Goal: Task Accomplishment & Management: Use online tool/utility

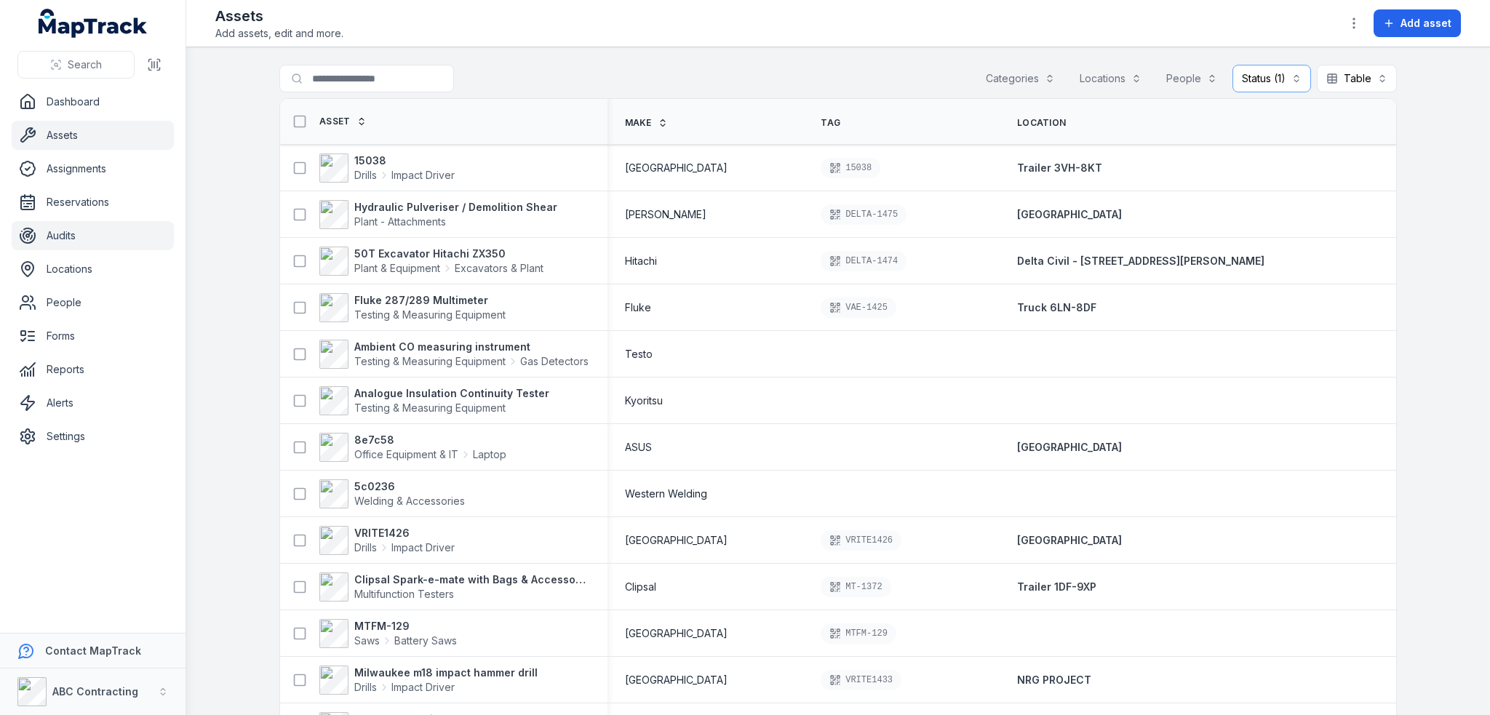
click at [80, 223] on link "Audits" at bounding box center [93, 235] width 162 height 29
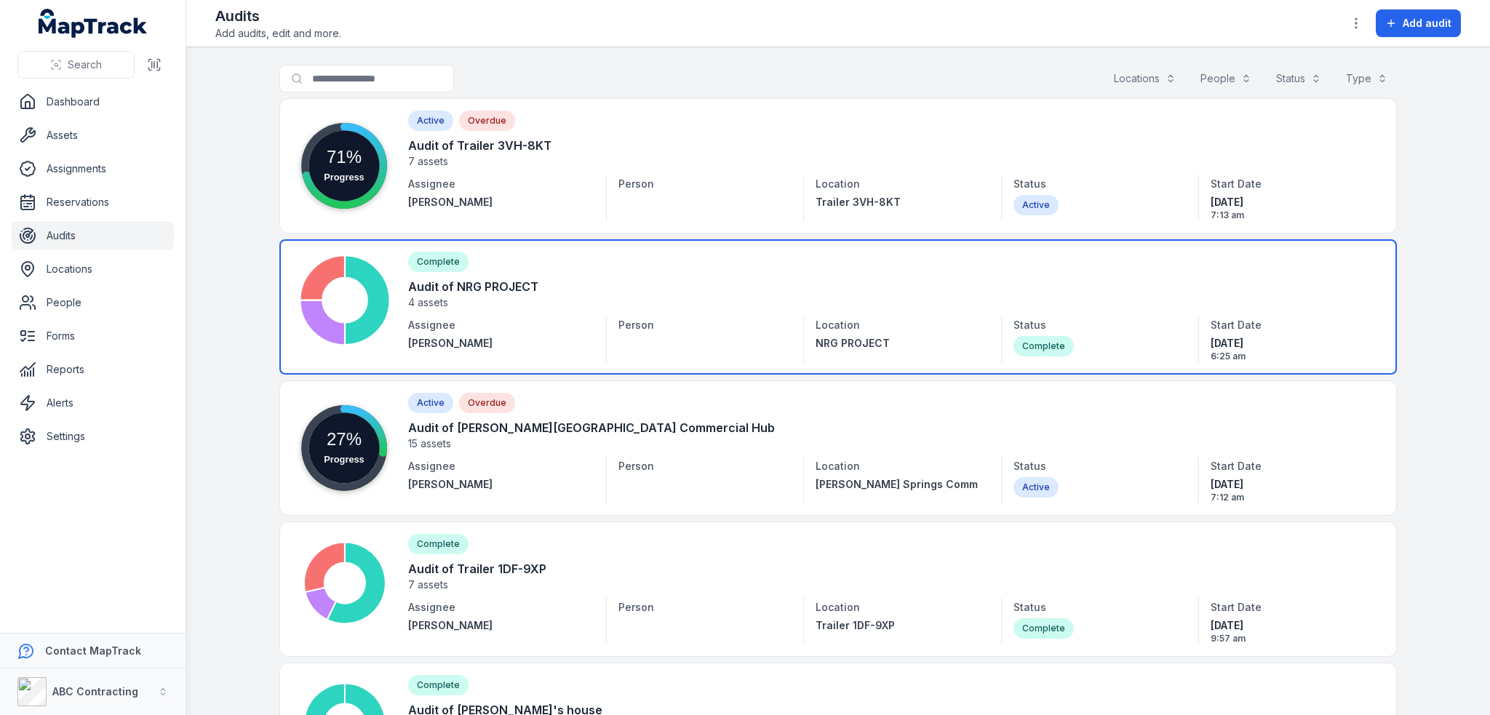
click at [548, 311] on link at bounding box center [837, 306] width 1117 height 135
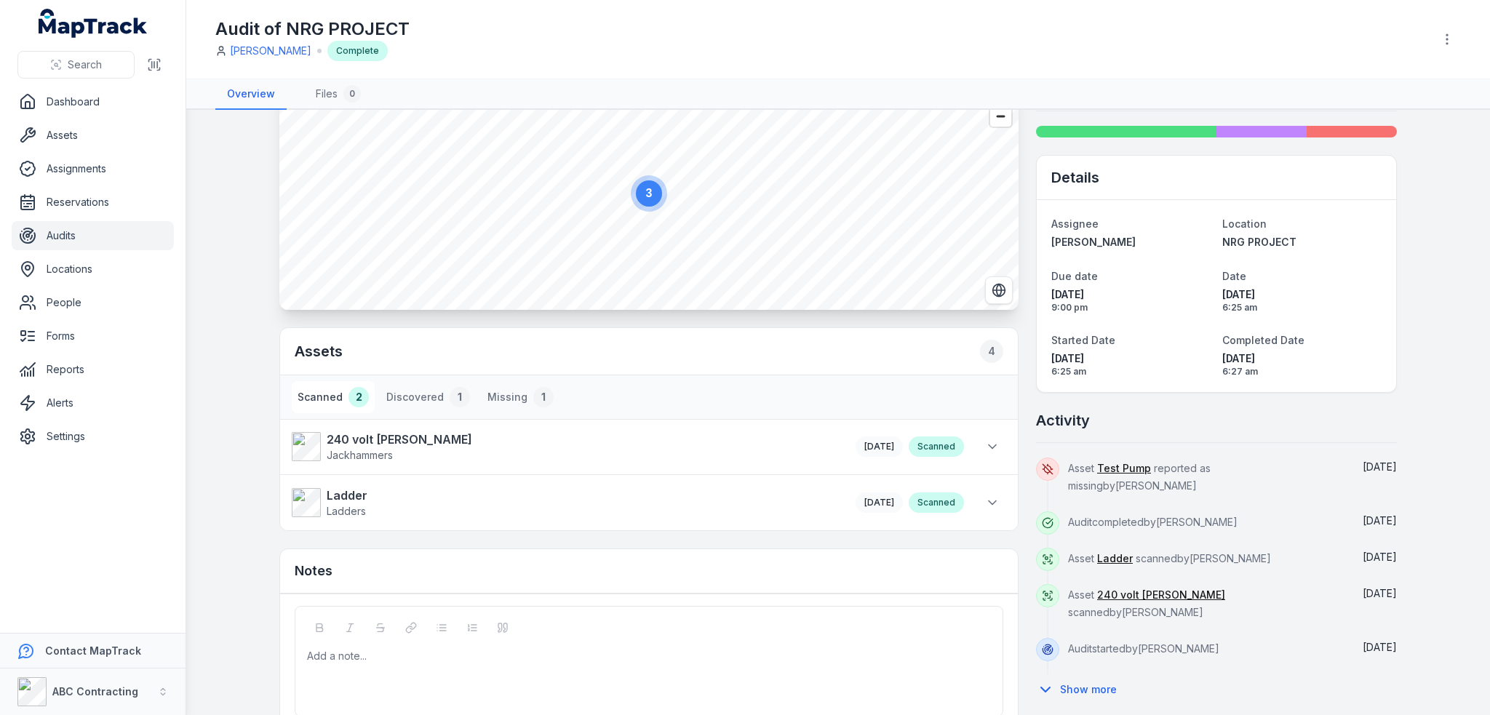
scroll to position [73, 0]
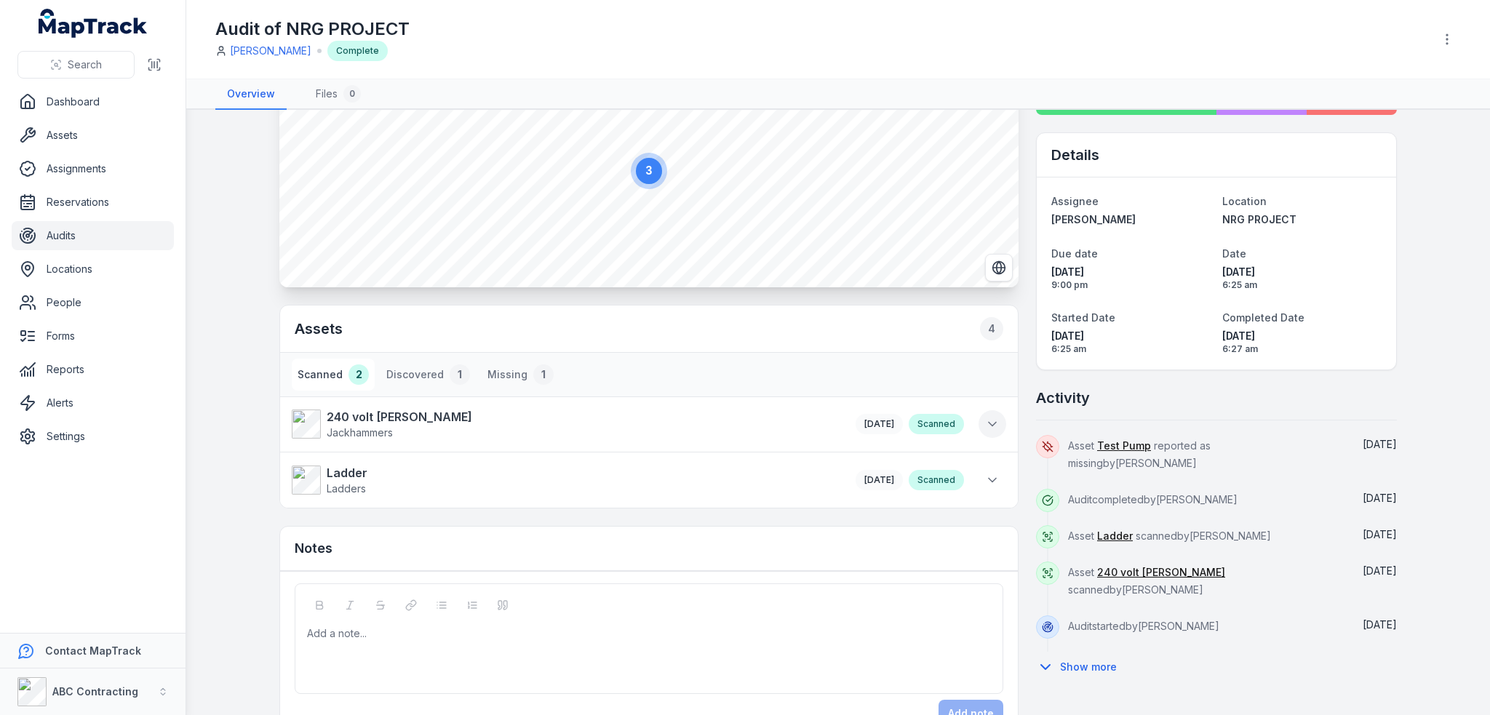
click at [994, 422] on button at bounding box center [992, 424] width 28 height 28
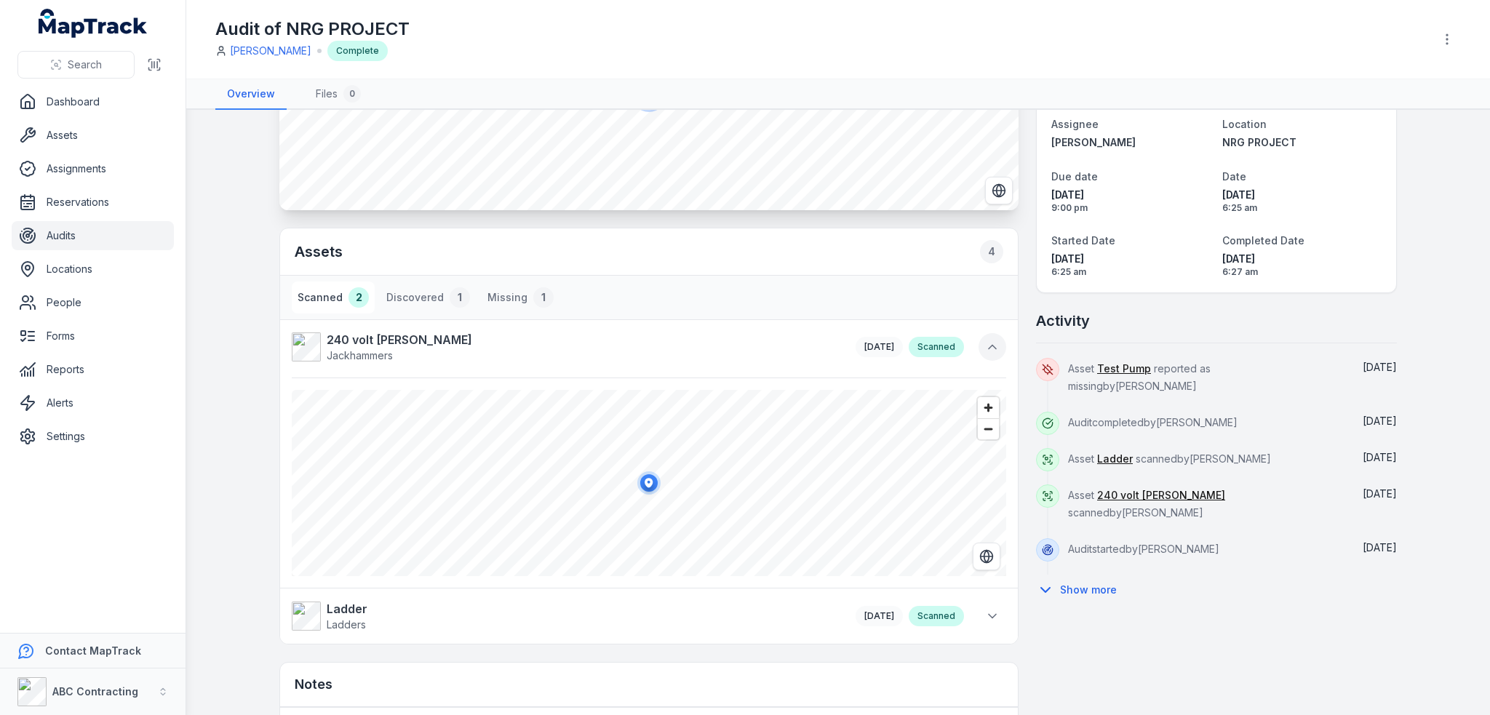
scroll to position [218, 0]
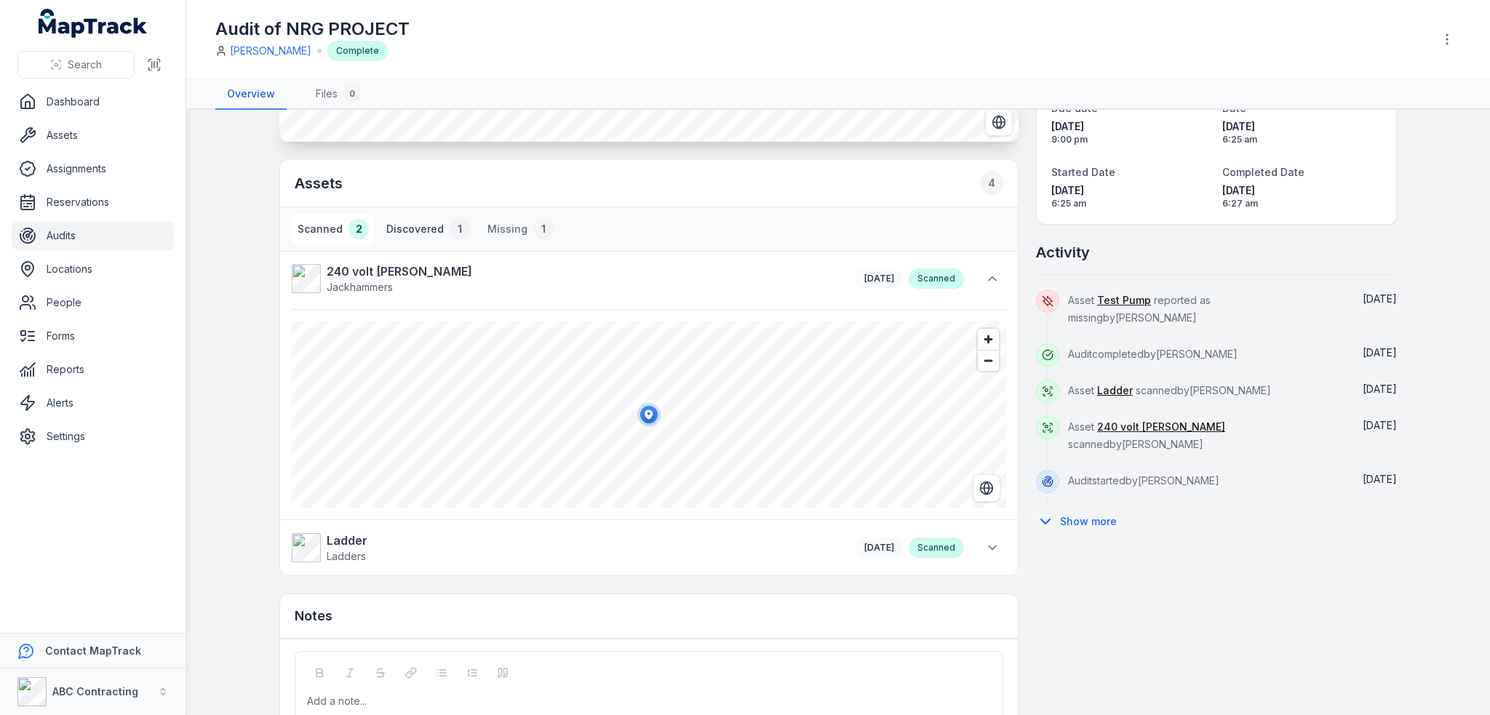
click at [450, 230] on div "1" at bounding box center [460, 229] width 20 height 20
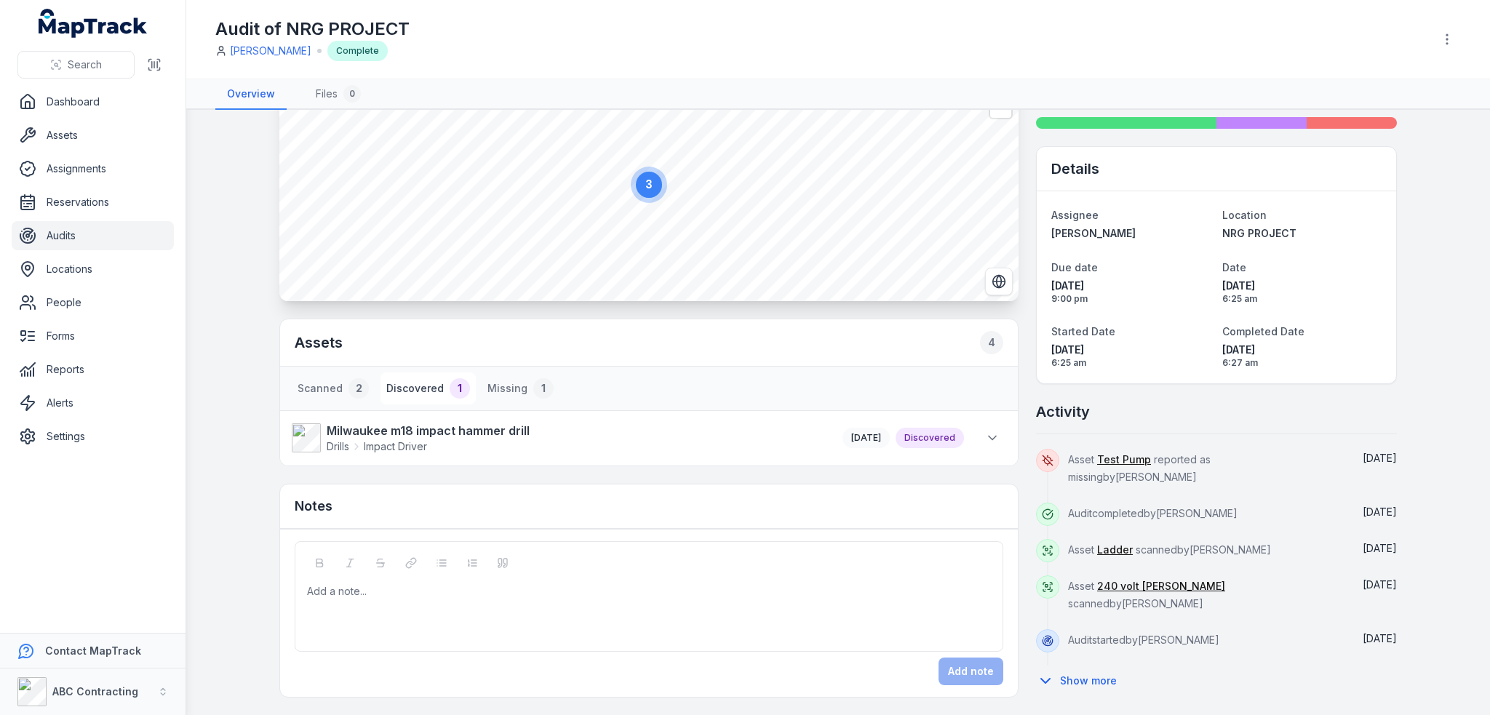
scroll to position [55, 0]
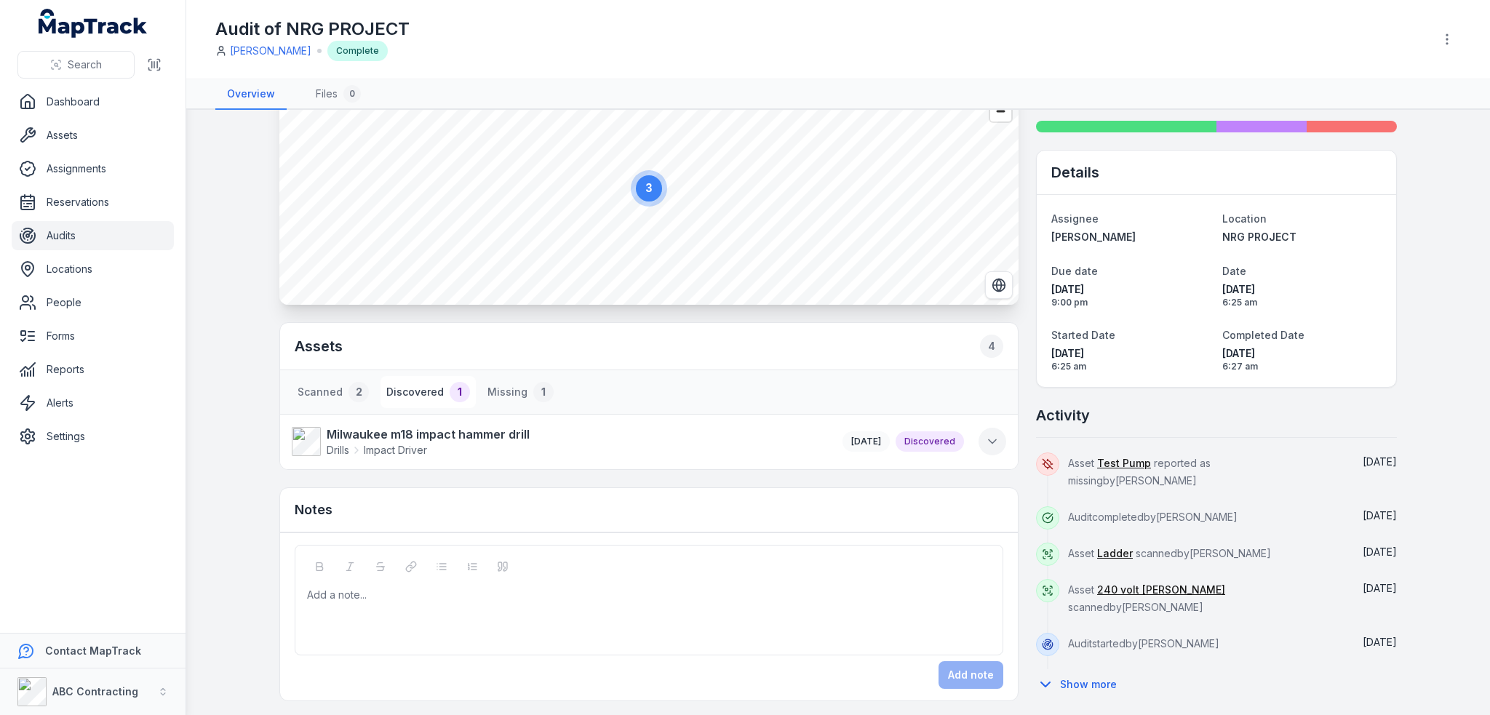
click at [992, 434] on icon at bounding box center [992, 441] width 15 height 15
drag, startPoint x: 902, startPoint y: 439, endPoint x: 951, endPoint y: 441, distance: 49.5
click at [951, 441] on div "Discovered" at bounding box center [929, 441] width 68 height 20
copy div "Discovered"
click at [330, 399] on button "Scanned 2" at bounding box center [333, 392] width 83 height 32
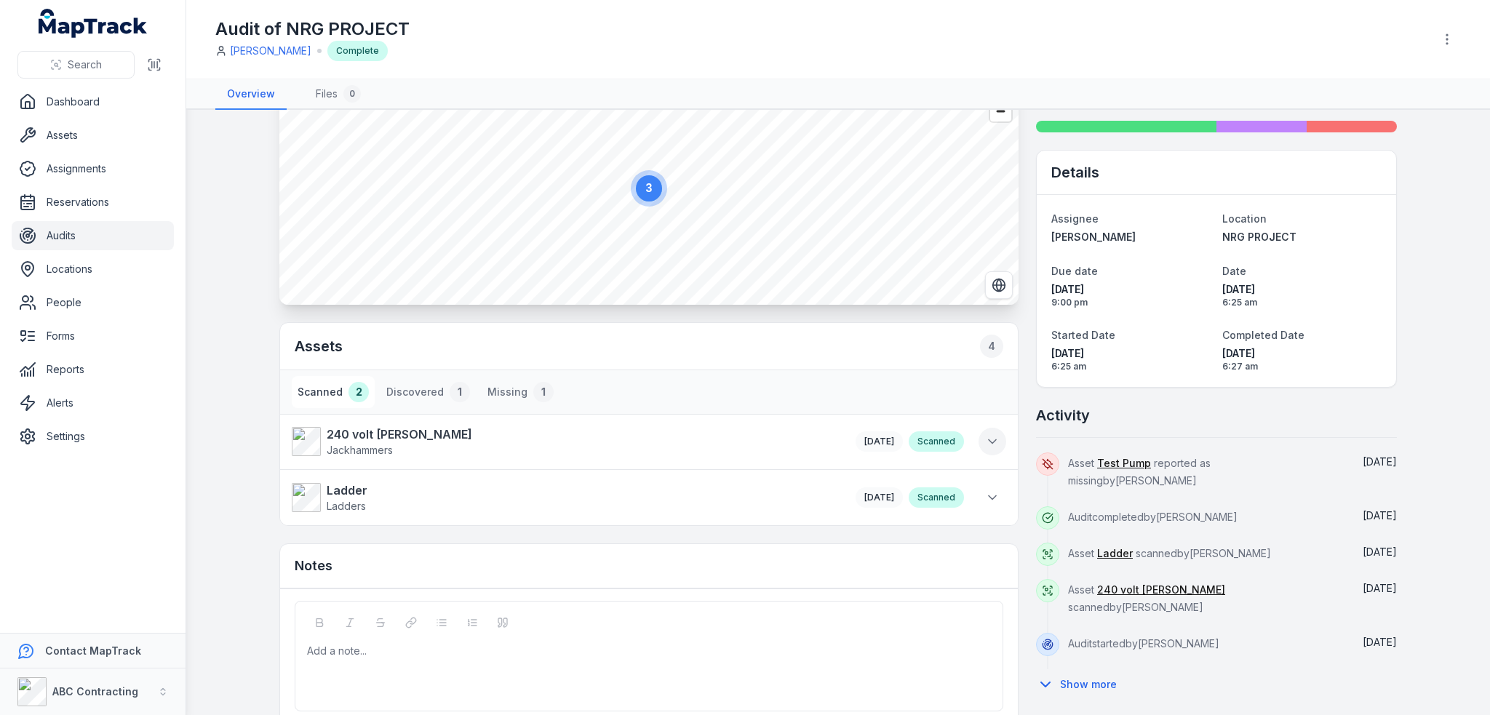
click at [985, 439] on icon at bounding box center [992, 441] width 15 height 15
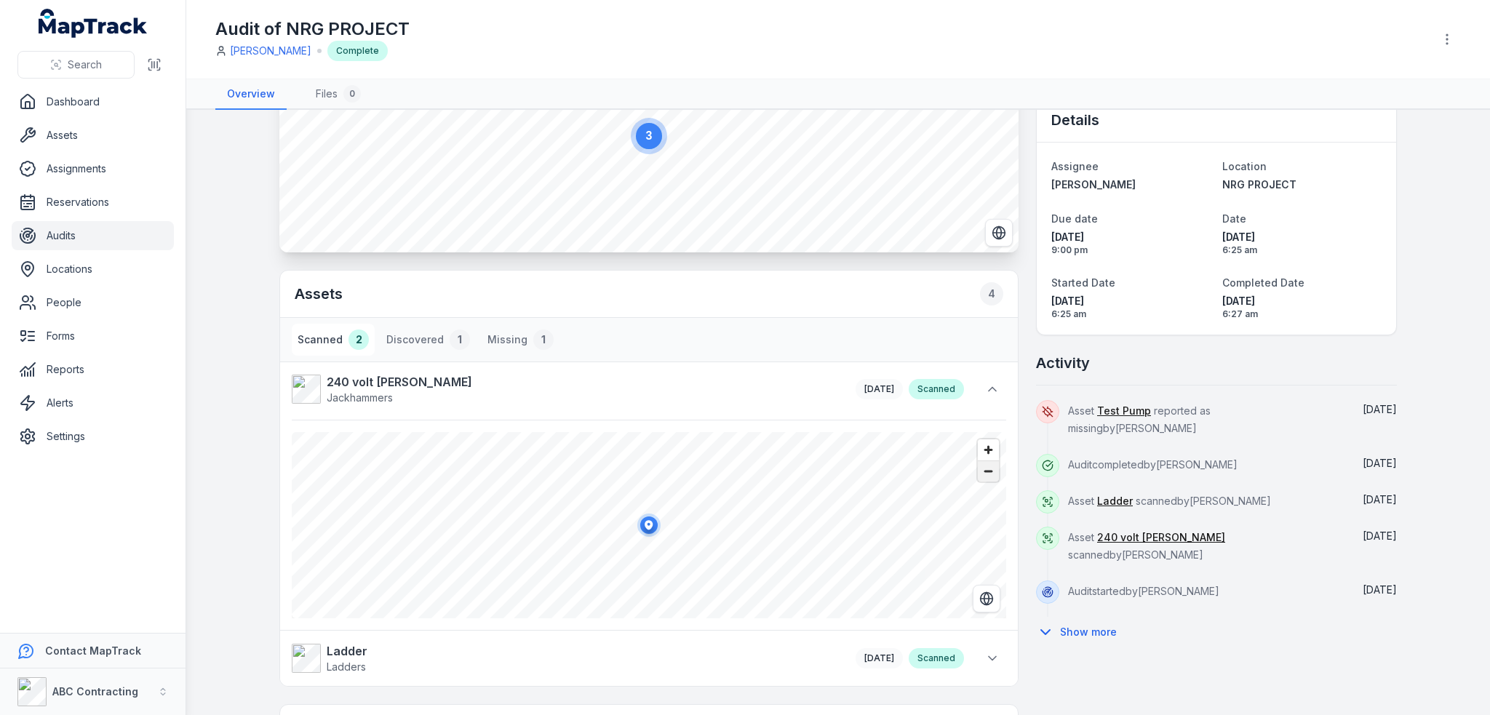
scroll to position [201, 0]
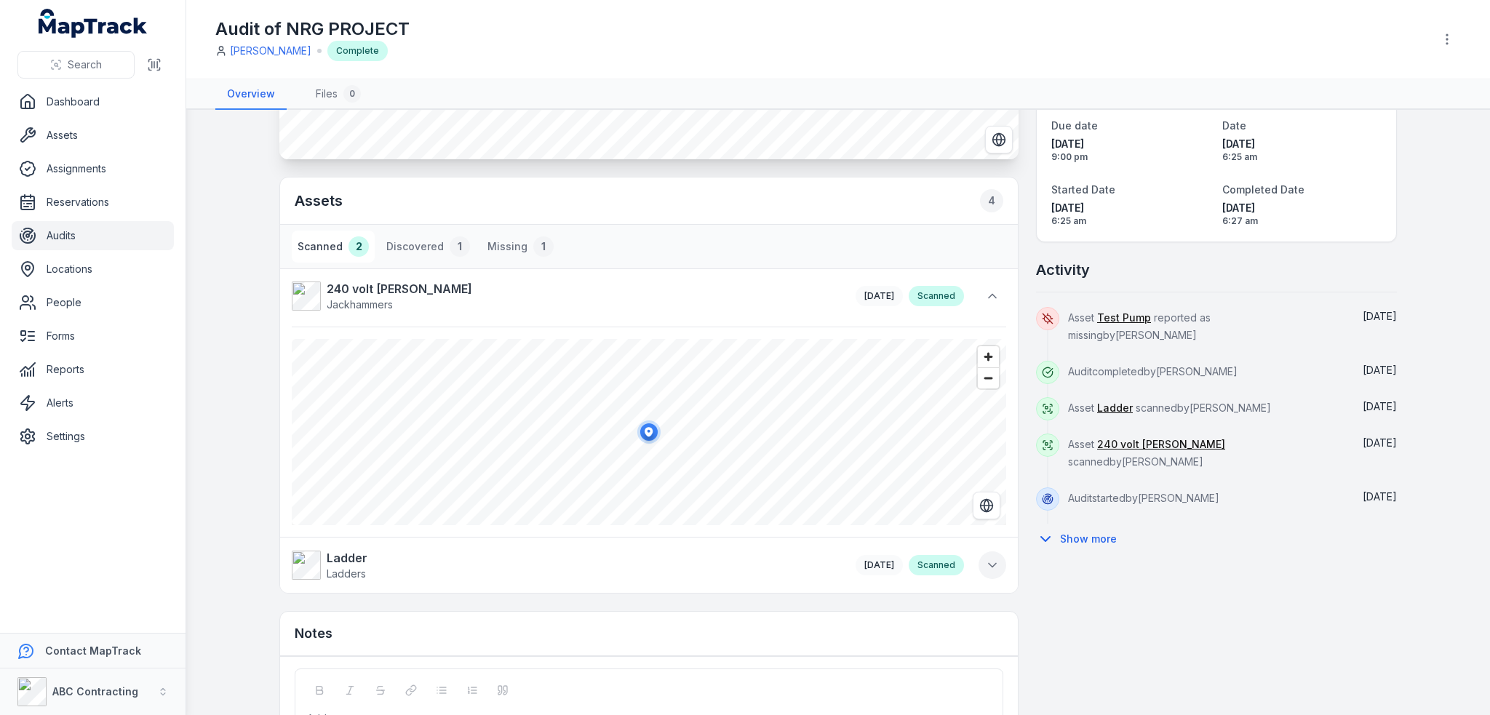
click at [994, 558] on icon at bounding box center [992, 565] width 15 height 15
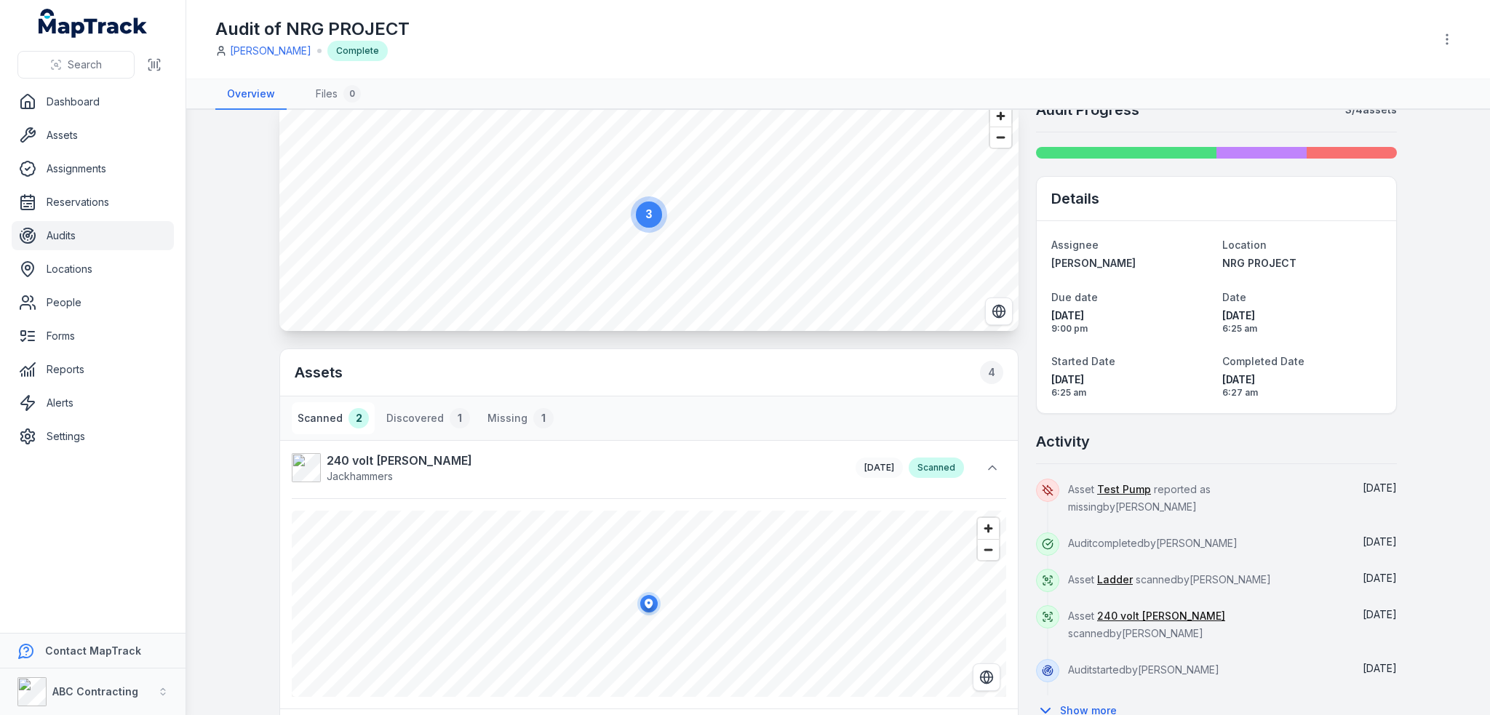
scroll to position [0, 0]
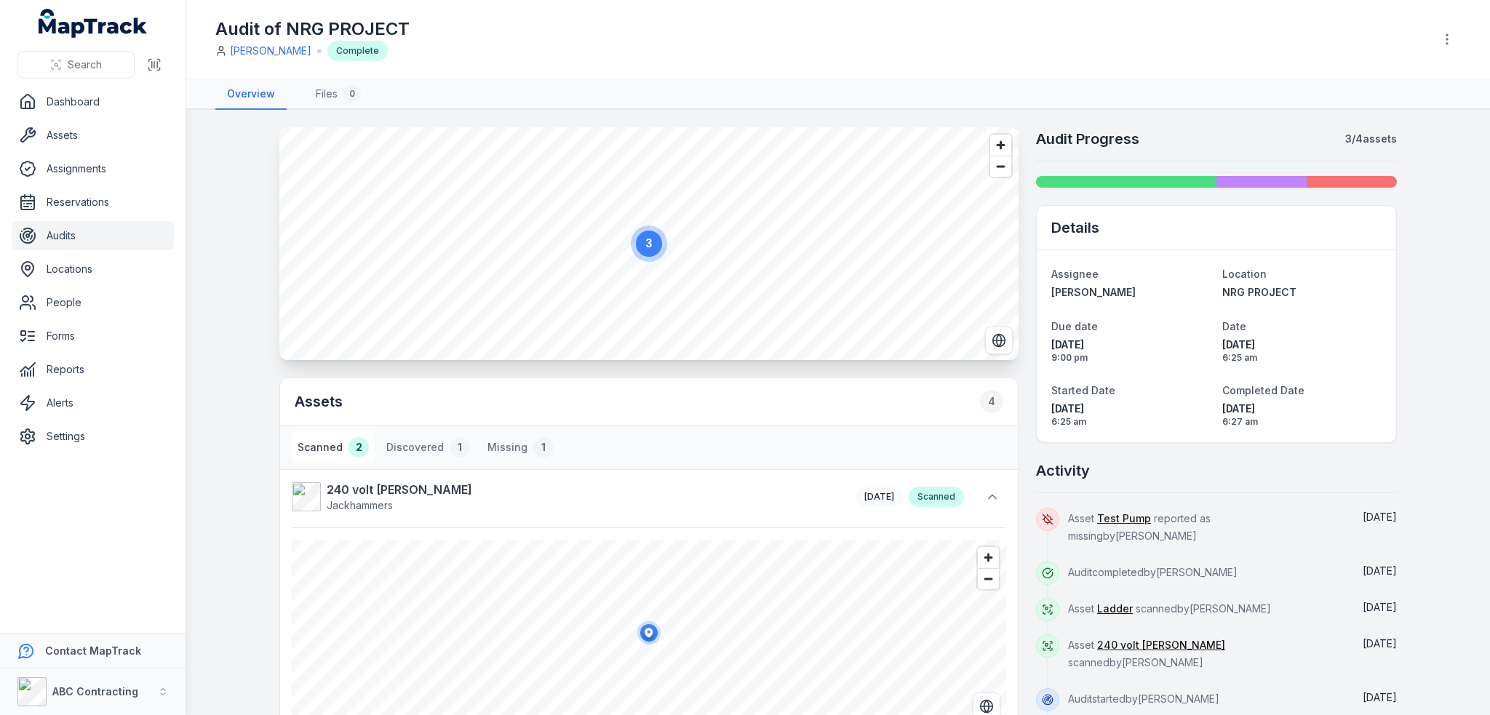
click at [327, 436] on button "Scanned 2" at bounding box center [333, 447] width 83 height 32
click at [328, 455] on button "Scanned 2" at bounding box center [333, 447] width 83 height 32
click at [677, 211] on circle at bounding box center [679, 214] width 26 height 26
click at [672, 215] on circle at bounding box center [671, 221] width 26 height 26
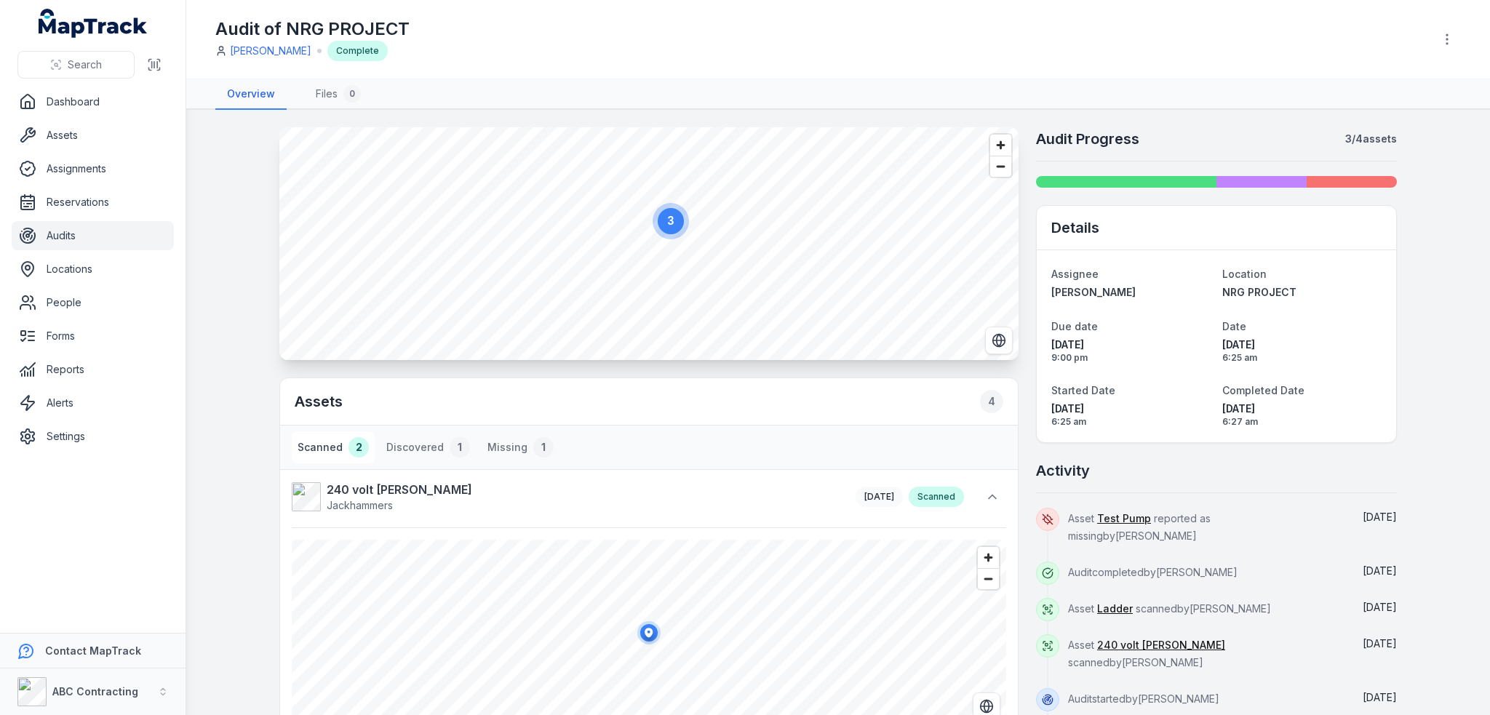
click at [672, 215] on circle at bounding box center [671, 221] width 26 height 26
click at [672, 215] on circle at bounding box center [667, 225] width 36 height 36
click at [653, 237] on icon "3" at bounding box center [658, 235] width 44 height 44
click at [640, 235] on ellipse "button" at bounding box center [648, 241] width 17 height 17
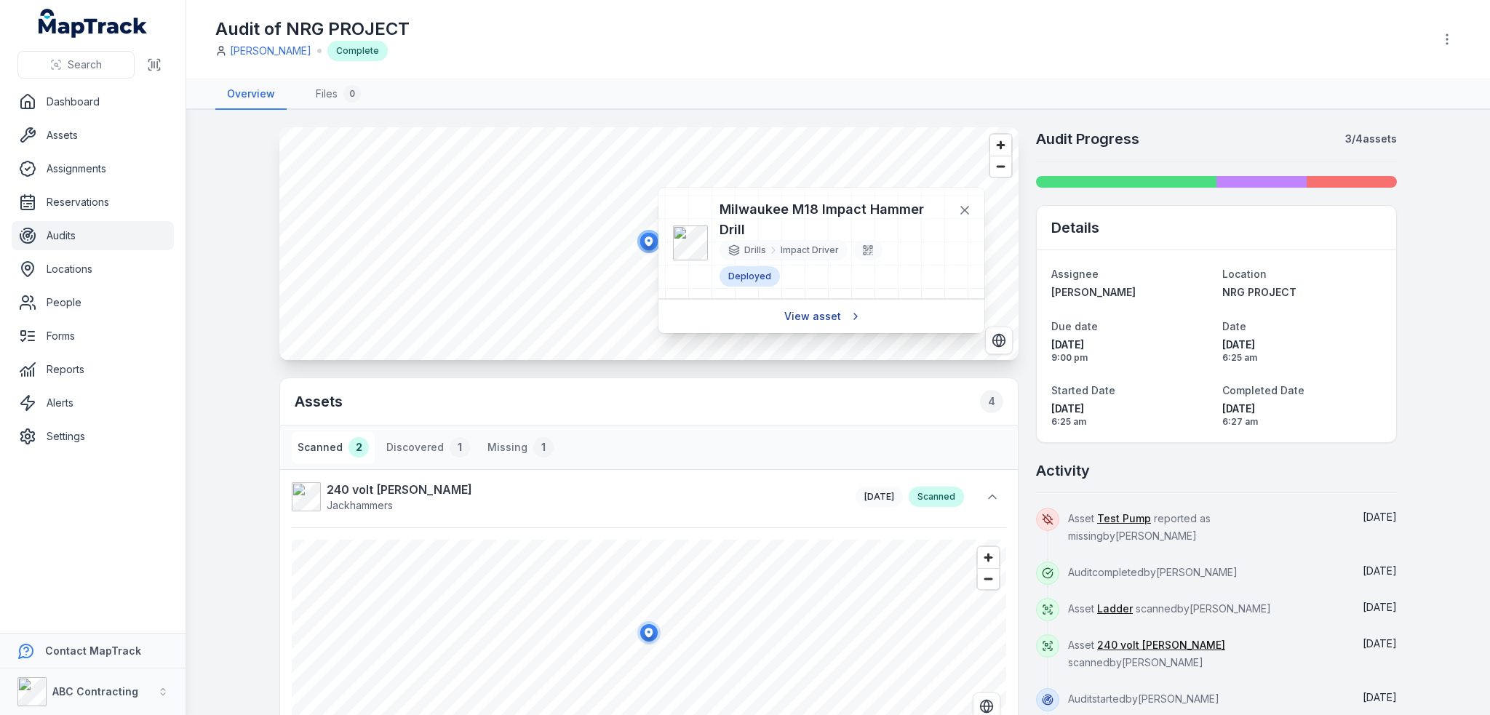
click at [820, 303] on link "View asset" at bounding box center [821, 317] width 93 height 28
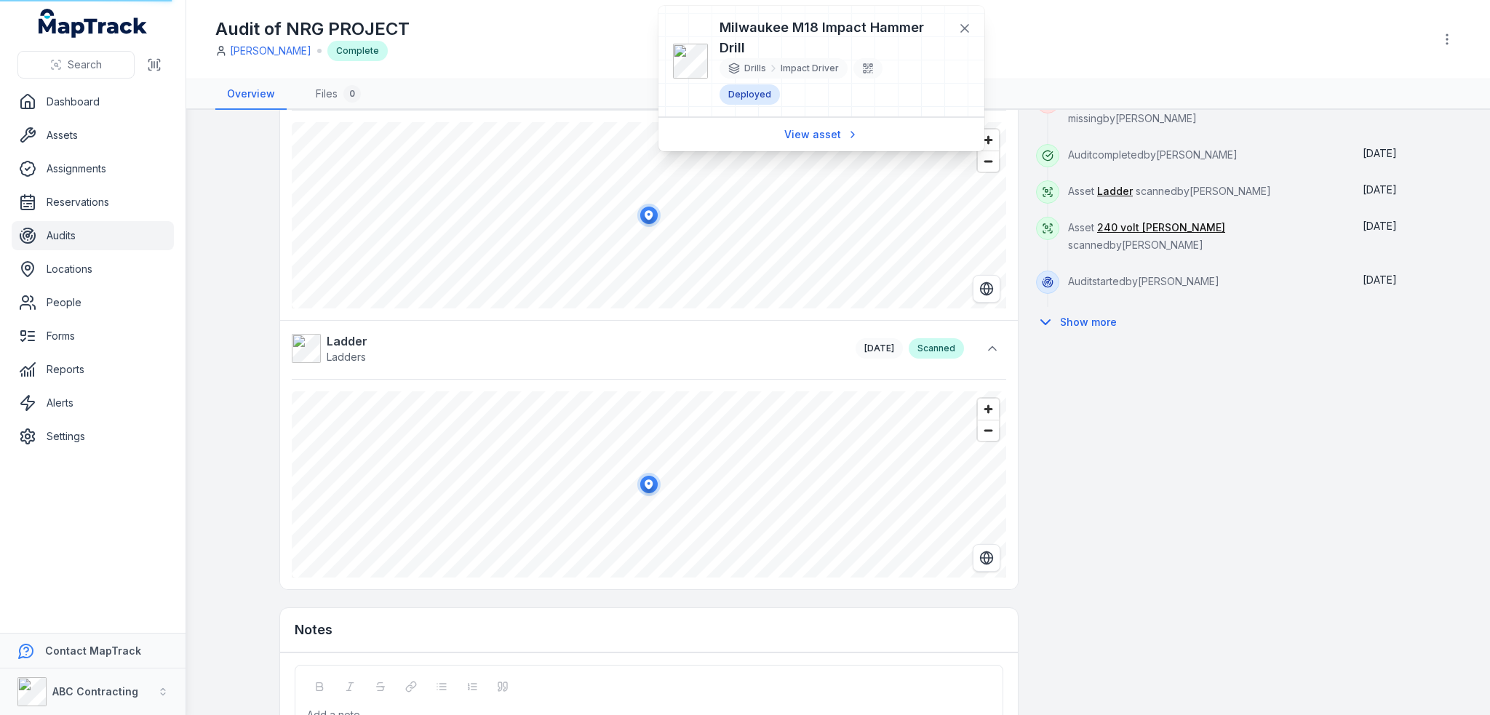
scroll to position [436, 0]
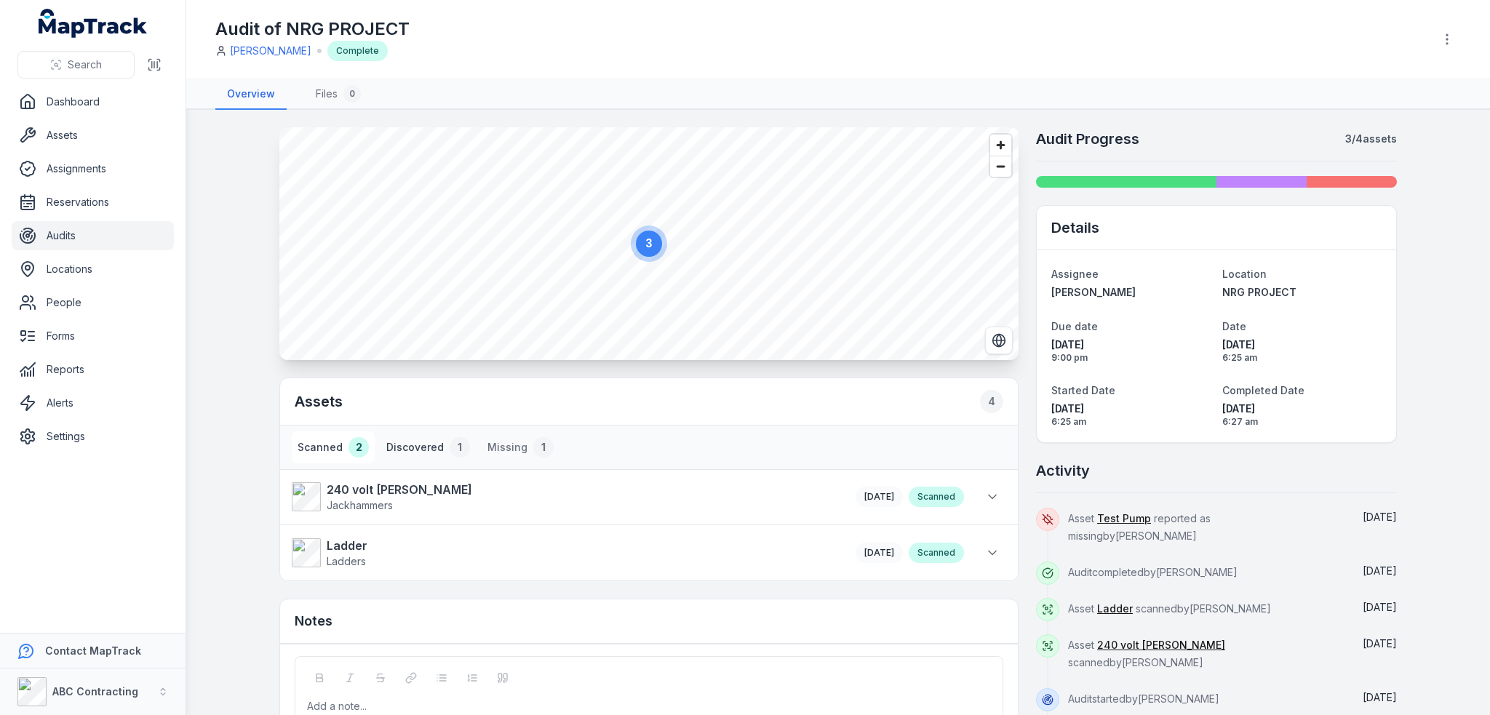
click at [439, 452] on button "Discovered 1" at bounding box center [427, 447] width 95 height 32
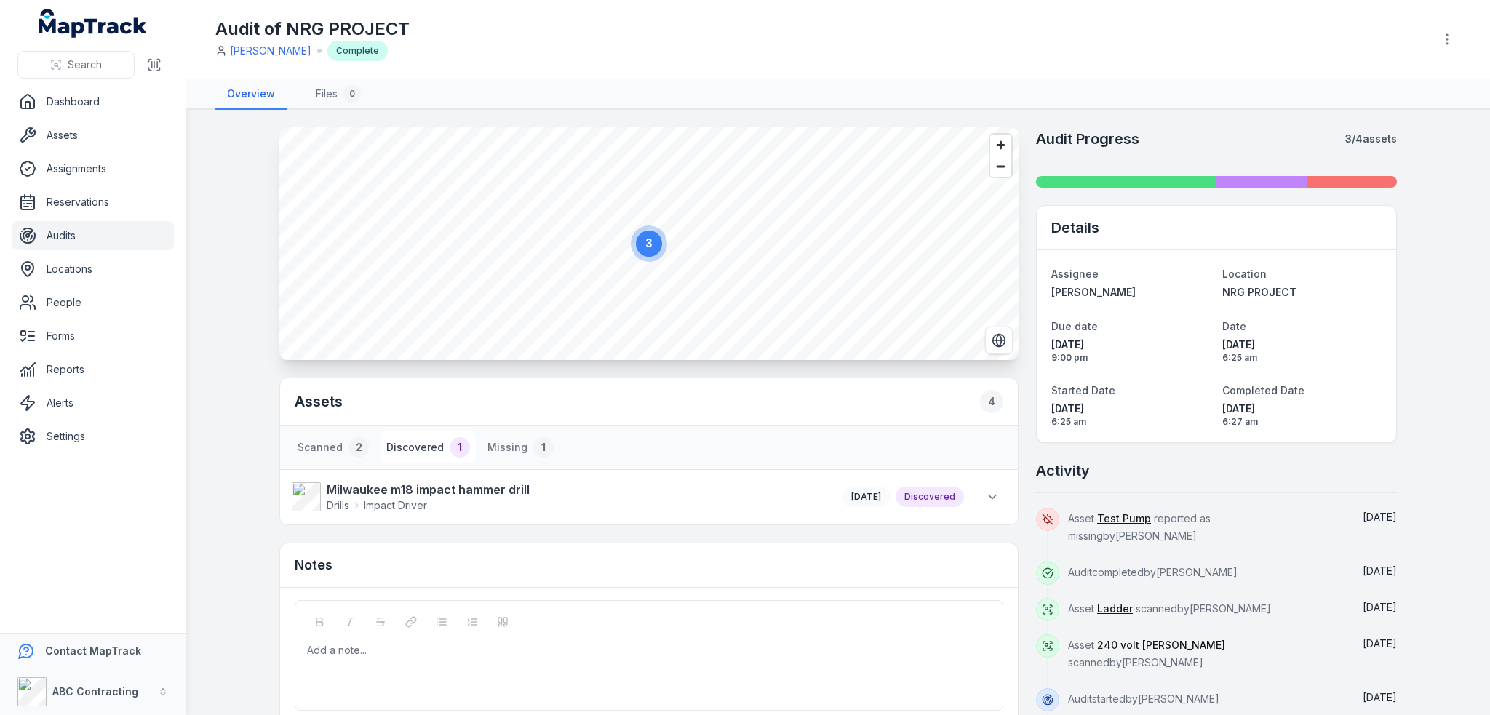
click at [652, 245] on circle at bounding box center [649, 244] width 26 height 26
click at [783, 295] on icon "button" at bounding box center [787, 296] width 8 height 9
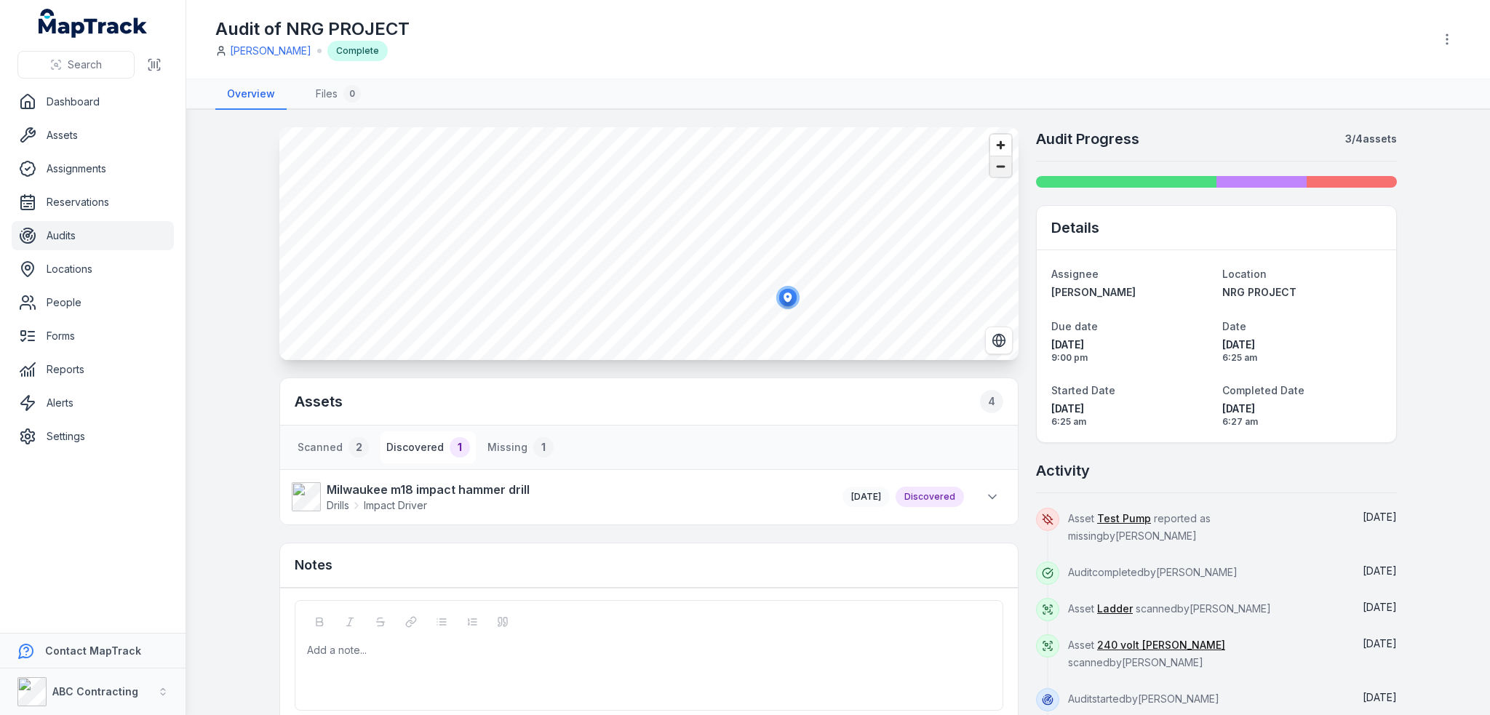
click at [1001, 175] on span "Zoom out" at bounding box center [1000, 166] width 21 height 20
click at [998, 169] on span "Zoom out" at bounding box center [1000, 166] width 21 height 20
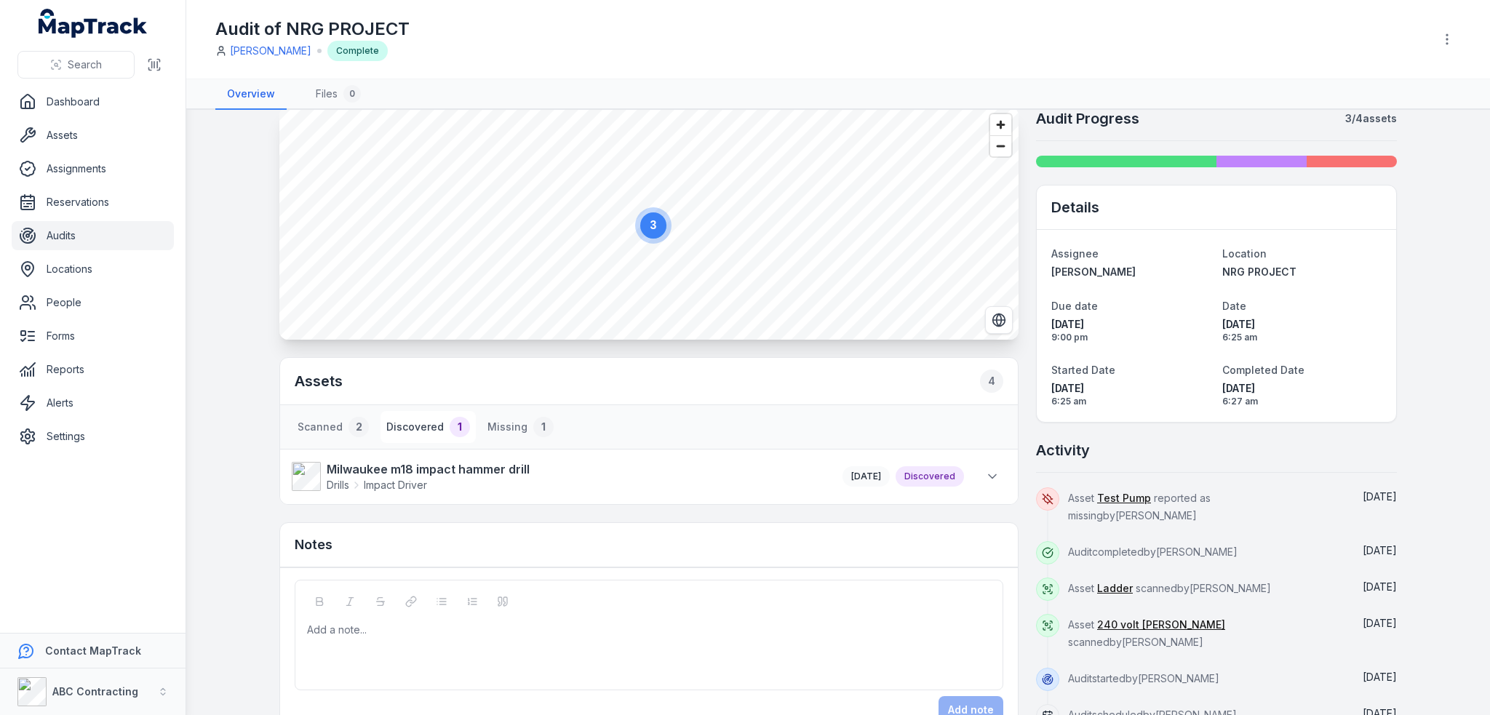
scroll to position [55, 0]
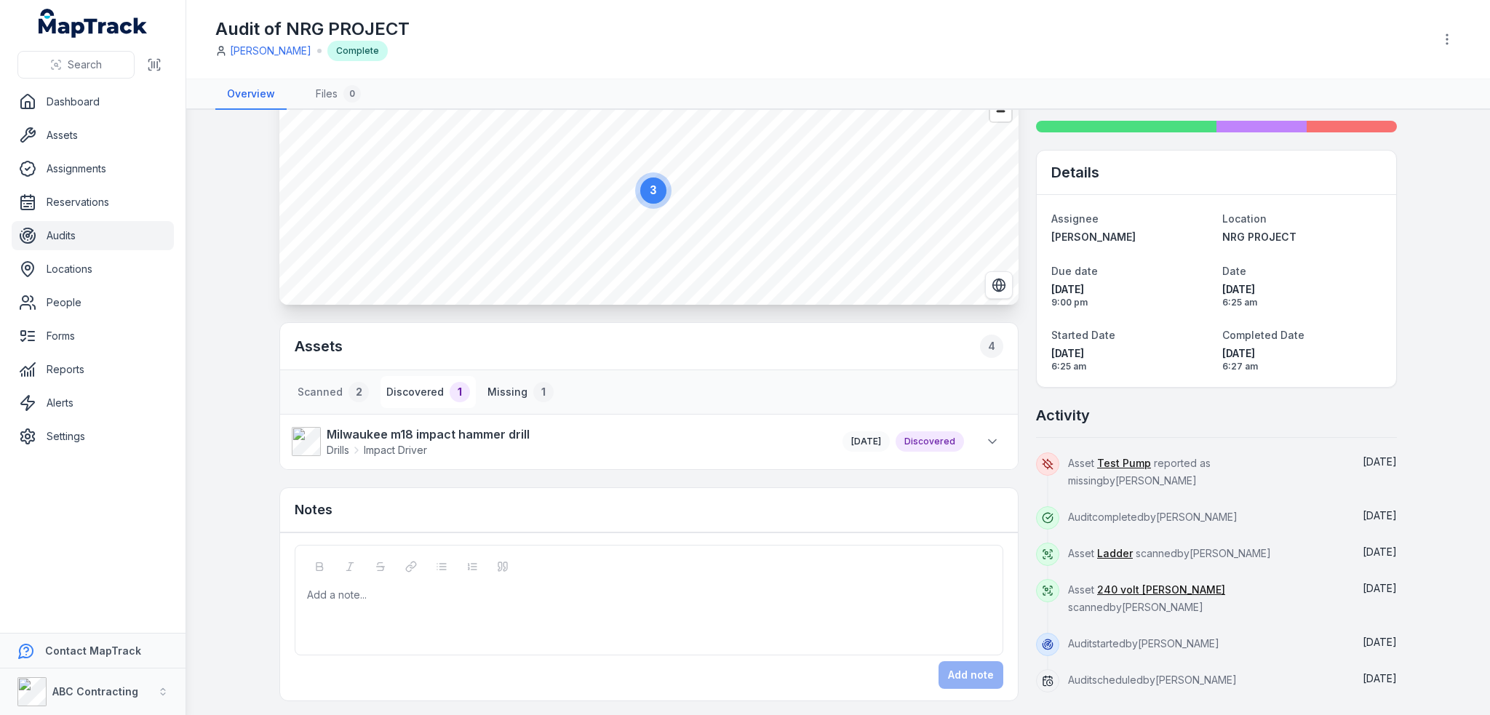
click at [544, 389] on button "Missing 1" at bounding box center [521, 392] width 78 height 32
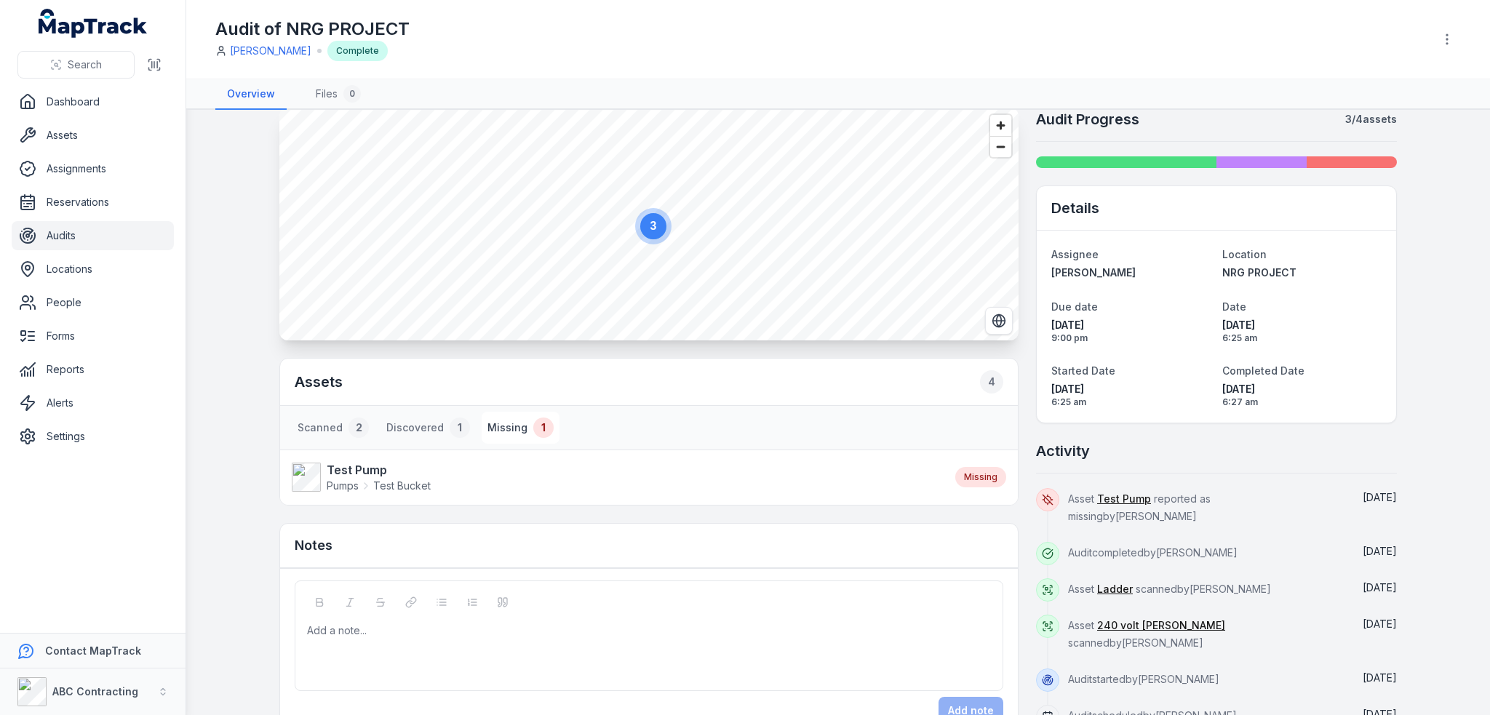
scroll to position [0, 0]
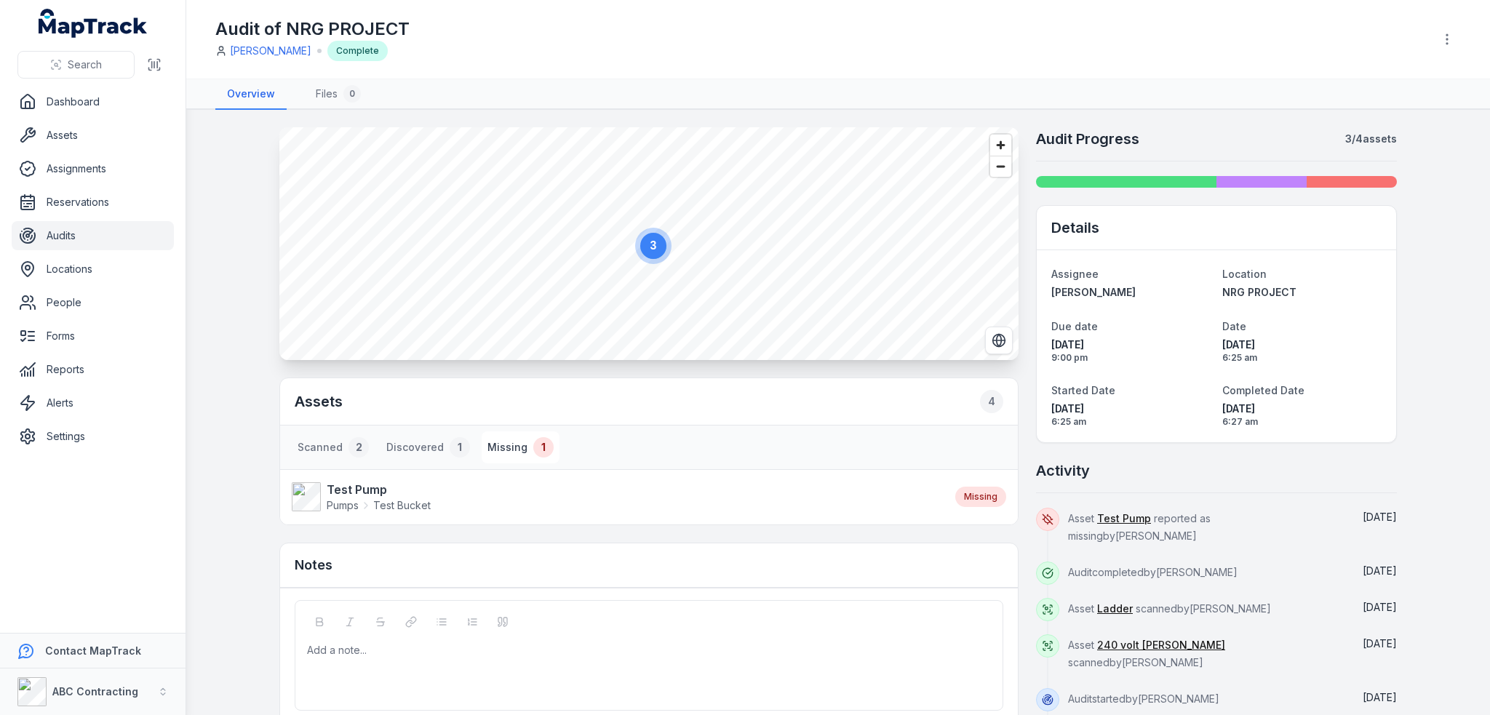
click at [500, 441] on button "Missing 1" at bounding box center [521, 447] width 78 height 32
click at [438, 453] on button "Discovered 1" at bounding box center [427, 447] width 95 height 32
click at [978, 498] on button at bounding box center [992, 497] width 28 height 28
click at [410, 422] on div "Assets 4" at bounding box center [649, 401] width 738 height 47
click at [407, 440] on button "Discovered 1" at bounding box center [427, 447] width 95 height 32
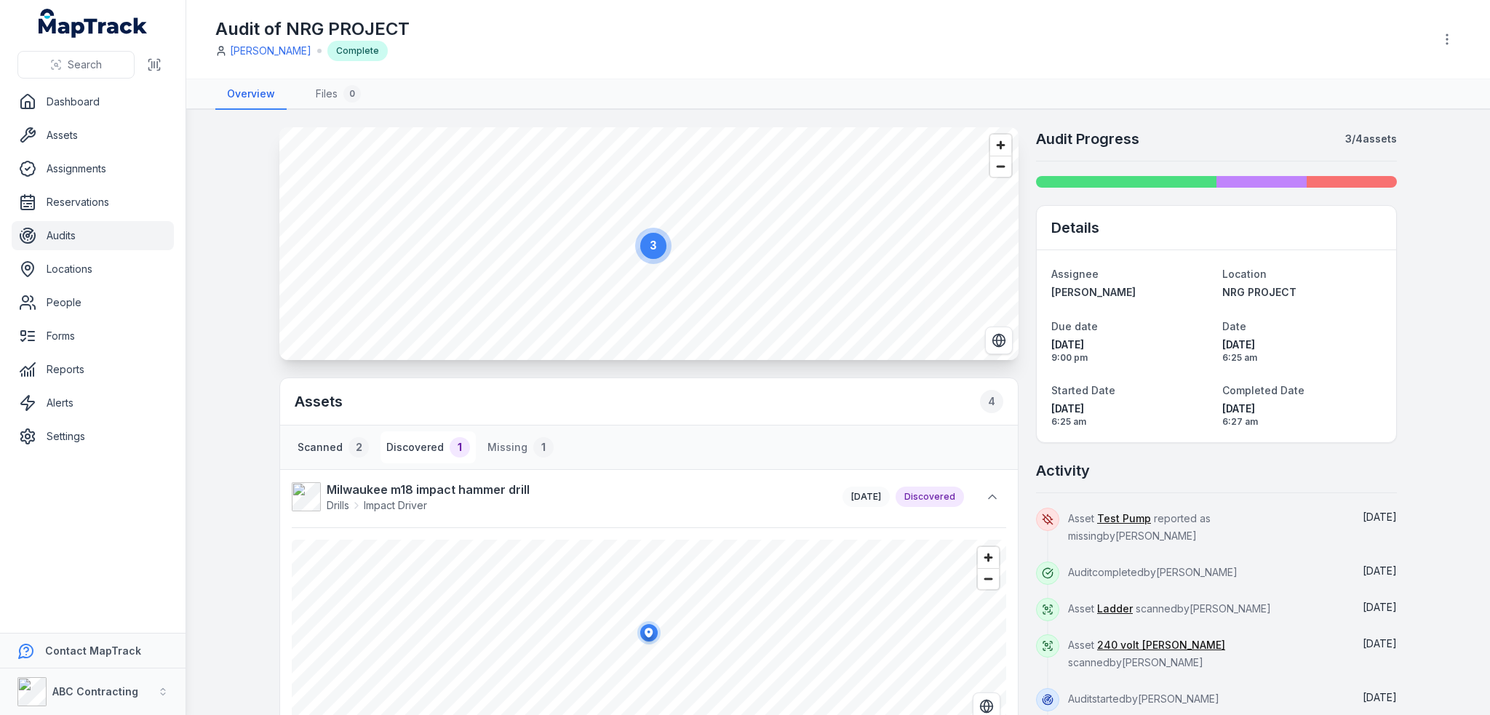
click at [335, 450] on button "Scanned 2" at bounding box center [333, 447] width 83 height 32
click at [978, 503] on button at bounding box center [992, 497] width 28 height 28
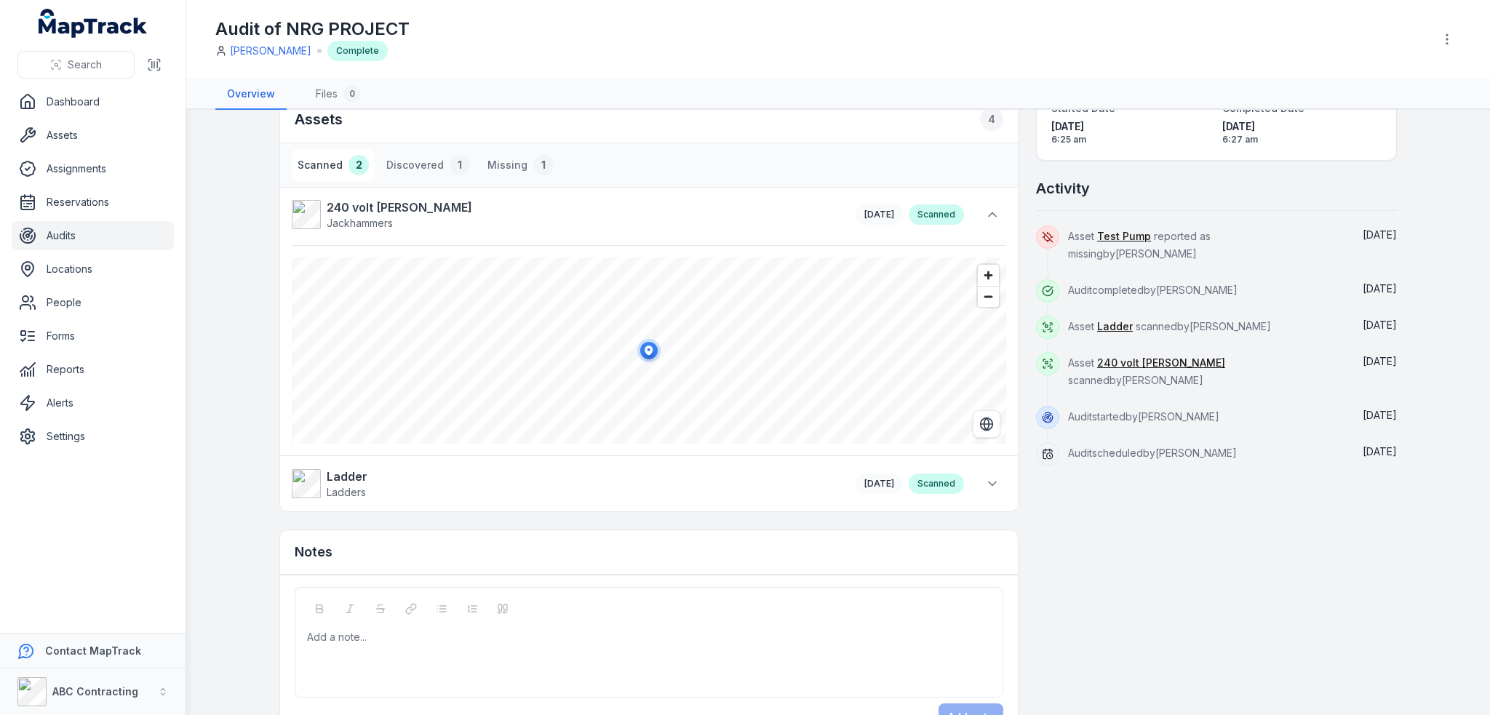
scroll to position [324, 0]
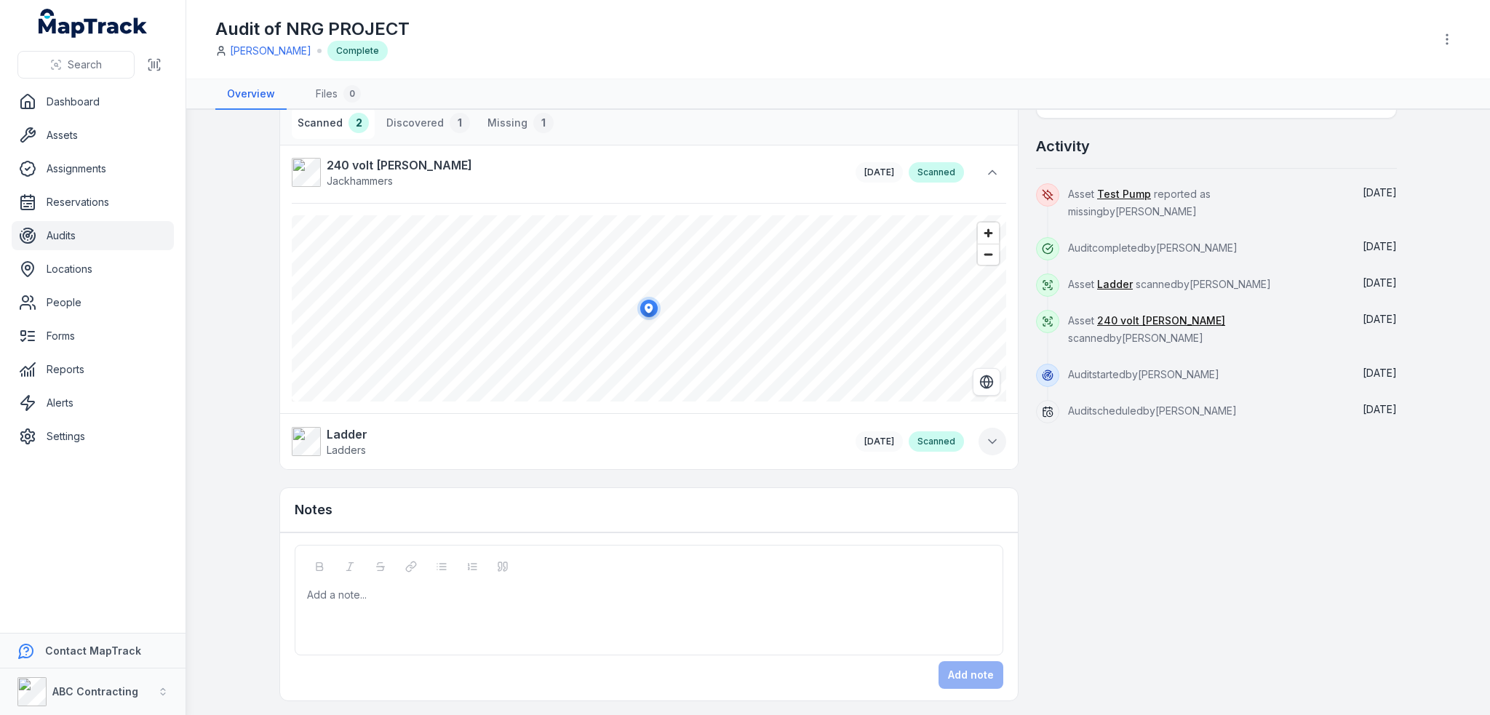
click at [985, 444] on icon at bounding box center [992, 441] width 15 height 15
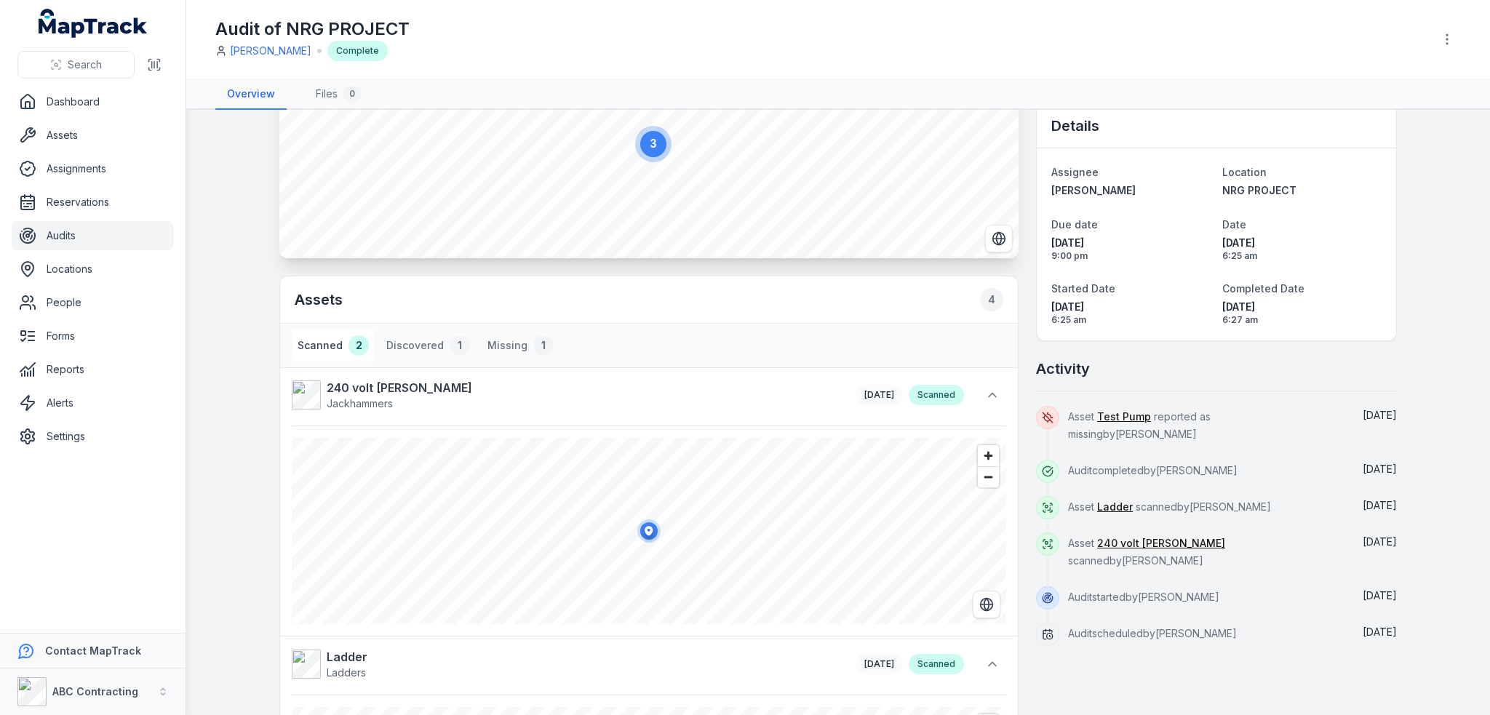
scroll to position [0, 0]
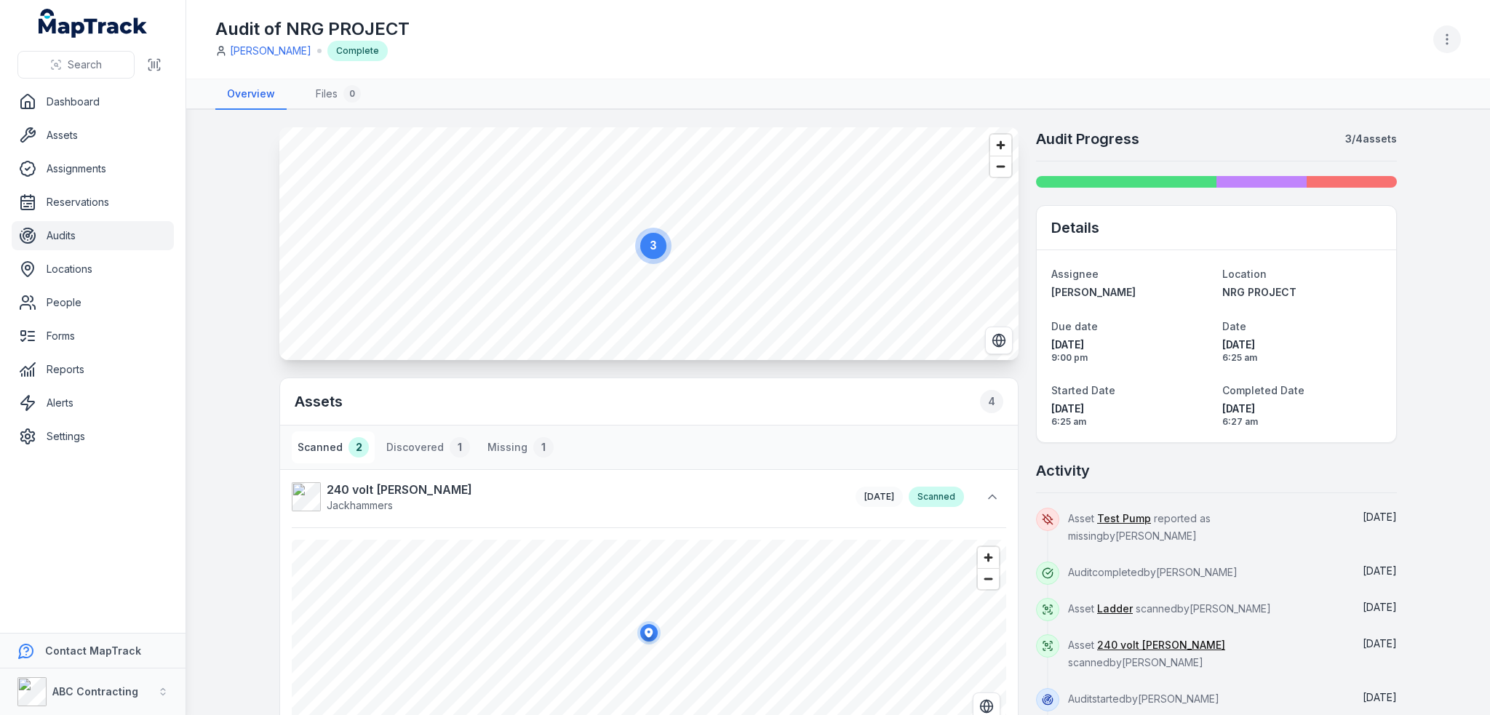
click at [1447, 37] on icon "button" at bounding box center [1446, 39] width 15 height 15
click at [233, 252] on div "Toggle Navigation Audit of NRG PROJECT Jarrod Milford Complete Overview Files 0…" at bounding box center [837, 357] width 1303 height 715
click at [320, 103] on link "Files 0" at bounding box center [338, 94] width 68 height 31
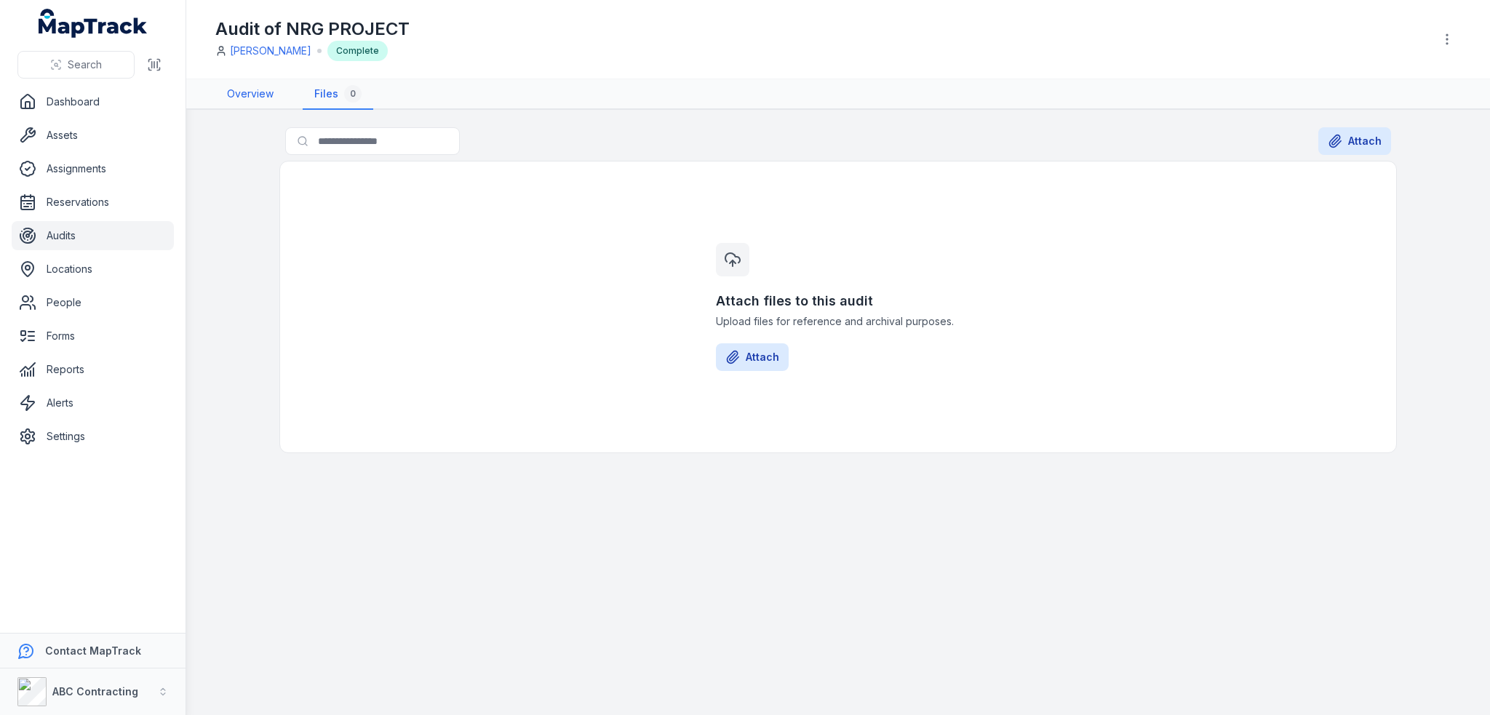
click at [236, 97] on link "Overview" at bounding box center [250, 94] width 70 height 31
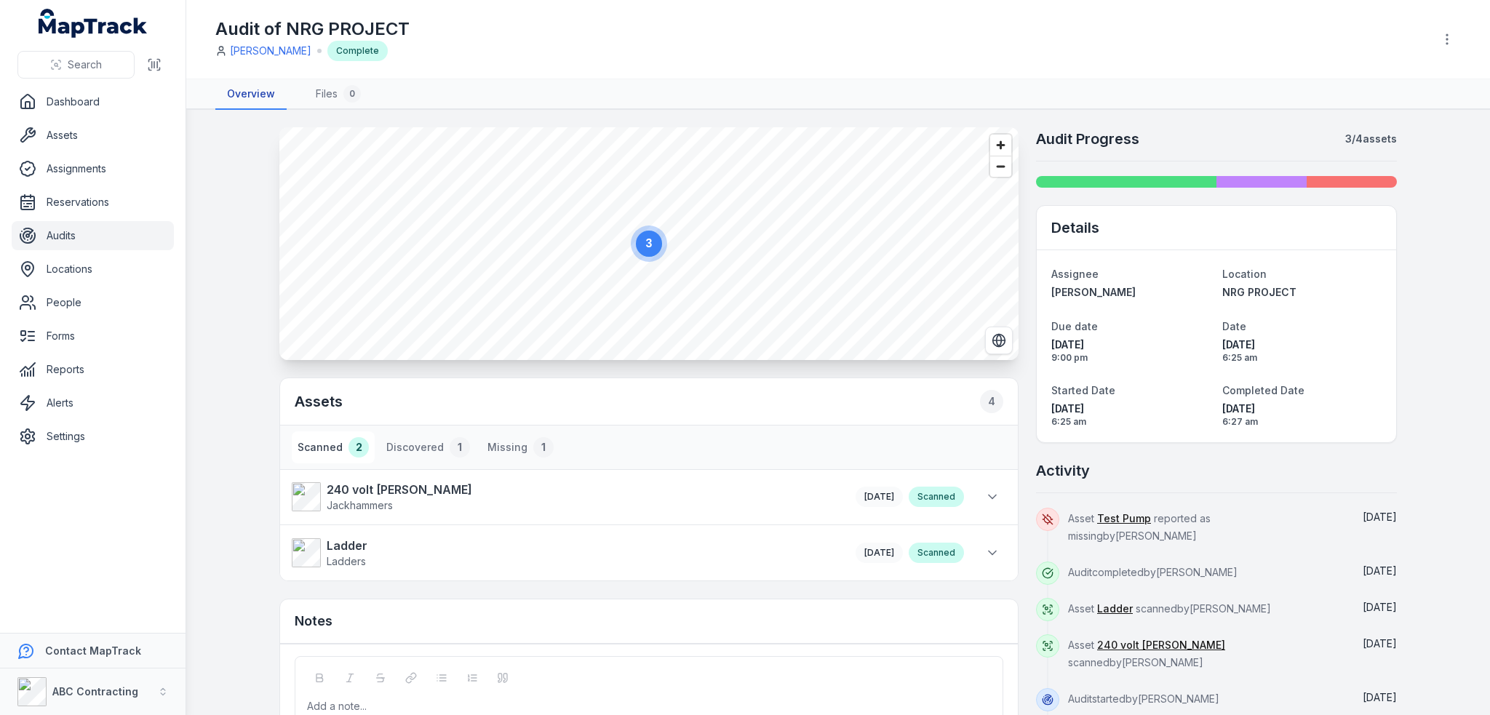
scroll to position [111, 0]
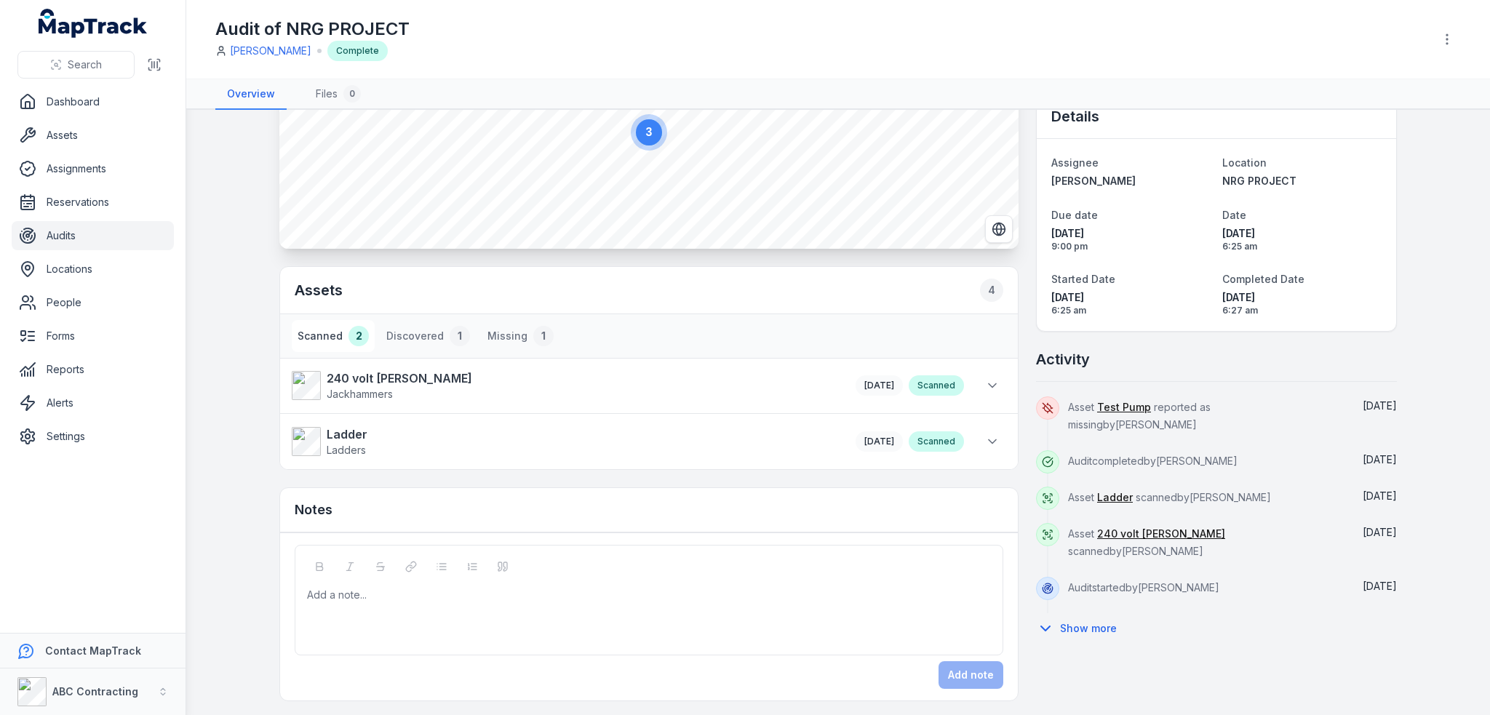
click at [951, 392] on div "Scanned" at bounding box center [936, 385] width 55 height 20
click at [989, 384] on icon at bounding box center [992, 386] width 7 height 4
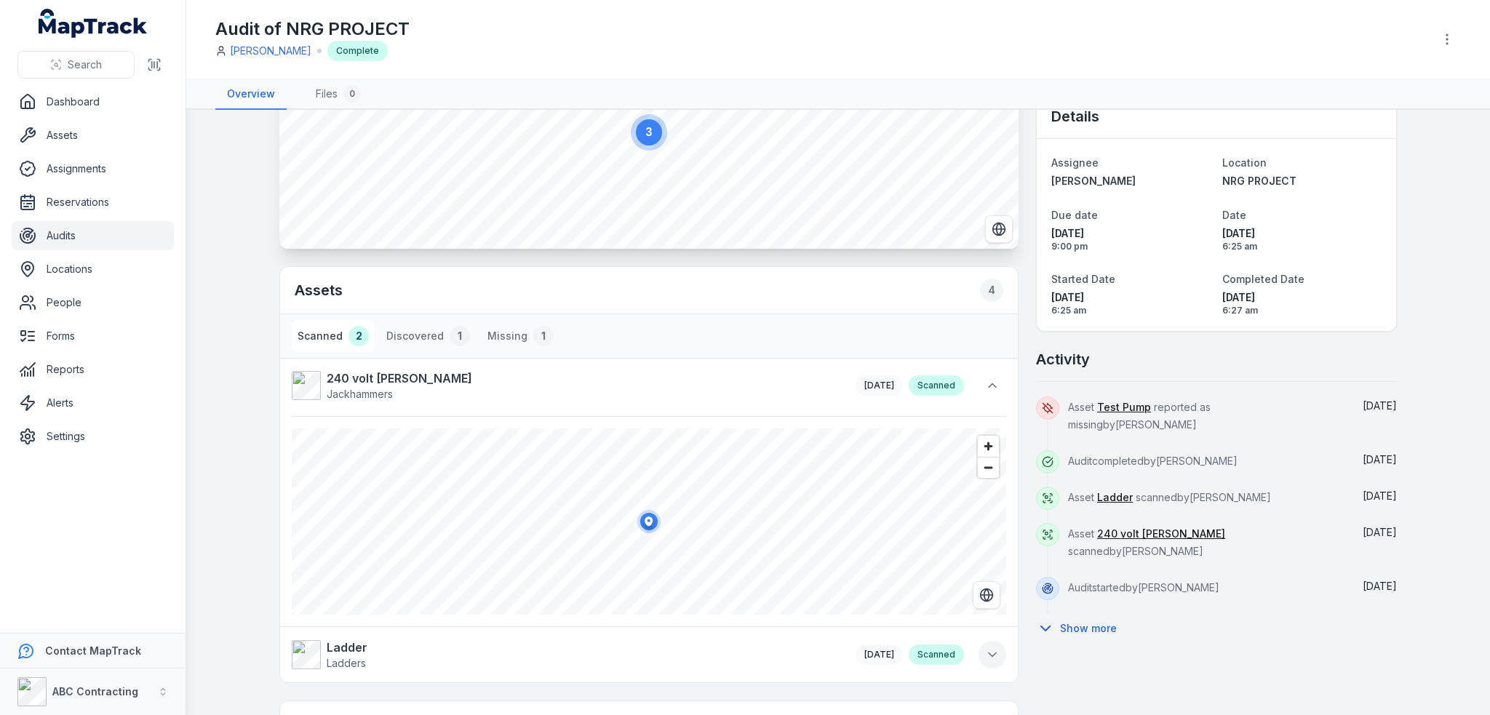
click at [985, 647] on icon at bounding box center [992, 654] width 15 height 15
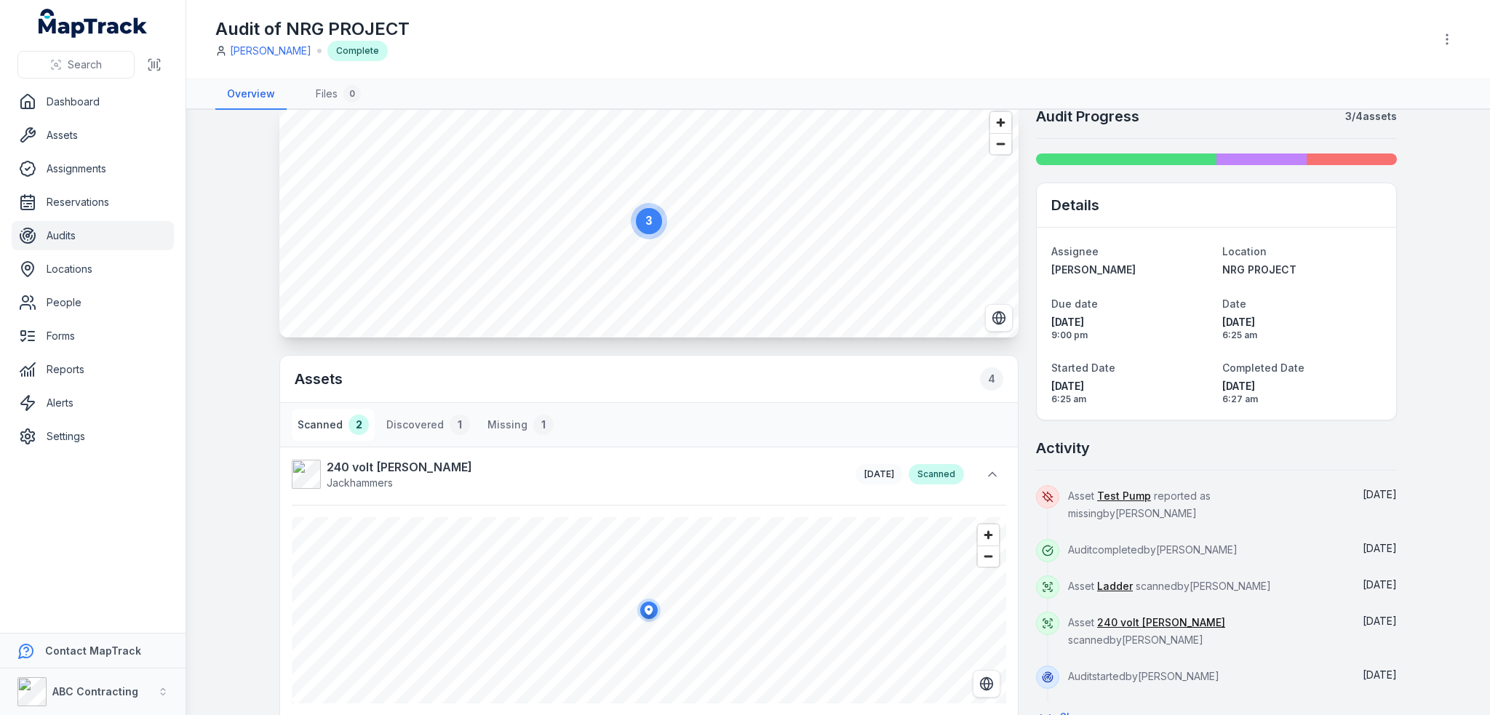
scroll to position [0, 0]
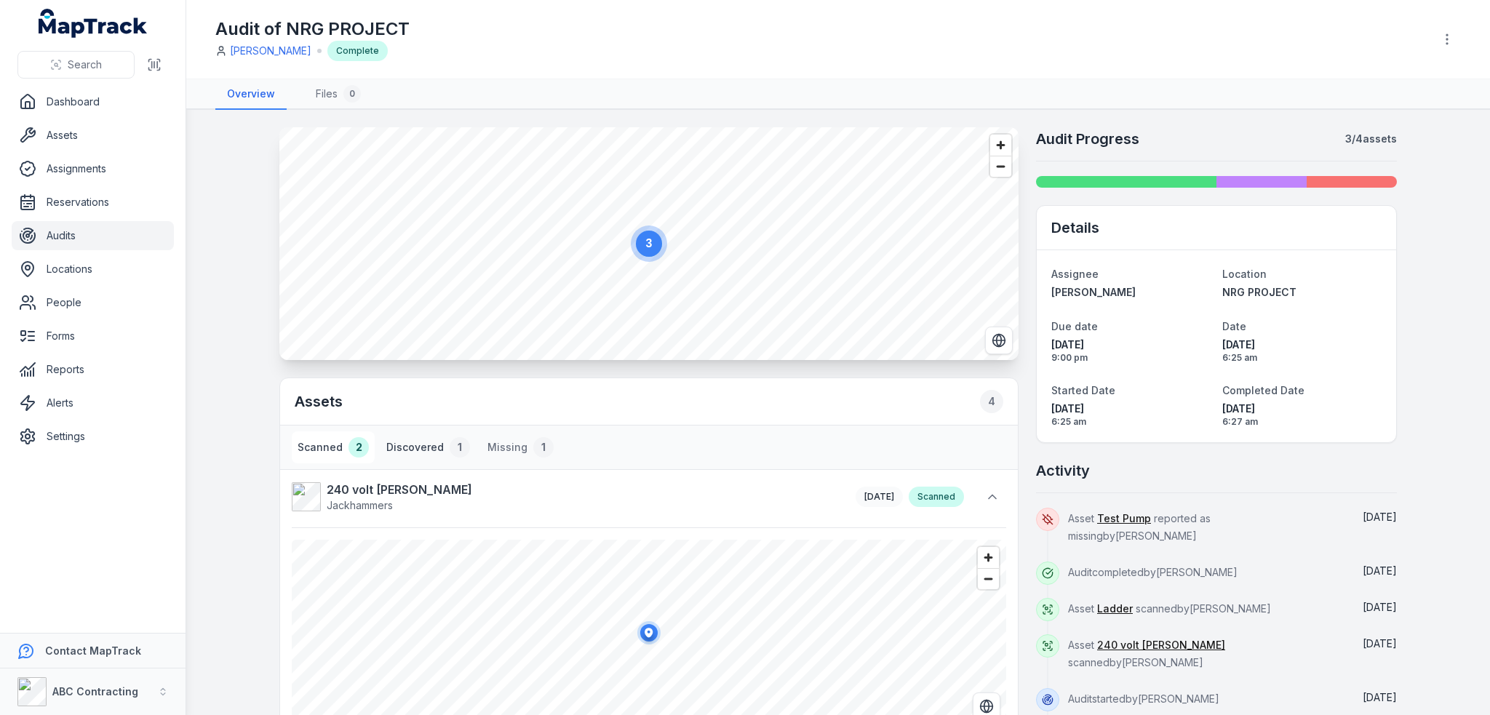
click at [399, 442] on button "Discovered 1" at bounding box center [427, 447] width 95 height 32
click at [509, 447] on button "Missing 1" at bounding box center [521, 447] width 78 height 32
click at [335, 447] on button "Scanned 2" at bounding box center [333, 447] width 83 height 32
click at [1144, 476] on div "Activity" at bounding box center [1216, 476] width 361 height 33
drag, startPoint x: 1109, startPoint y: 271, endPoint x: 1023, endPoint y: 274, distance: 85.2
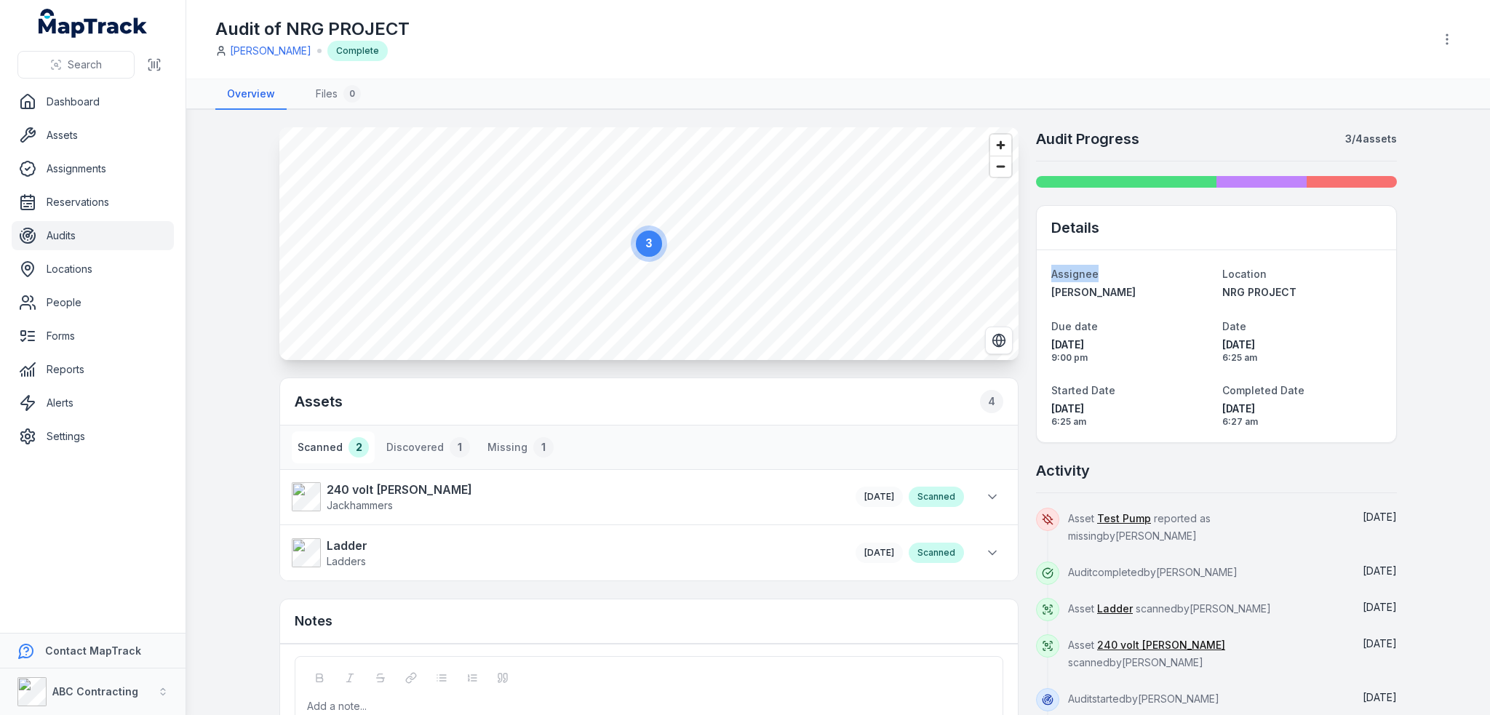
click at [1023, 274] on div "3 Assets 4 Scanned 2 Discovered 1 Missing 1 240 volt Jack Hammer Jackhammers 4d…" at bounding box center [837, 469] width 1117 height 685
copy span "Assignee"
click at [1038, 31] on div "Audit of NRG PROJECT Jarrod Milford Complete" at bounding box center [818, 39] width 1206 height 44
click at [1059, 57] on div "Audit of NRG PROJECT Jarrod Milford Complete" at bounding box center [818, 39] width 1206 height 44
click at [340, 106] on link "Files 0" at bounding box center [338, 94] width 68 height 31
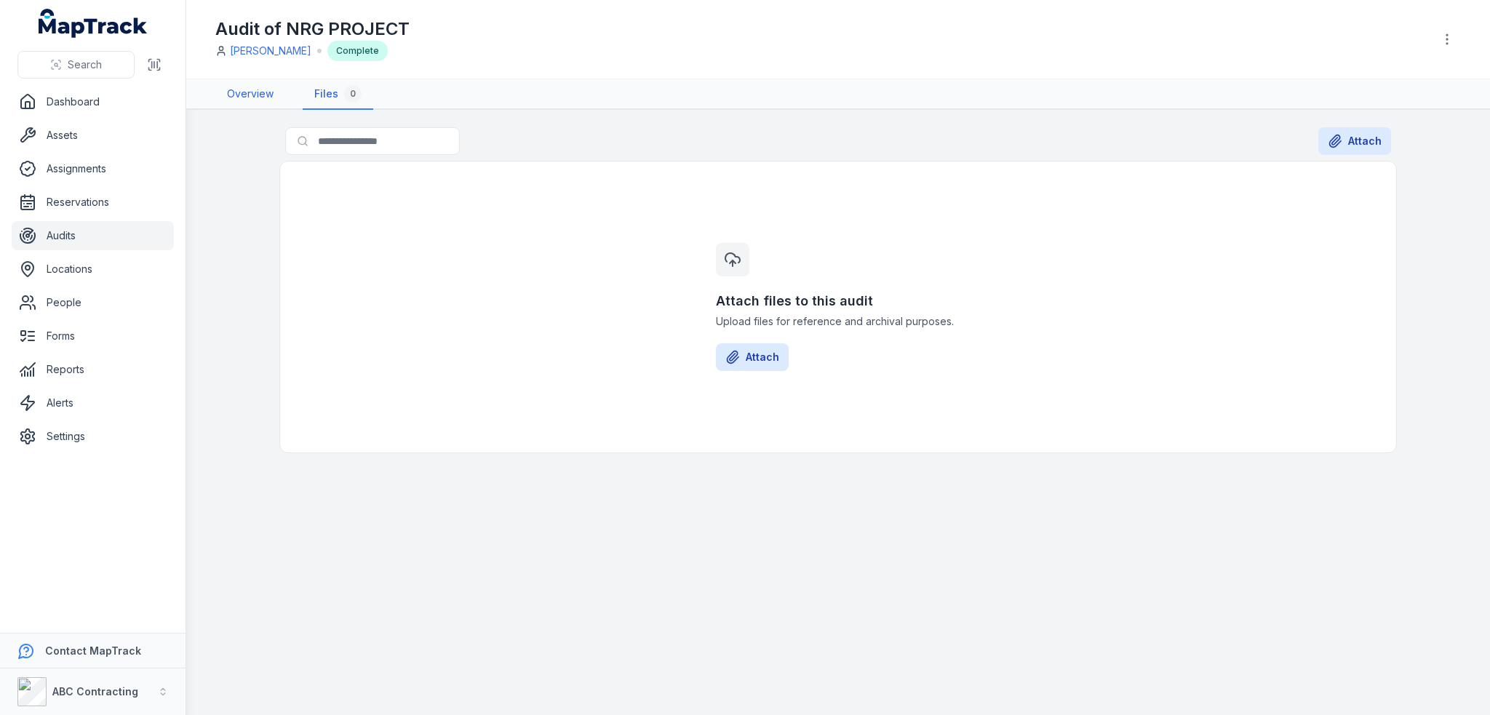
click at [239, 87] on link "Overview" at bounding box center [250, 94] width 70 height 31
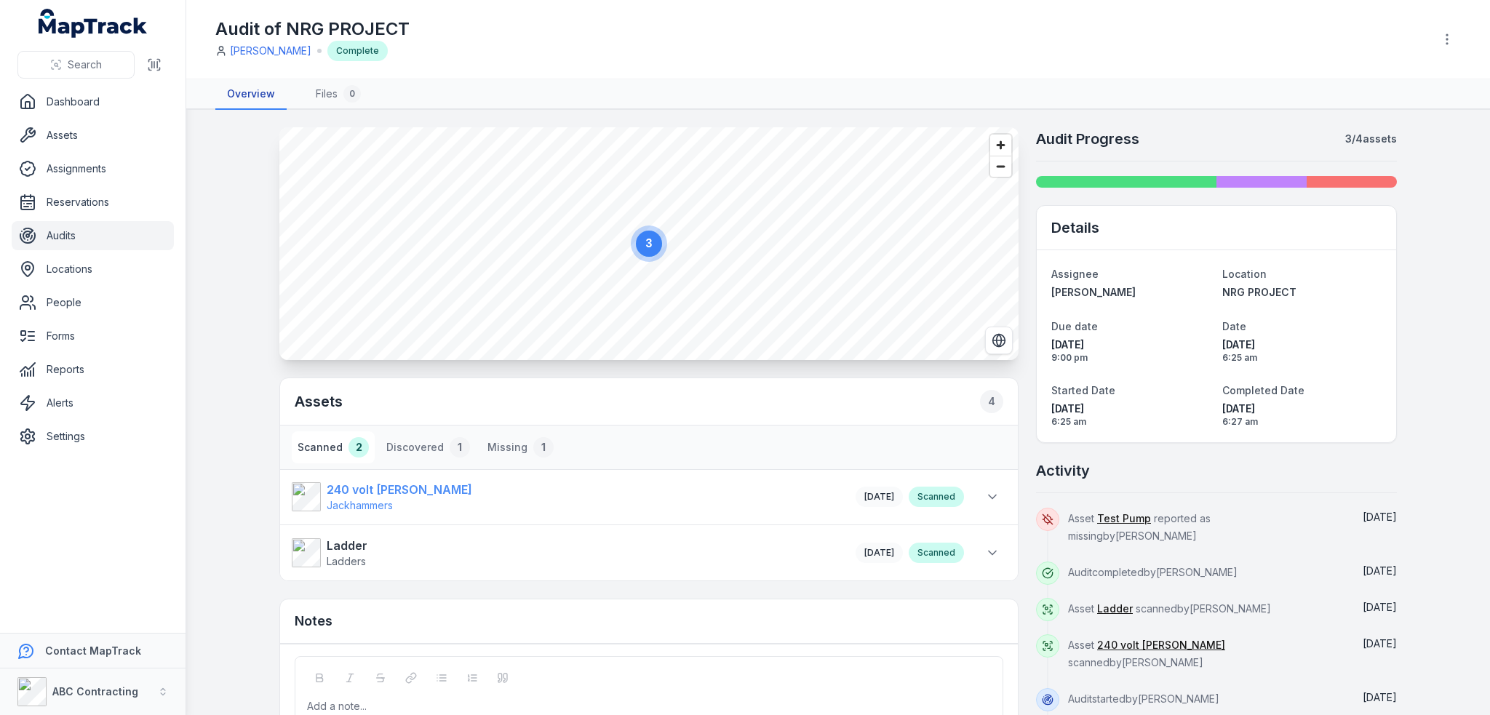
scroll to position [111, 0]
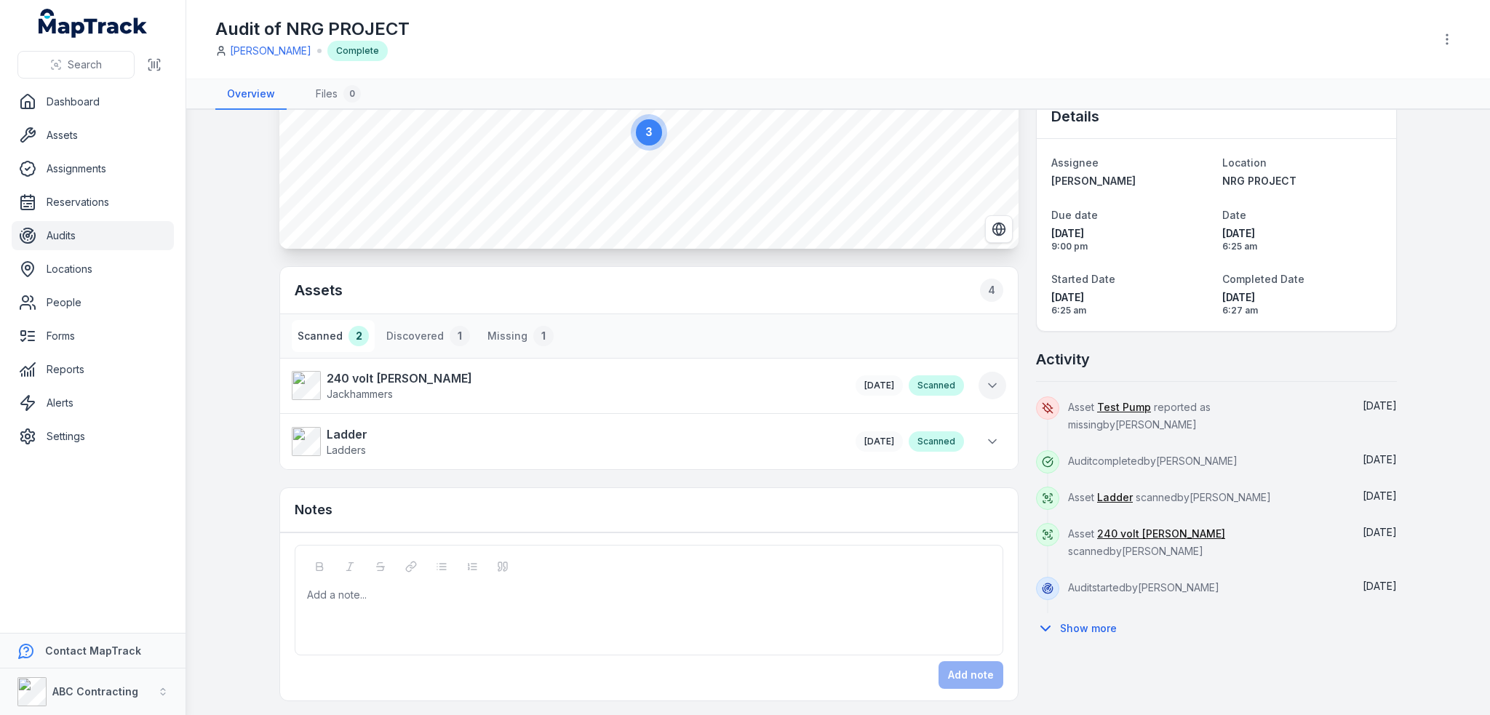
click at [993, 383] on icon at bounding box center [992, 385] width 15 height 15
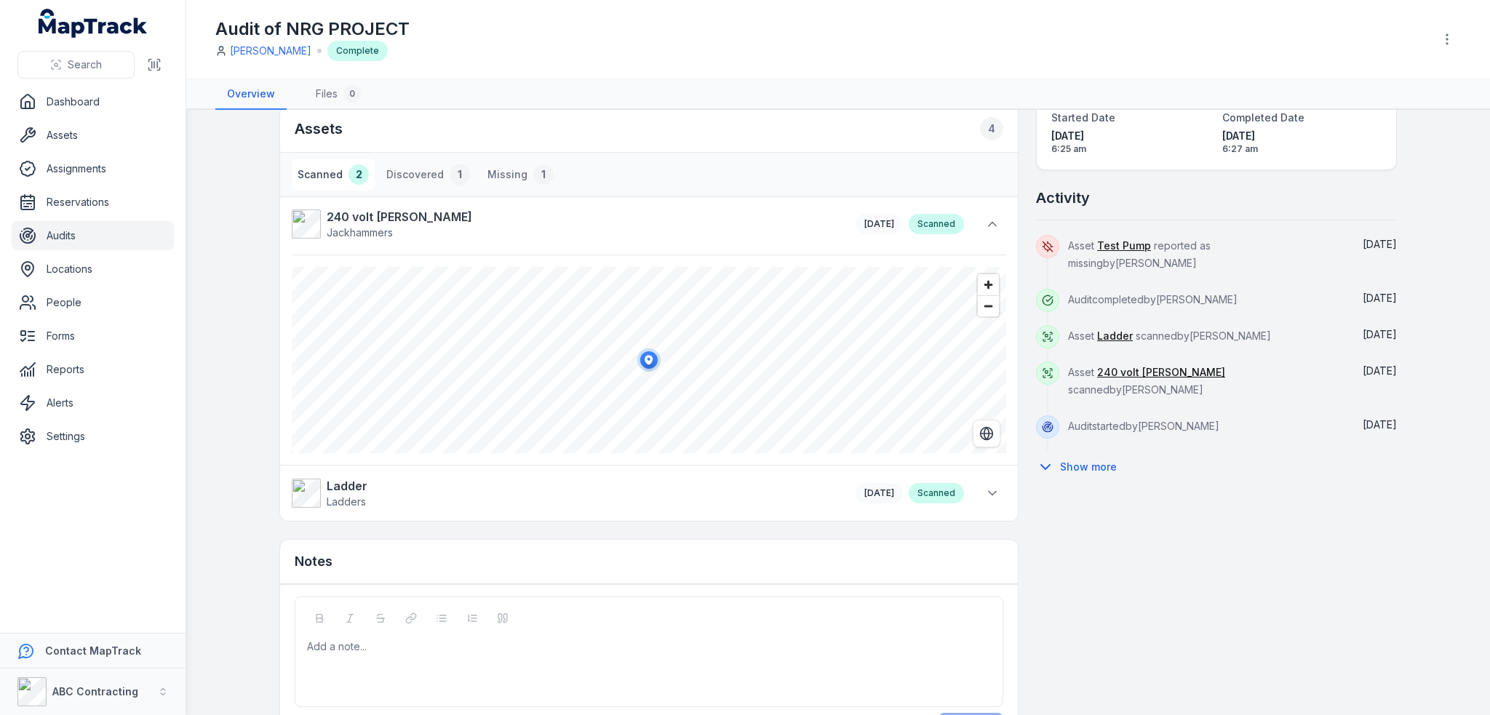
scroll to position [324, 0]
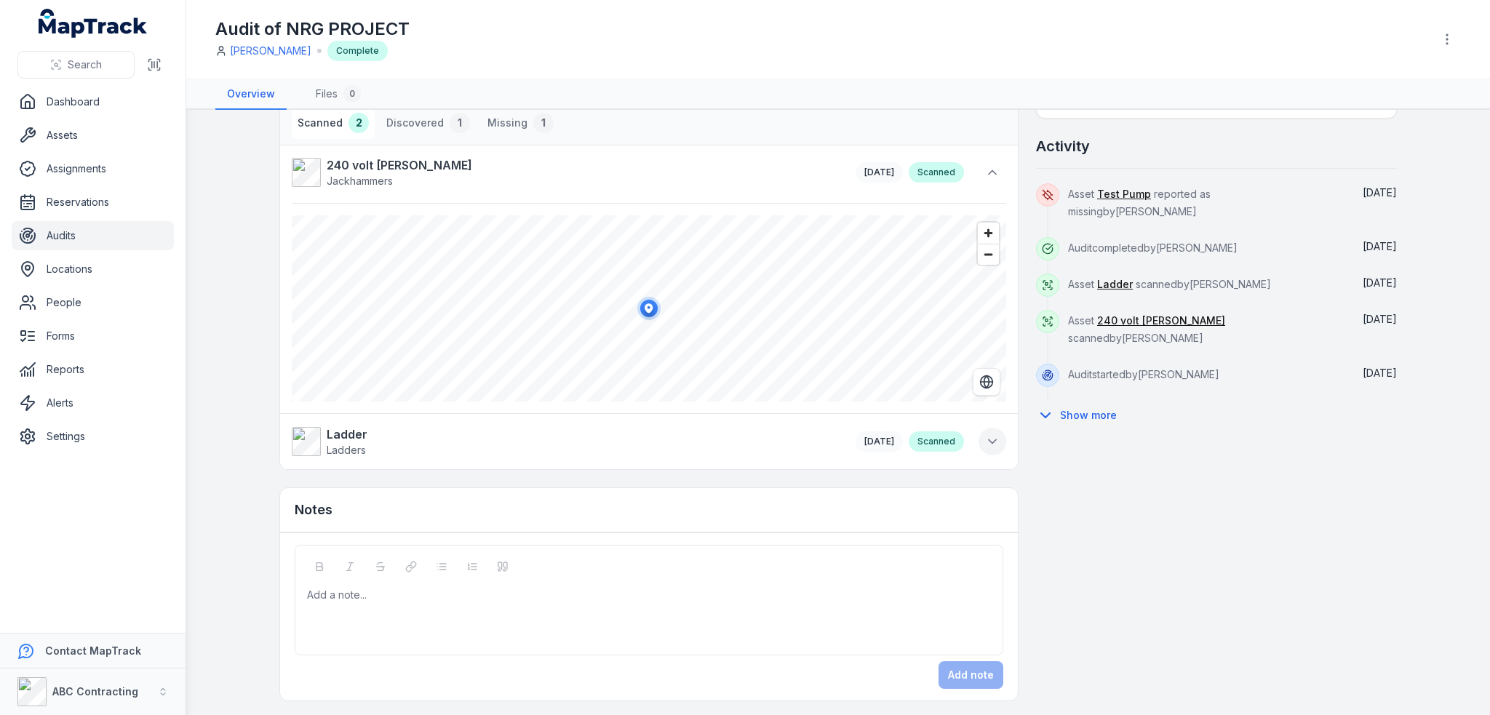
click at [992, 438] on icon at bounding box center [992, 441] width 15 height 15
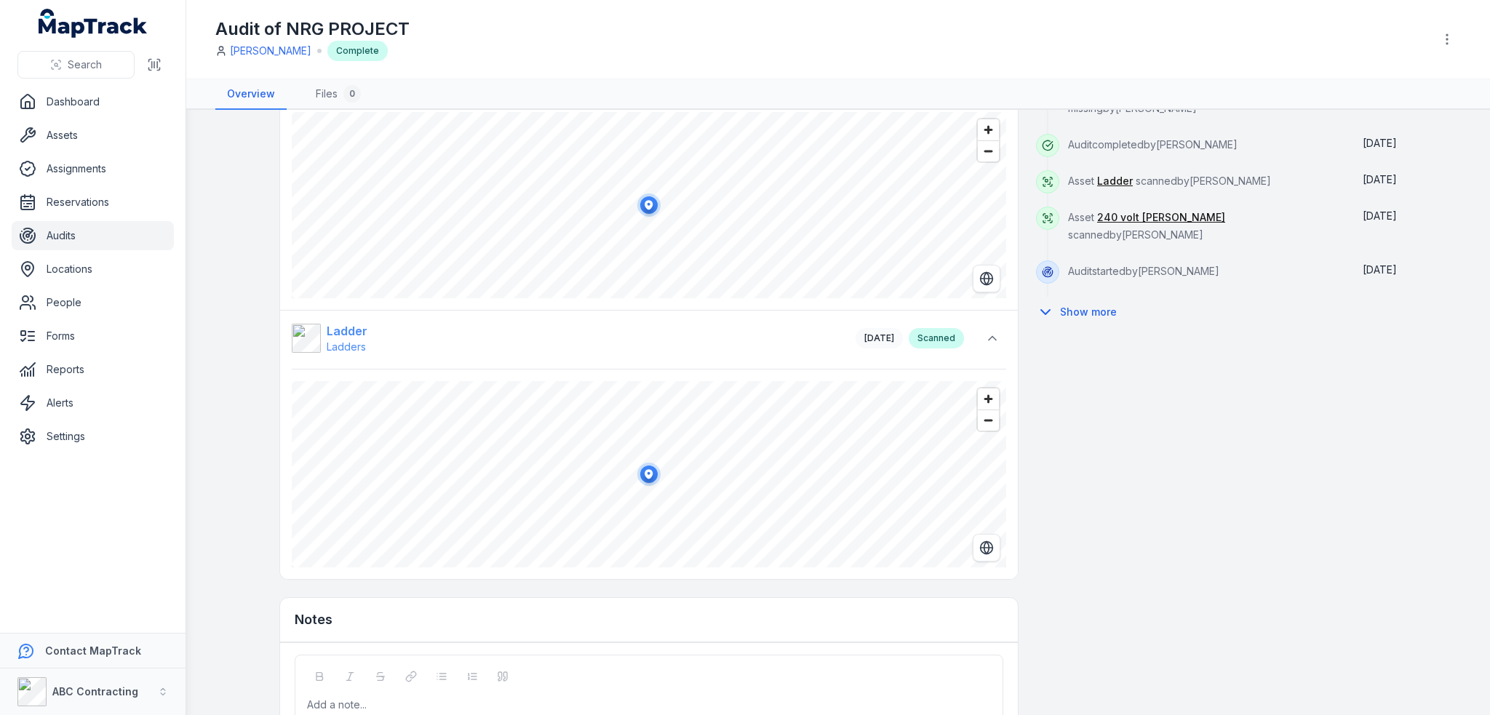
scroll to position [247, 0]
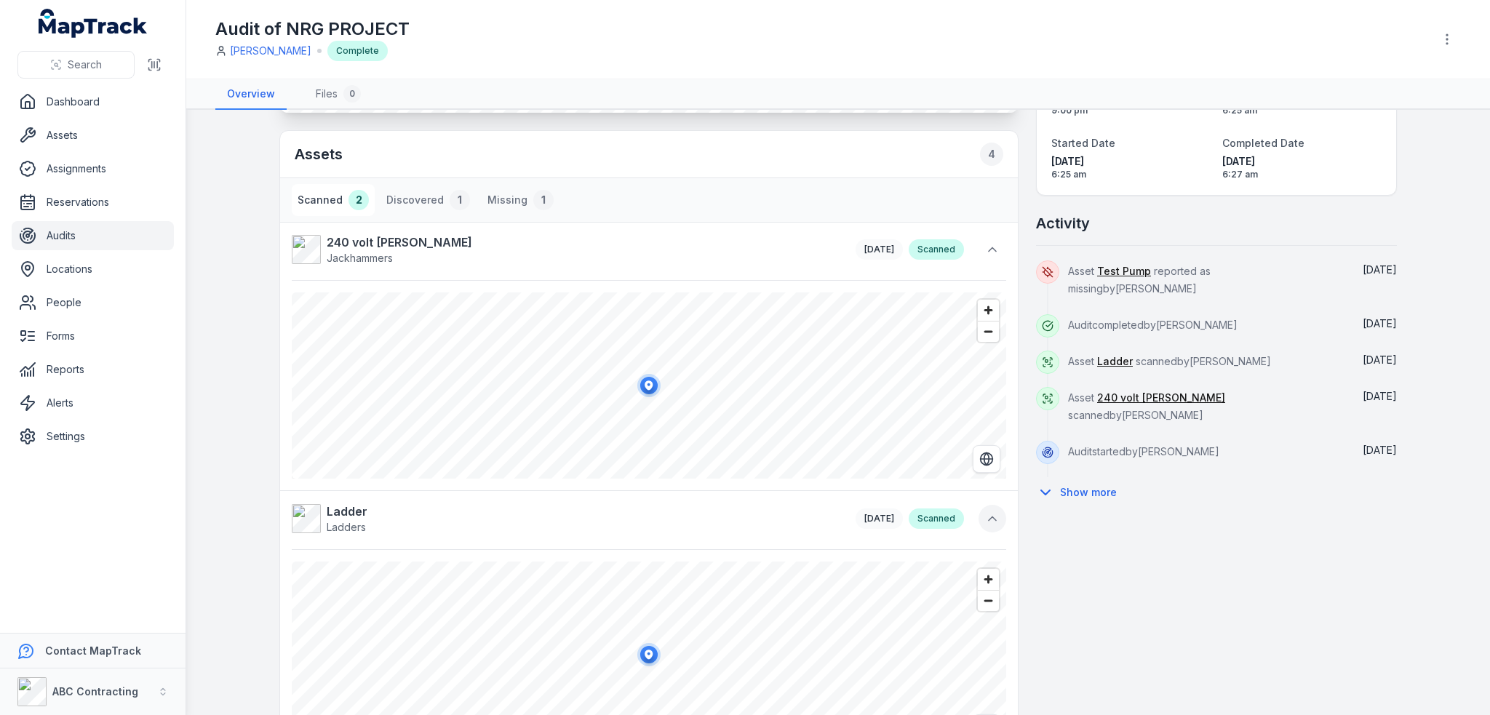
click at [989, 508] on button at bounding box center [992, 519] width 28 height 28
click at [989, 248] on icon at bounding box center [992, 250] width 7 height 4
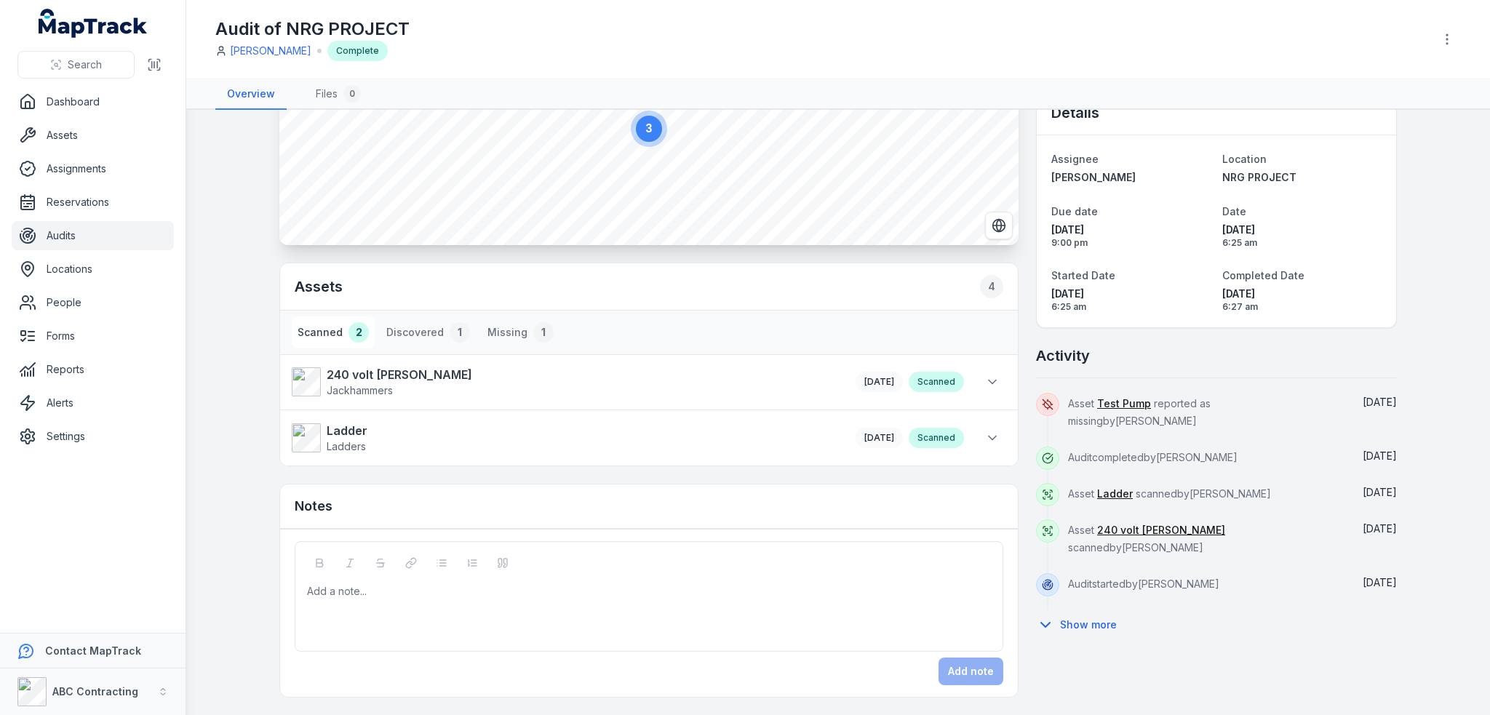
scroll to position [111, 0]
click at [341, 343] on button "Scanned 2" at bounding box center [333, 336] width 83 height 32
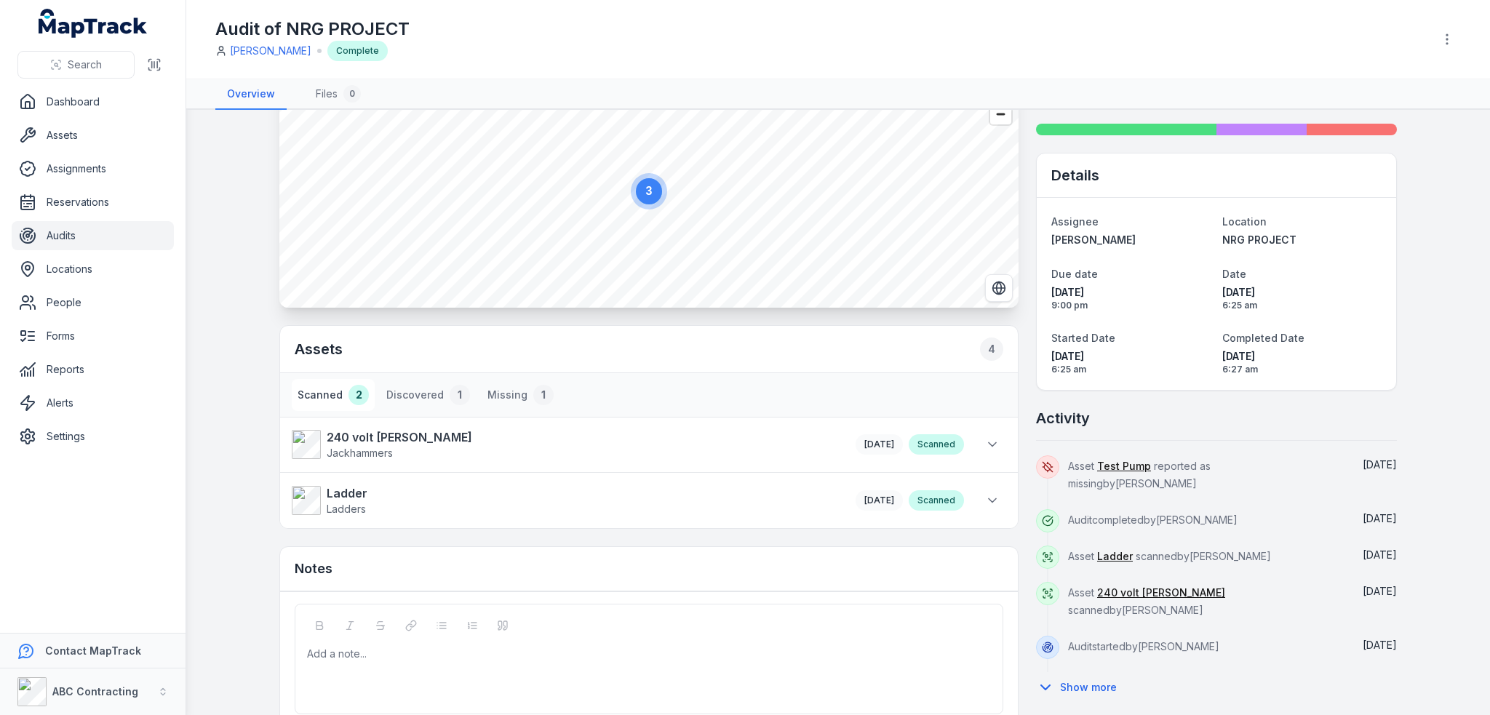
scroll to position [0, 0]
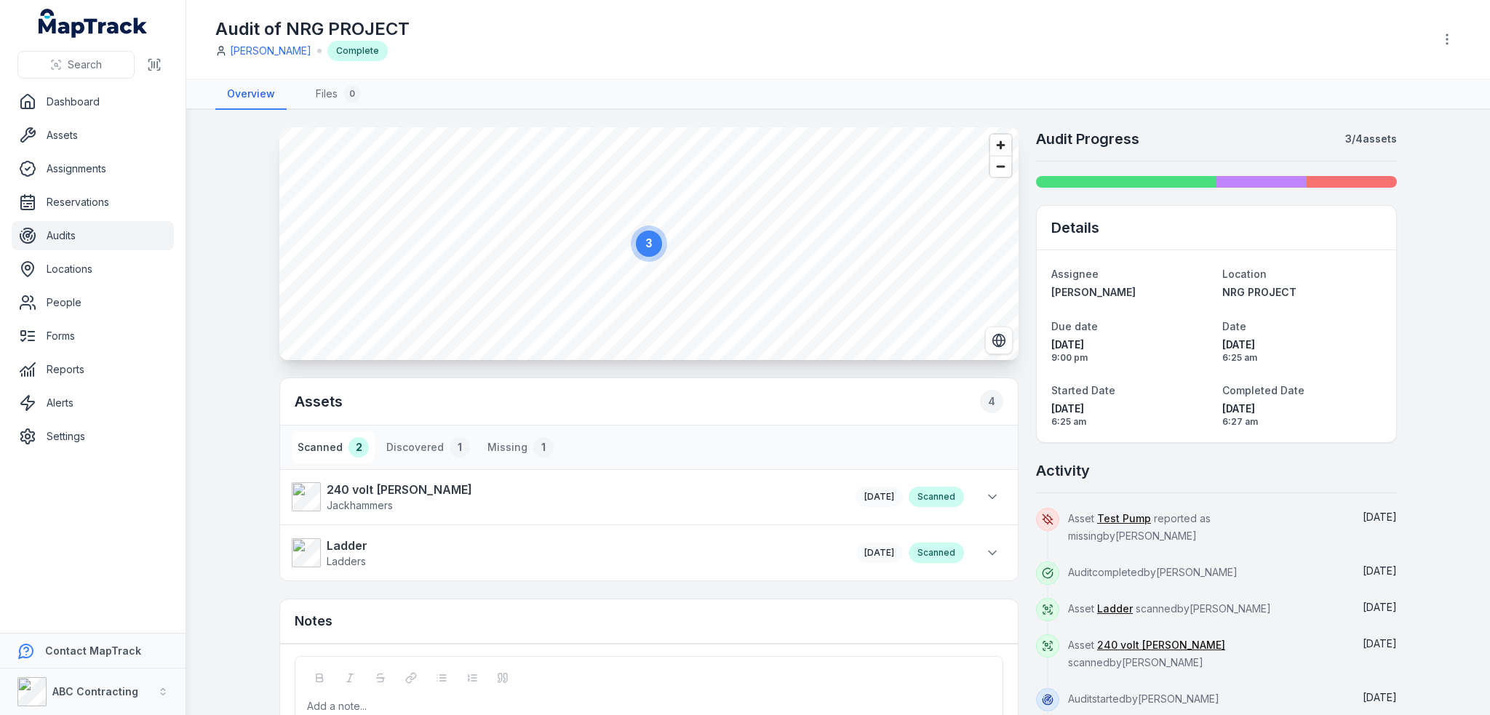
click at [1405, 380] on main "3 Assets 4 Scanned 2 Discovered 1 Missing 1 240 volt Jack Hammer Jackhammers 4d…" at bounding box center [837, 412] width 1303 height 605
click at [1122, 180] on div at bounding box center [1126, 182] width 180 height 12
click at [1306, 182] on div at bounding box center [1351, 182] width 90 height 12
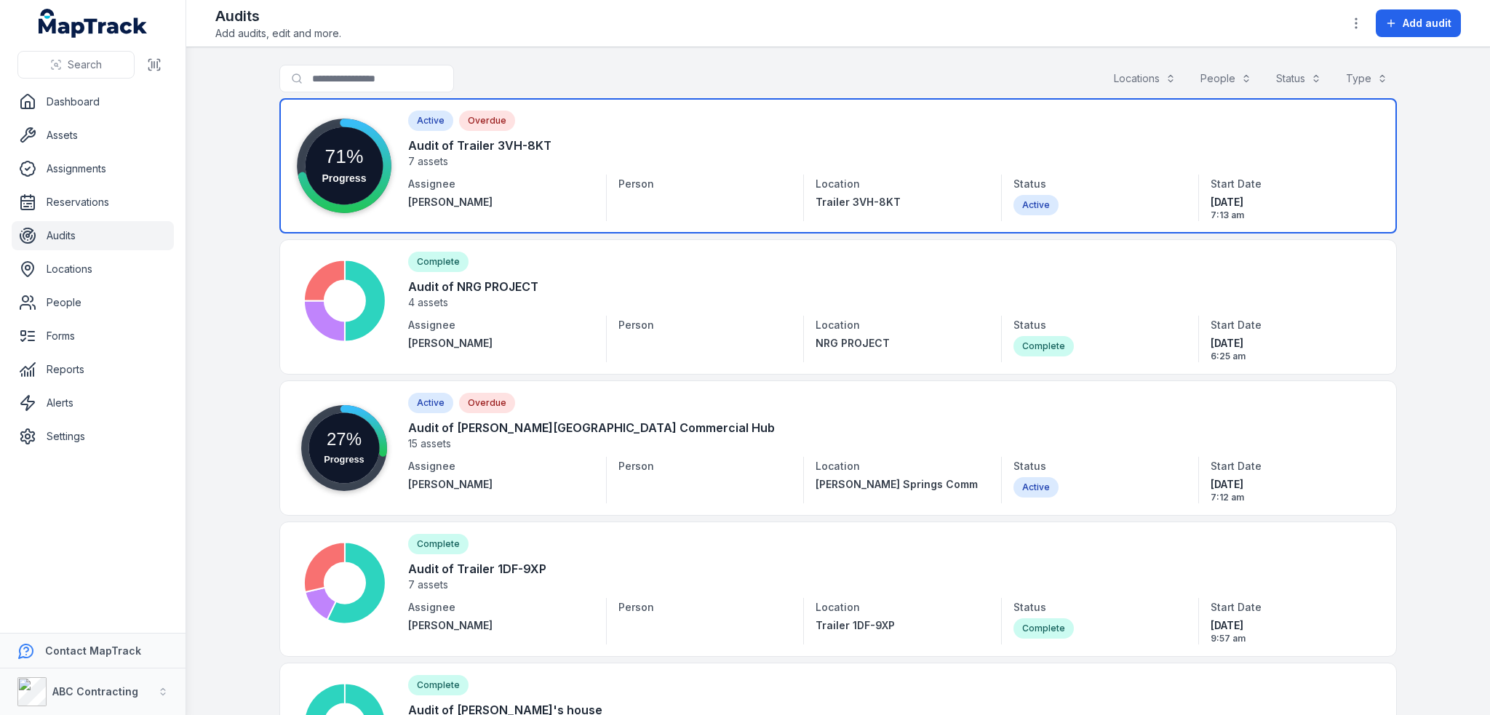
click at [455, 151] on link at bounding box center [837, 165] width 1117 height 135
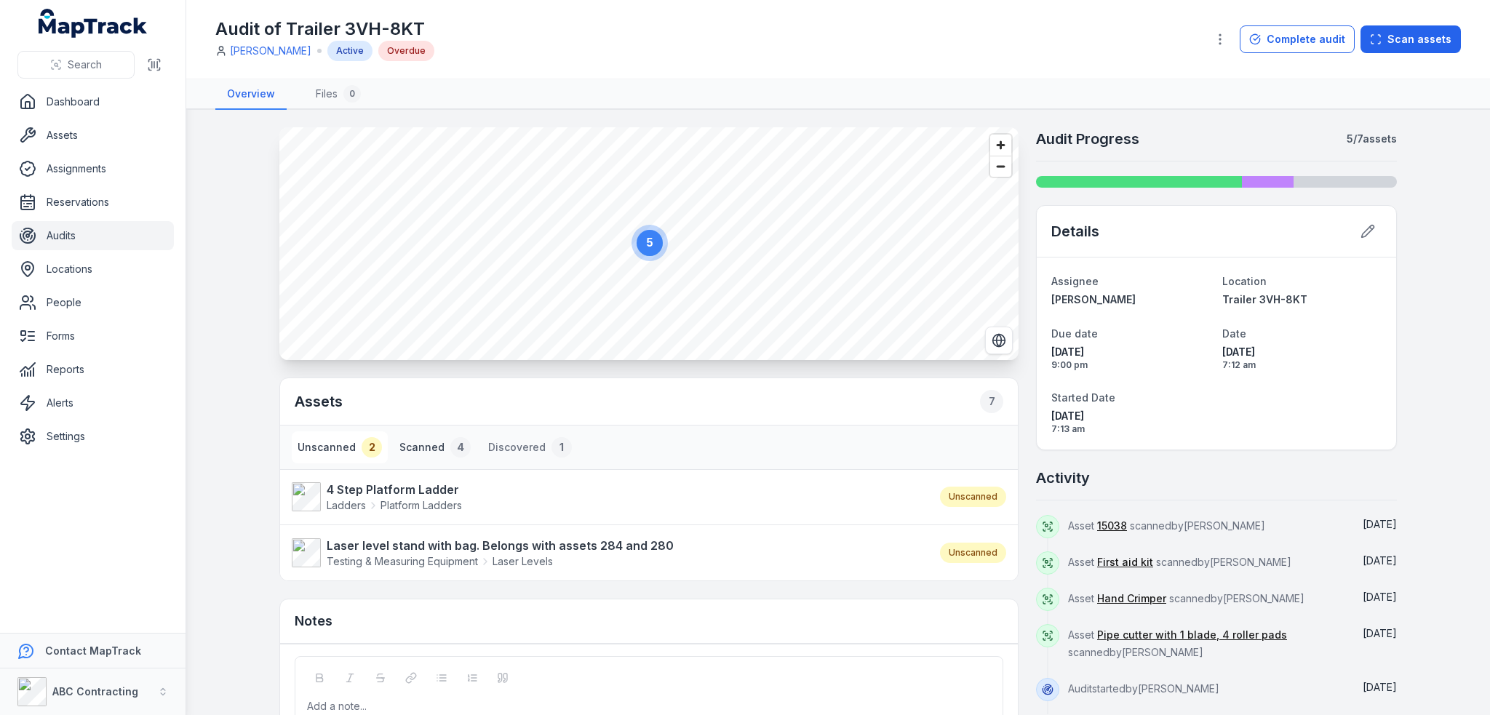
click at [437, 442] on button "Scanned 4" at bounding box center [435, 447] width 83 height 32
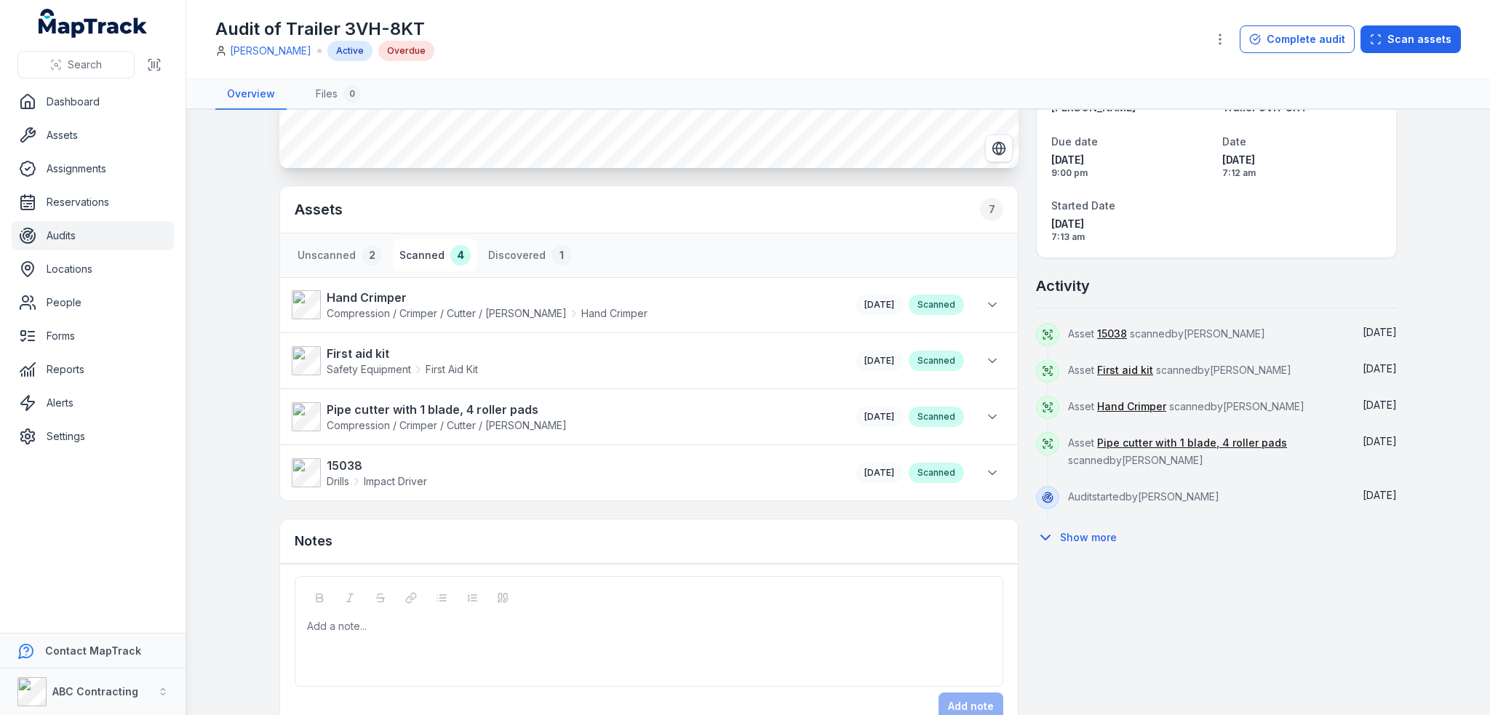
scroll to position [218, 0]
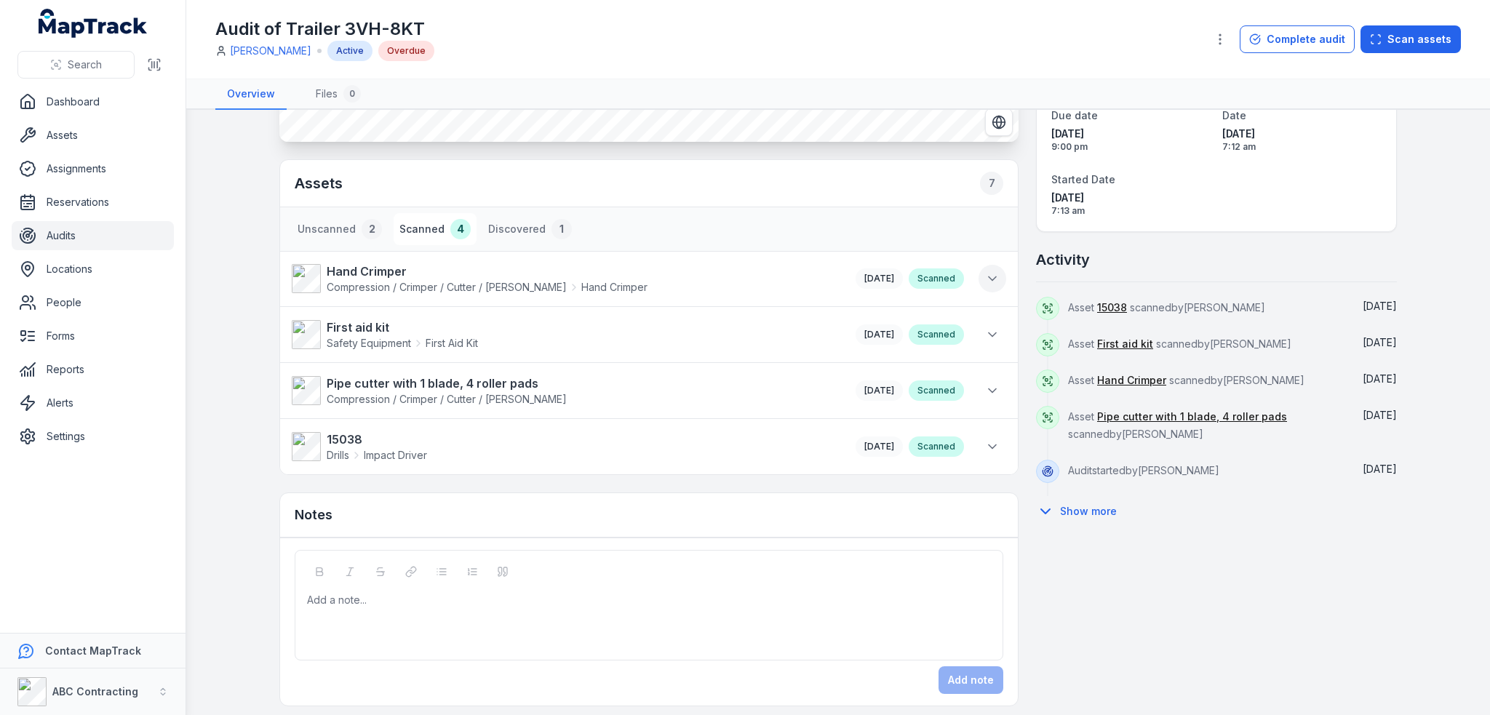
click at [989, 284] on icon at bounding box center [992, 278] width 15 height 15
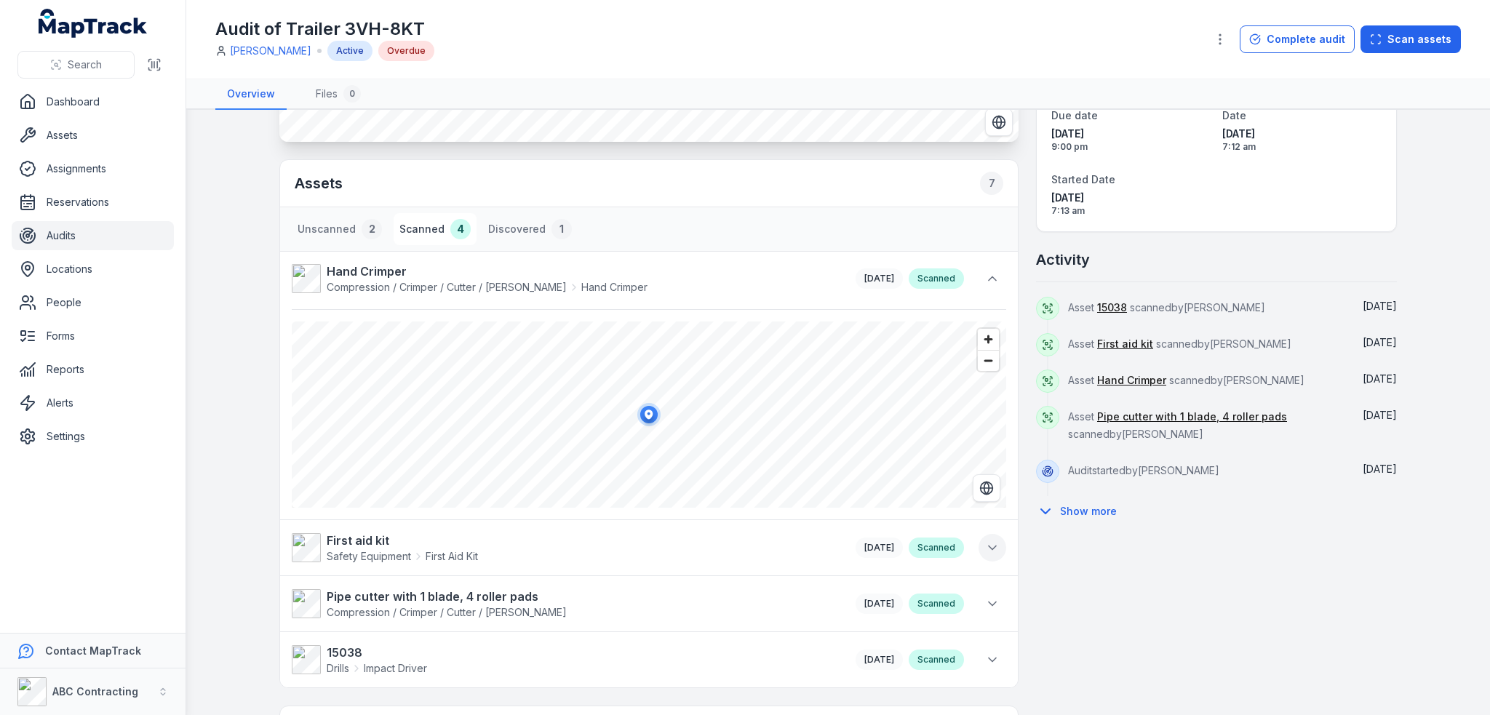
click at [992, 554] on button at bounding box center [992, 548] width 28 height 28
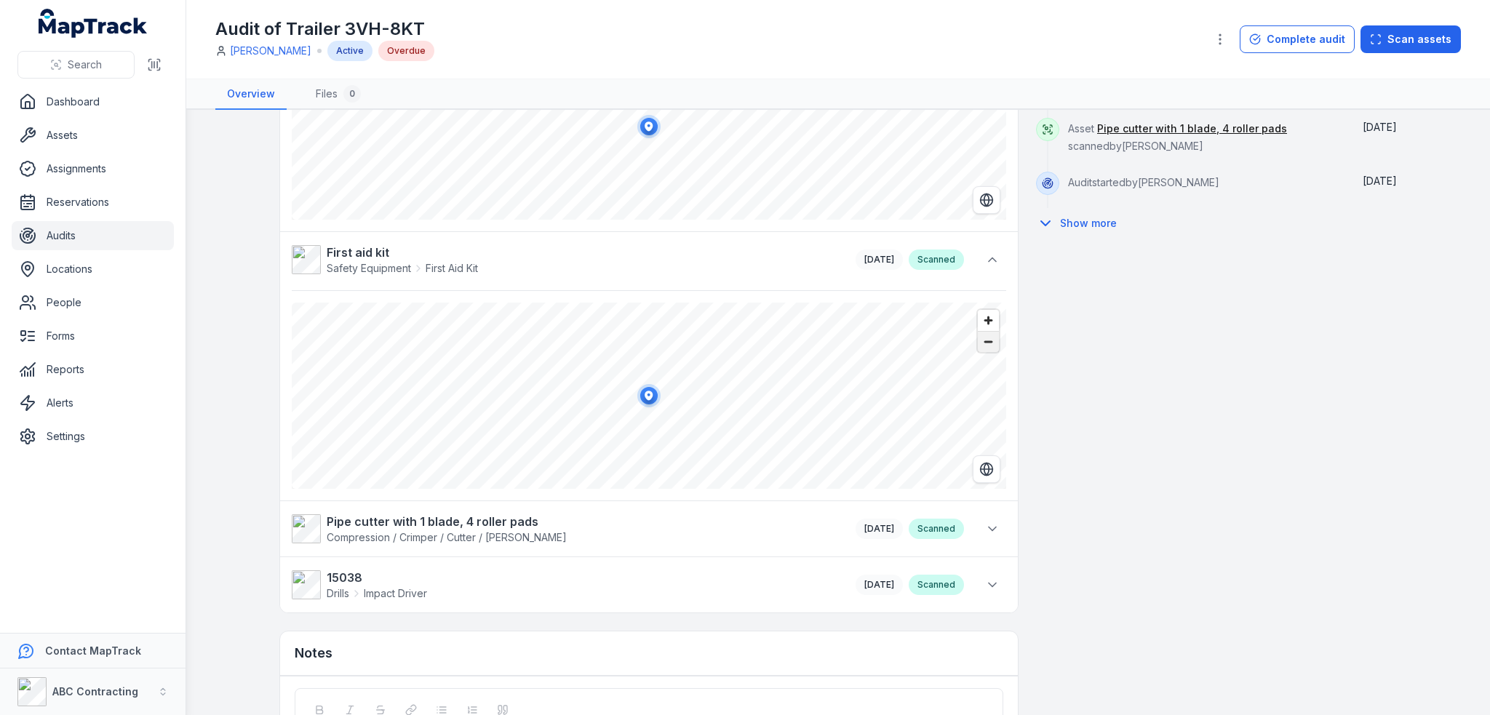
scroll to position [509, 0]
click at [989, 524] on icon at bounding box center [992, 526] width 15 height 15
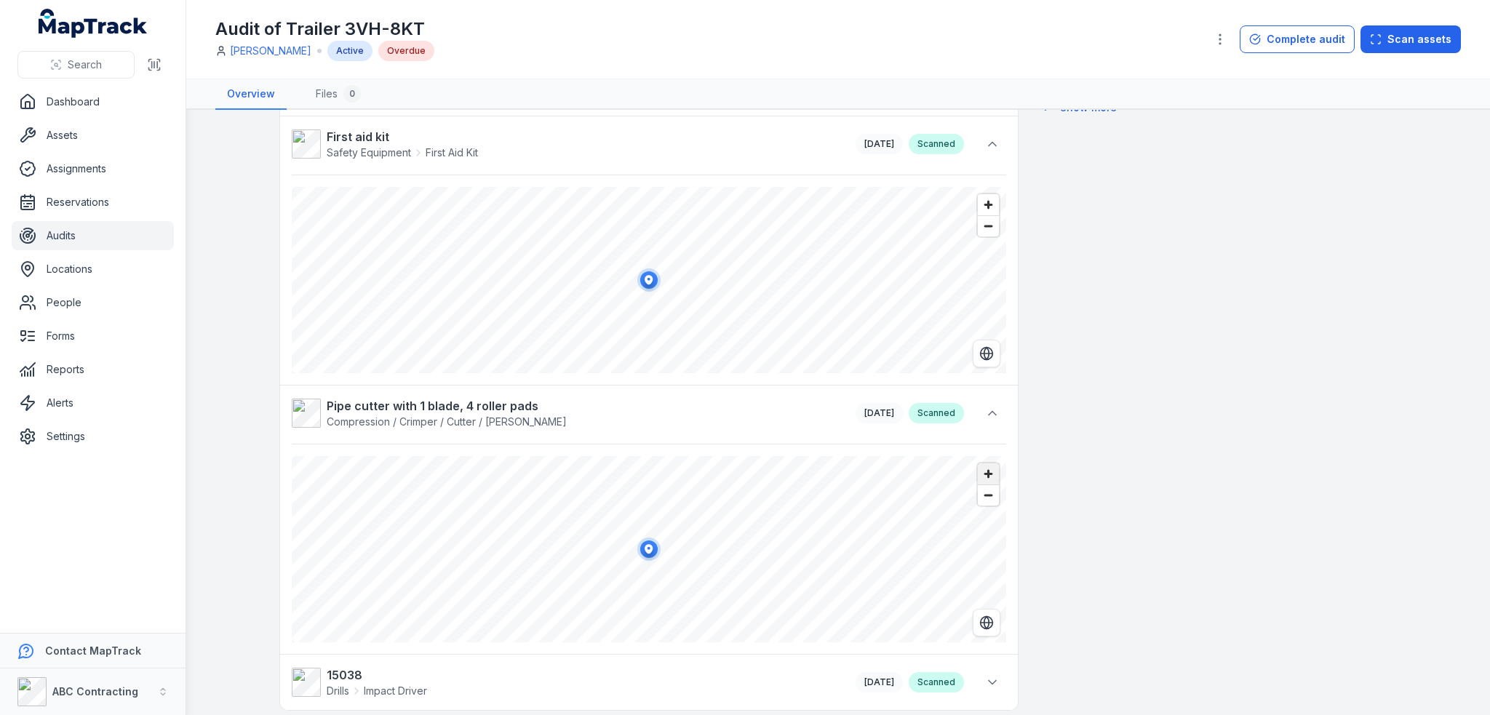
scroll to position [800, 0]
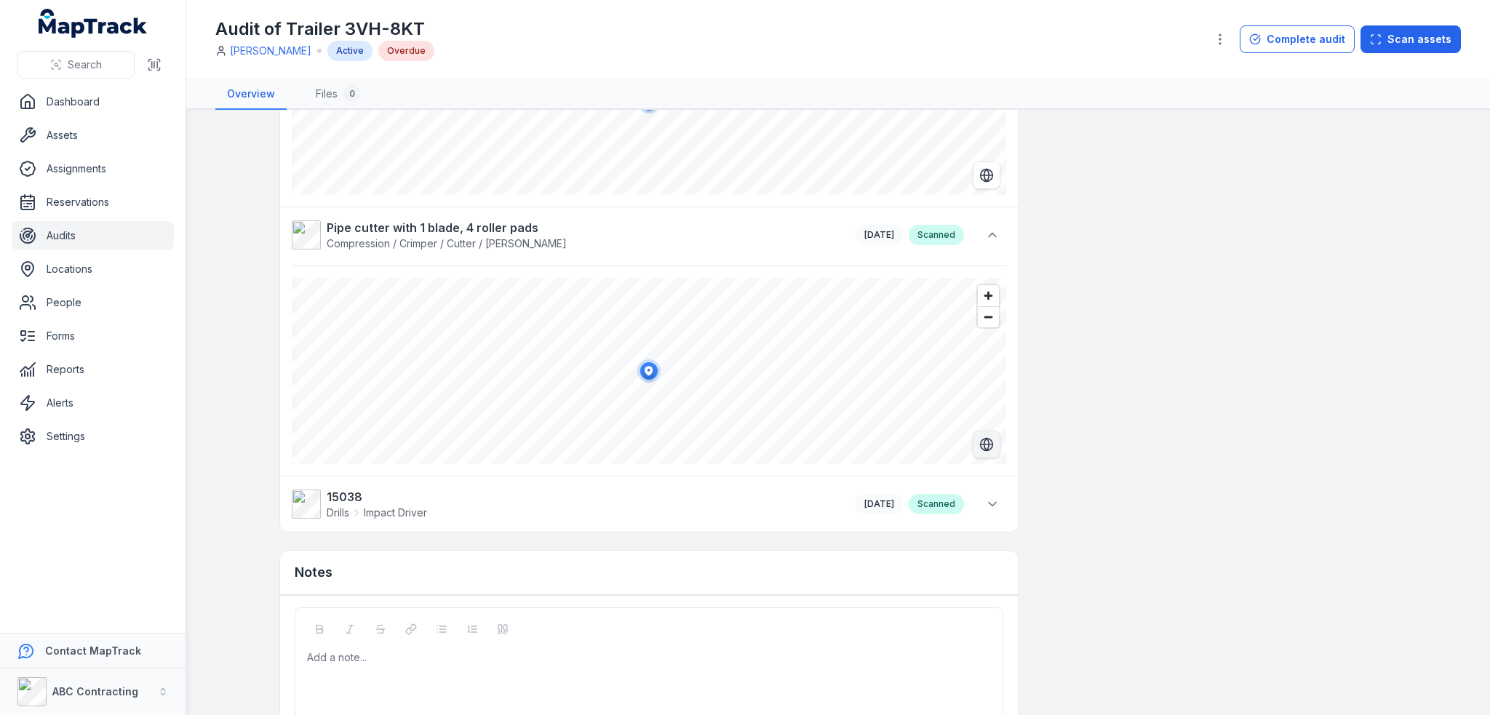
click at [981, 446] on icon "Switch to Satellite View" at bounding box center [986, 444] width 15 height 15
click at [981, 447] on icon "Switch to Map View" at bounding box center [986, 444] width 15 height 15
click at [989, 503] on icon at bounding box center [992, 505] width 7 height 4
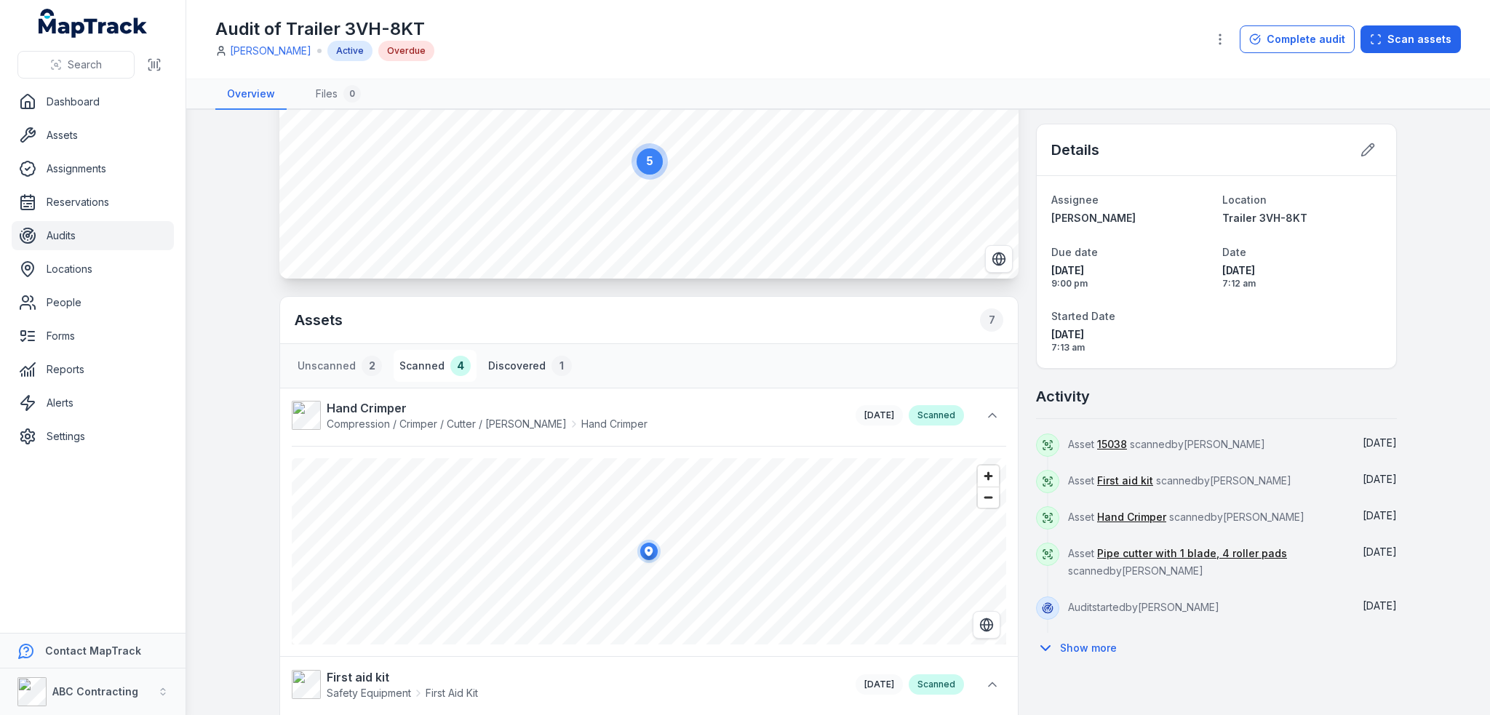
scroll to position [0, 0]
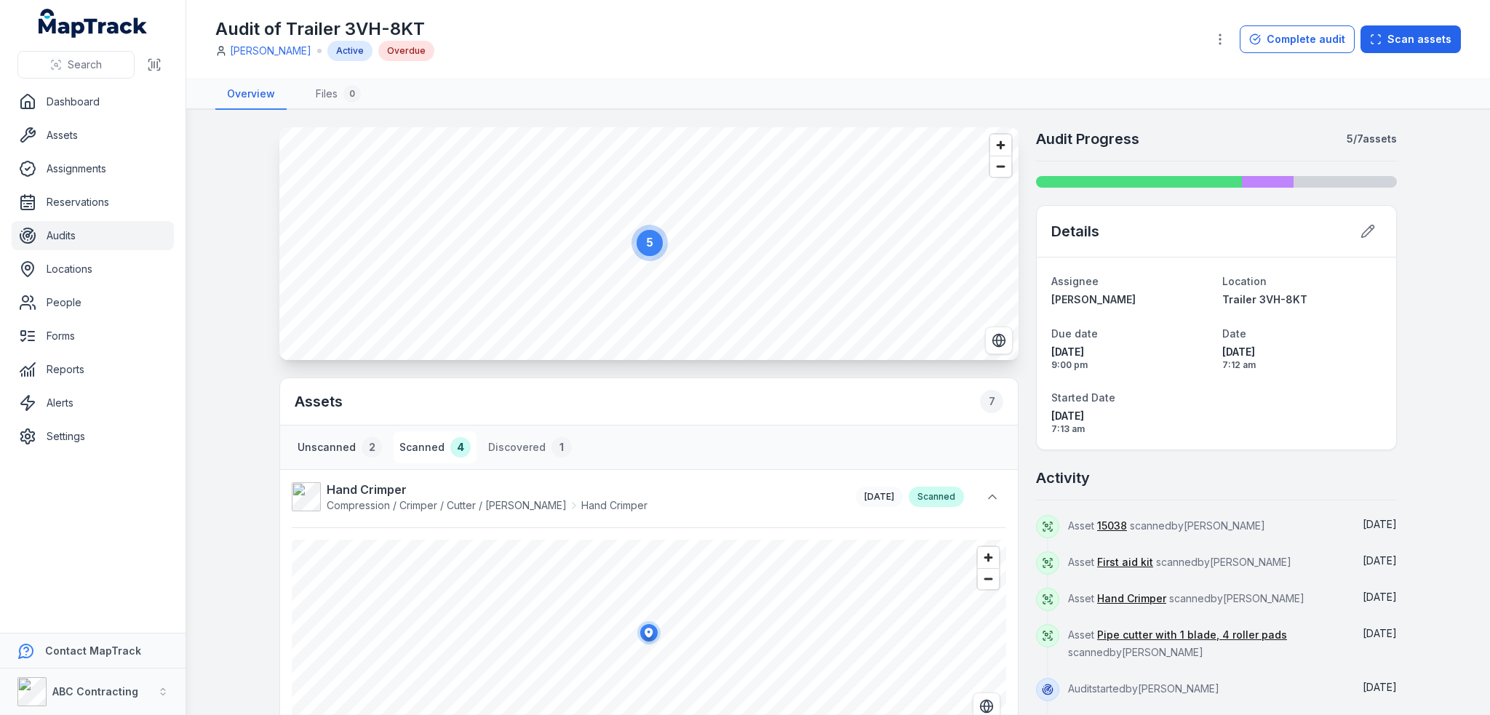
click at [338, 442] on button "Unscanned 2" at bounding box center [340, 447] width 96 height 32
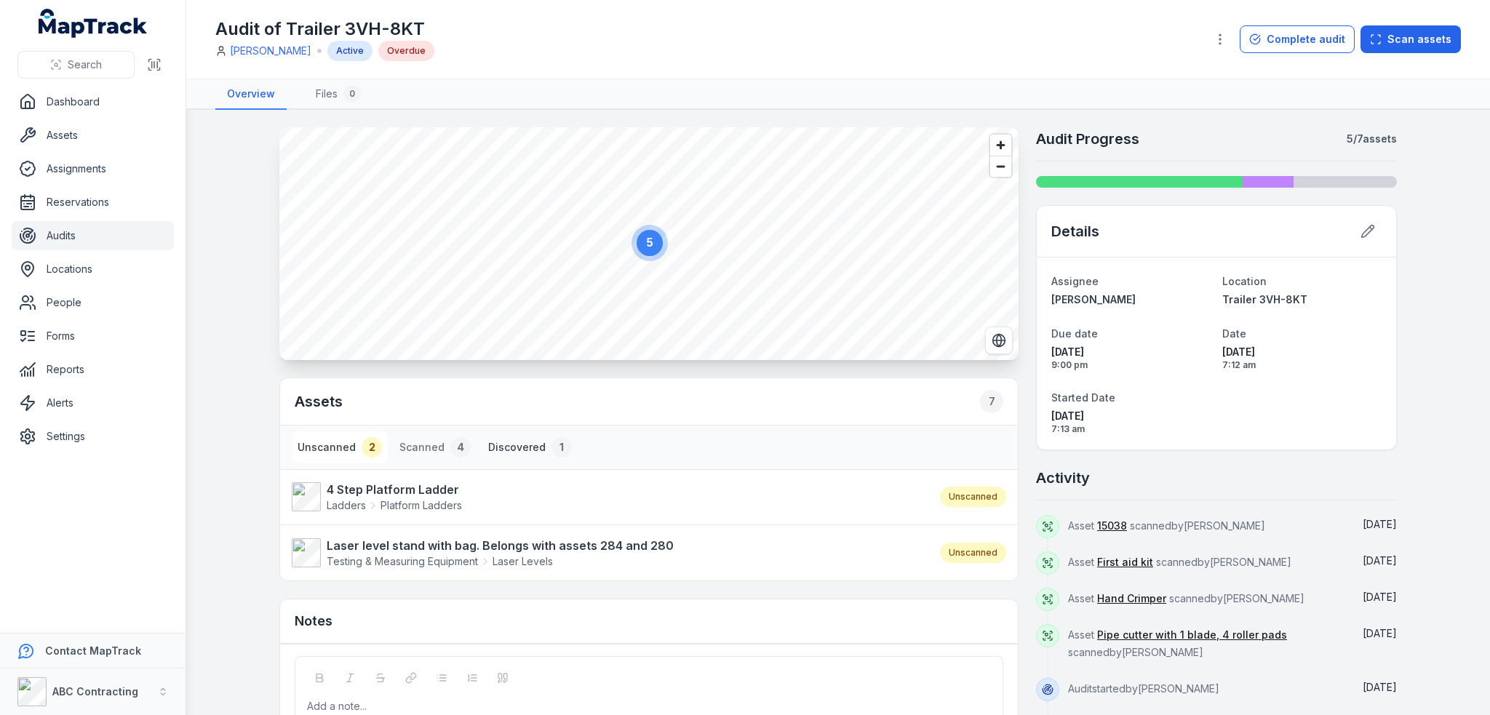
click at [526, 444] on button "Discovered 1" at bounding box center [529, 447] width 95 height 32
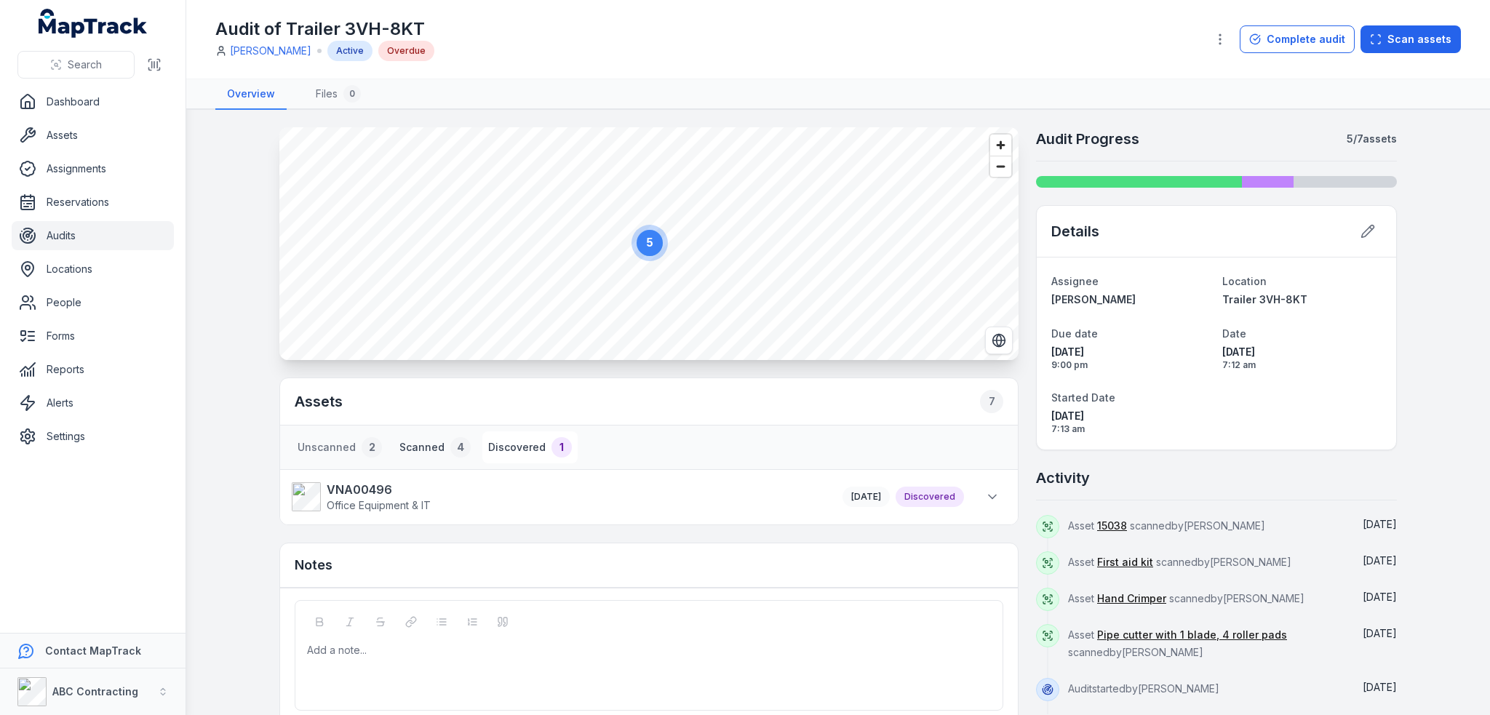
click at [405, 448] on button "Scanned 4" at bounding box center [435, 447] width 83 height 32
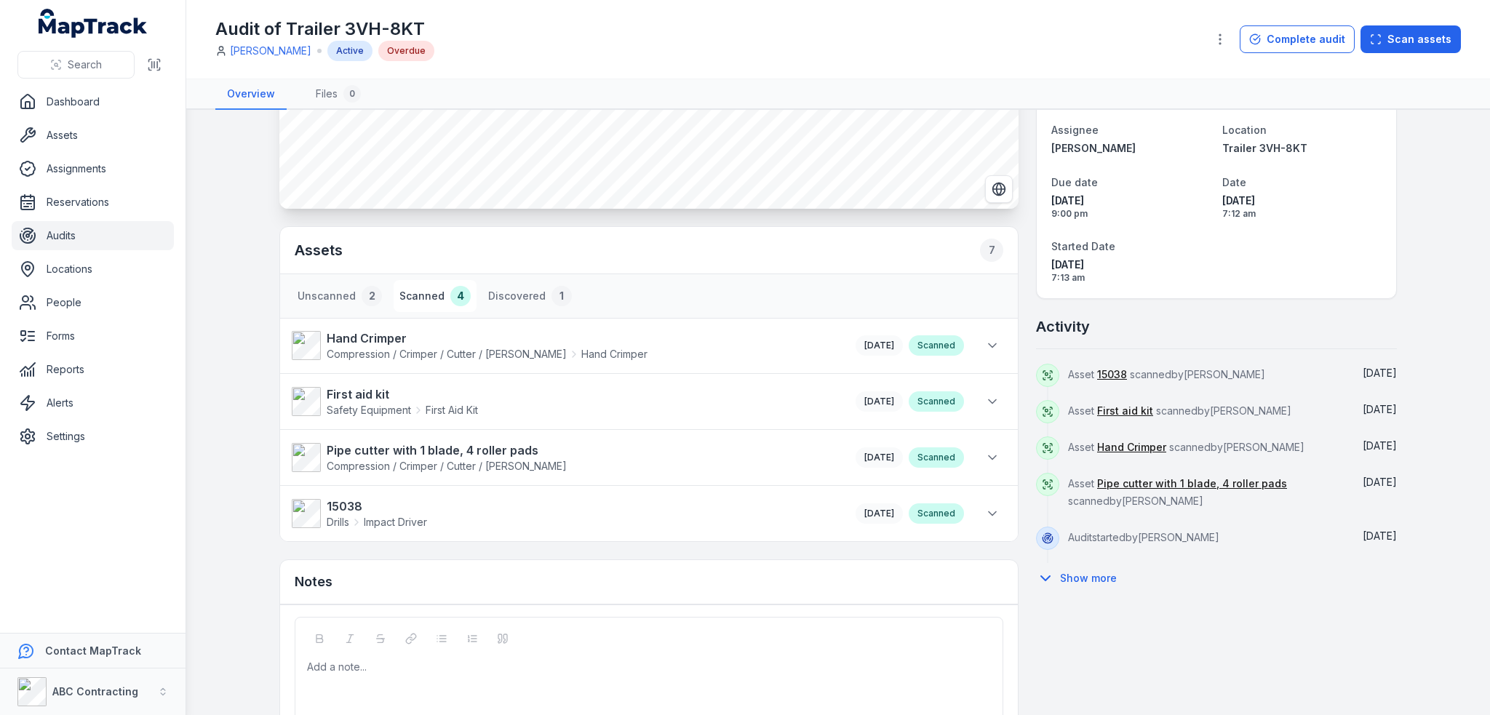
scroll to position [223, 0]
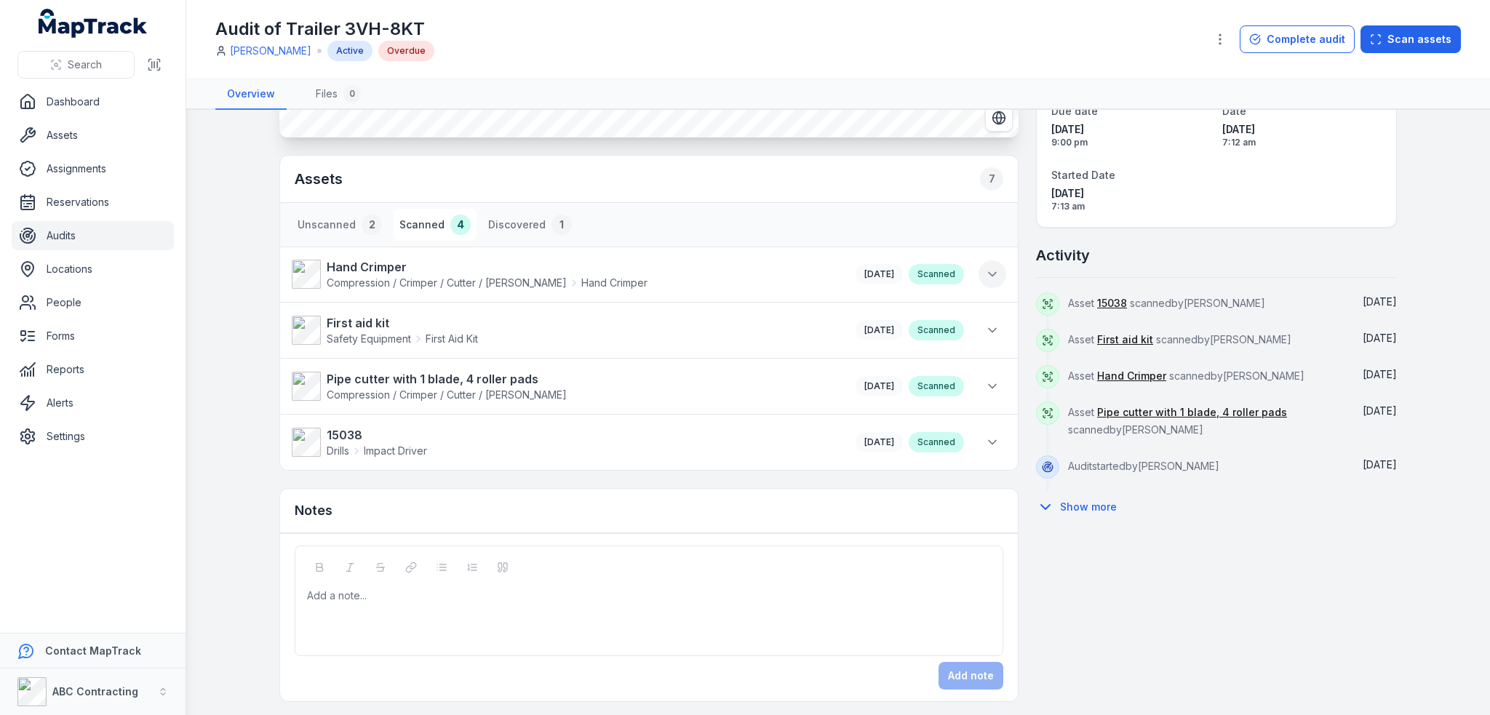
click at [985, 276] on icon at bounding box center [992, 274] width 15 height 15
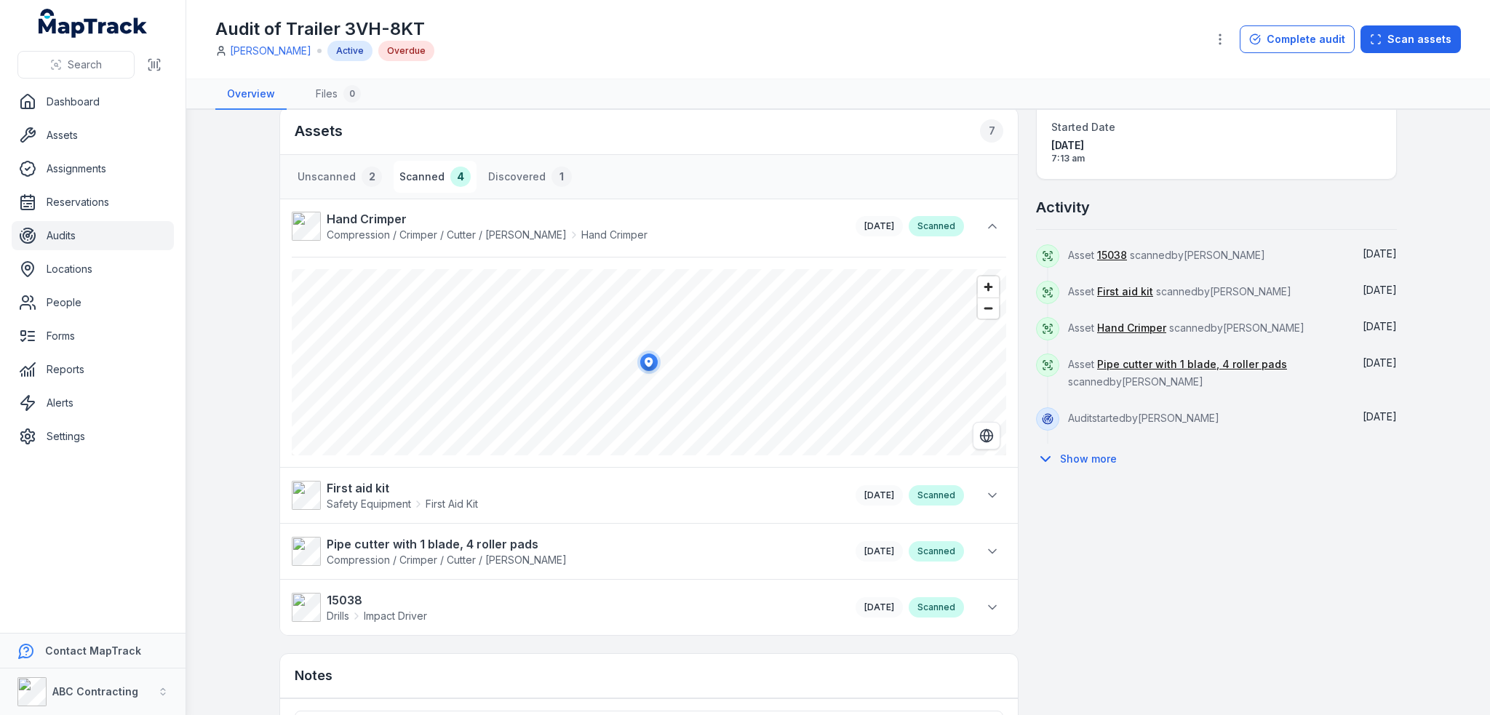
scroll to position [295, 0]
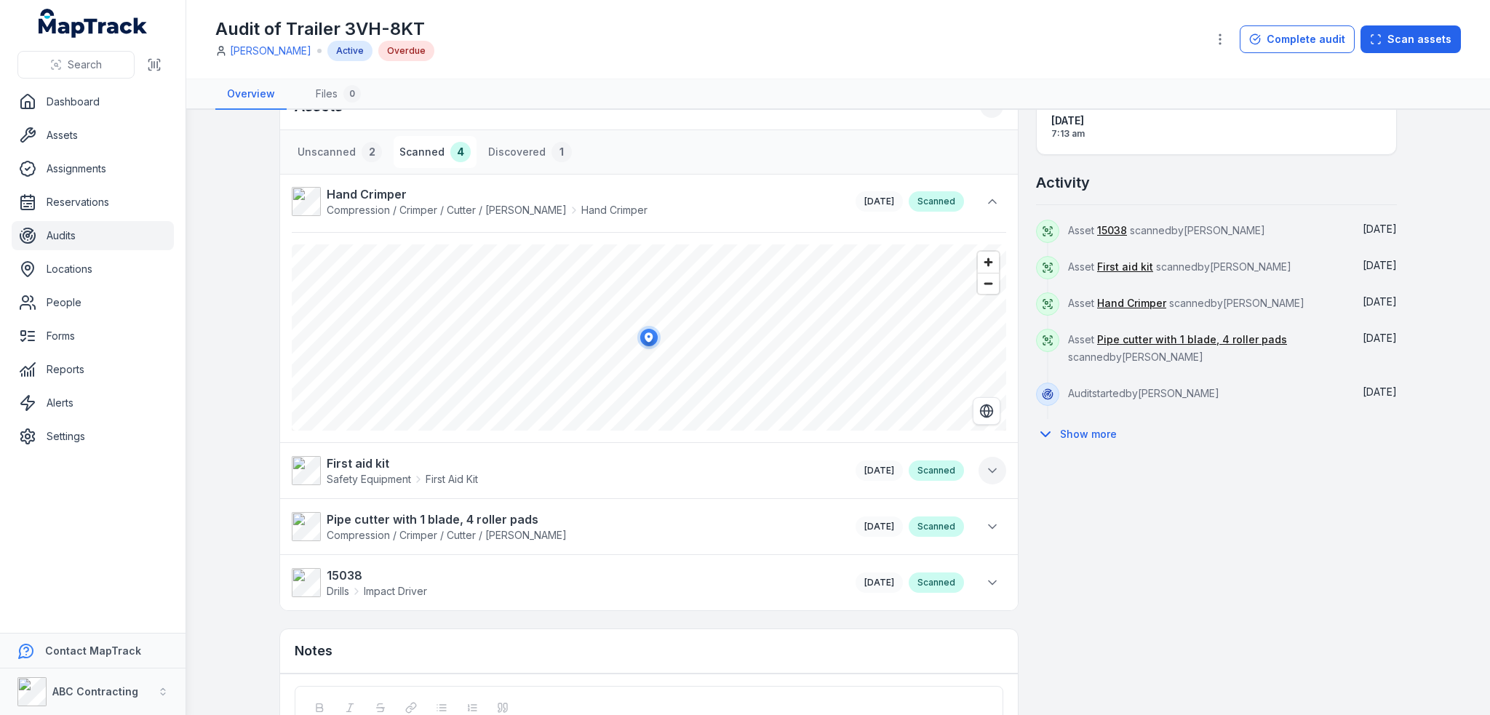
click at [985, 474] on icon at bounding box center [992, 470] width 15 height 15
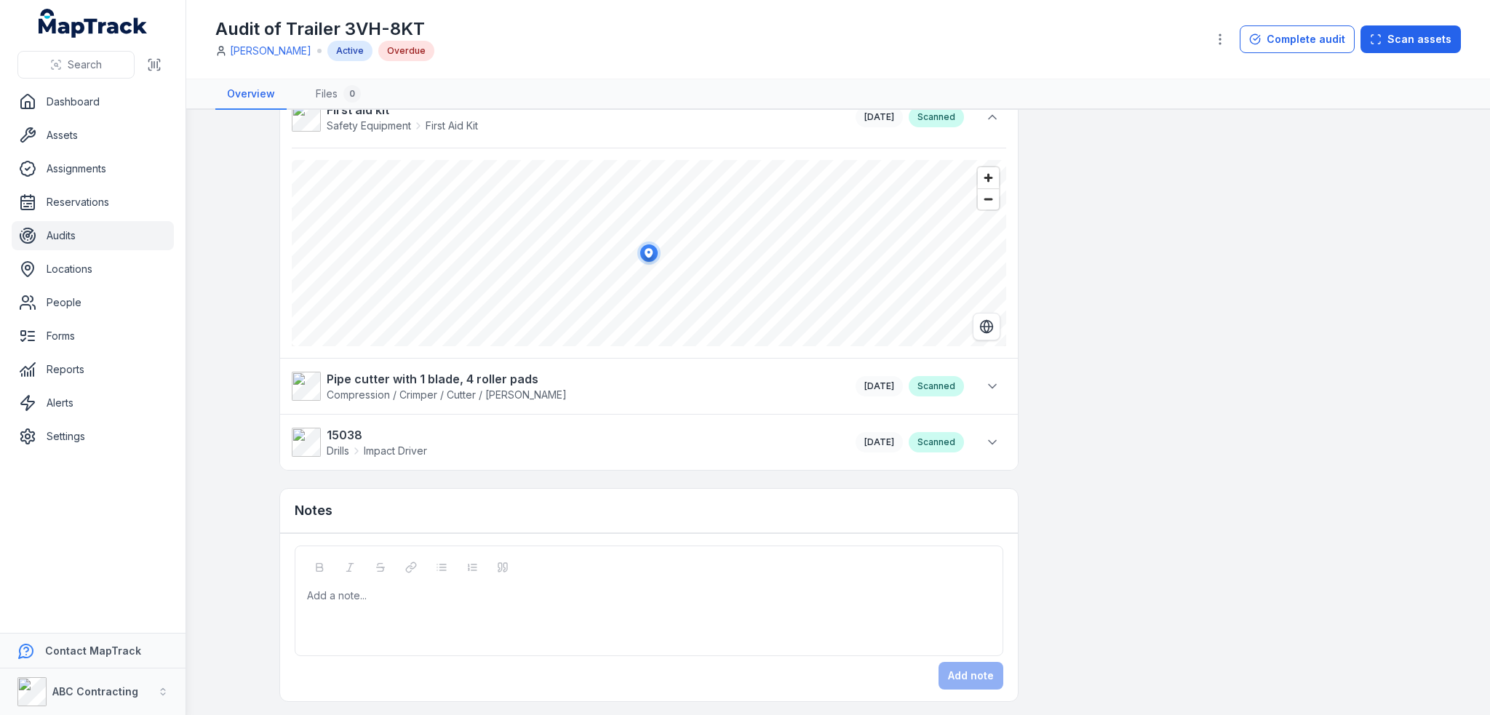
scroll to position [0, 0]
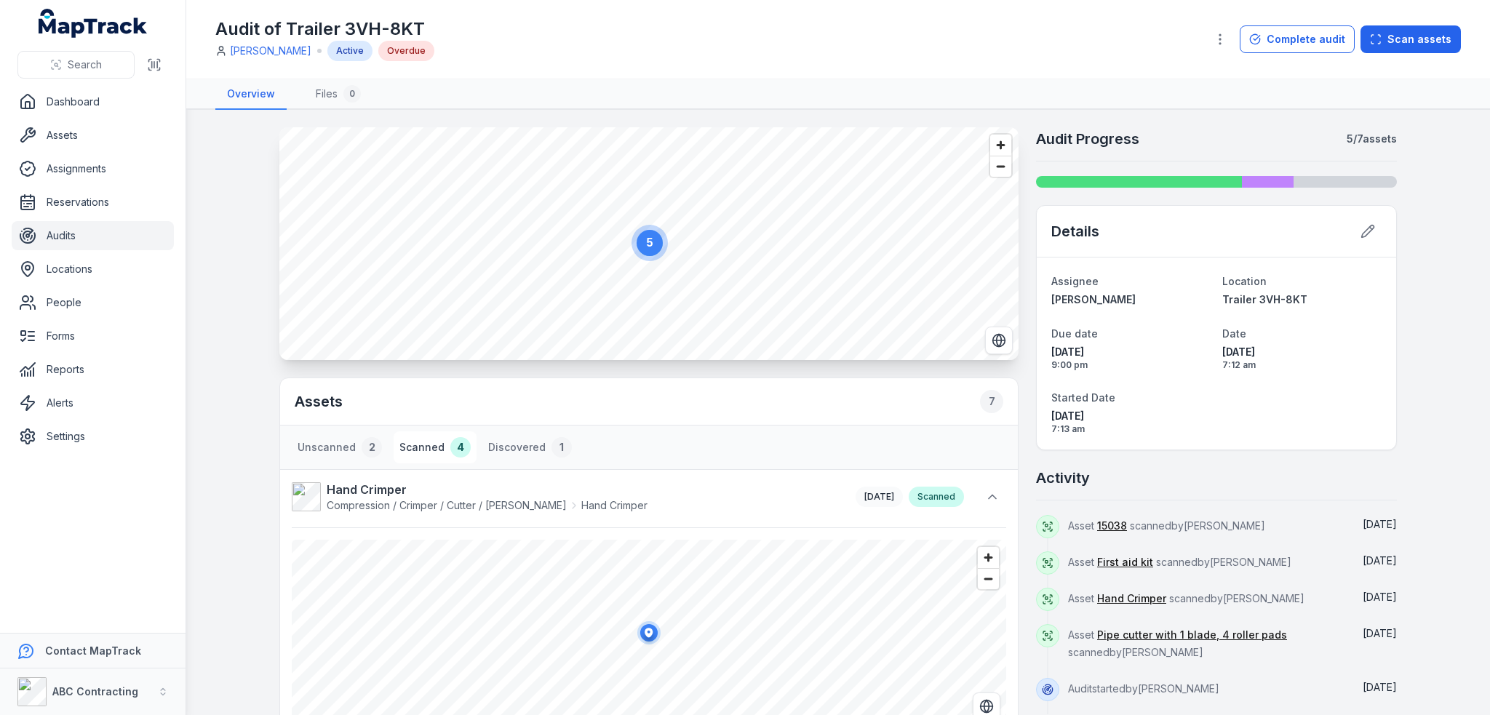
click at [639, 249] on circle at bounding box center [649, 243] width 26 height 26
click at [639, 249] on circle at bounding box center [650, 242] width 26 height 26
click at [639, 249] on circle at bounding box center [656, 235] width 36 height 36
click at [642, 238] on circle at bounding box center [653, 239] width 26 height 26
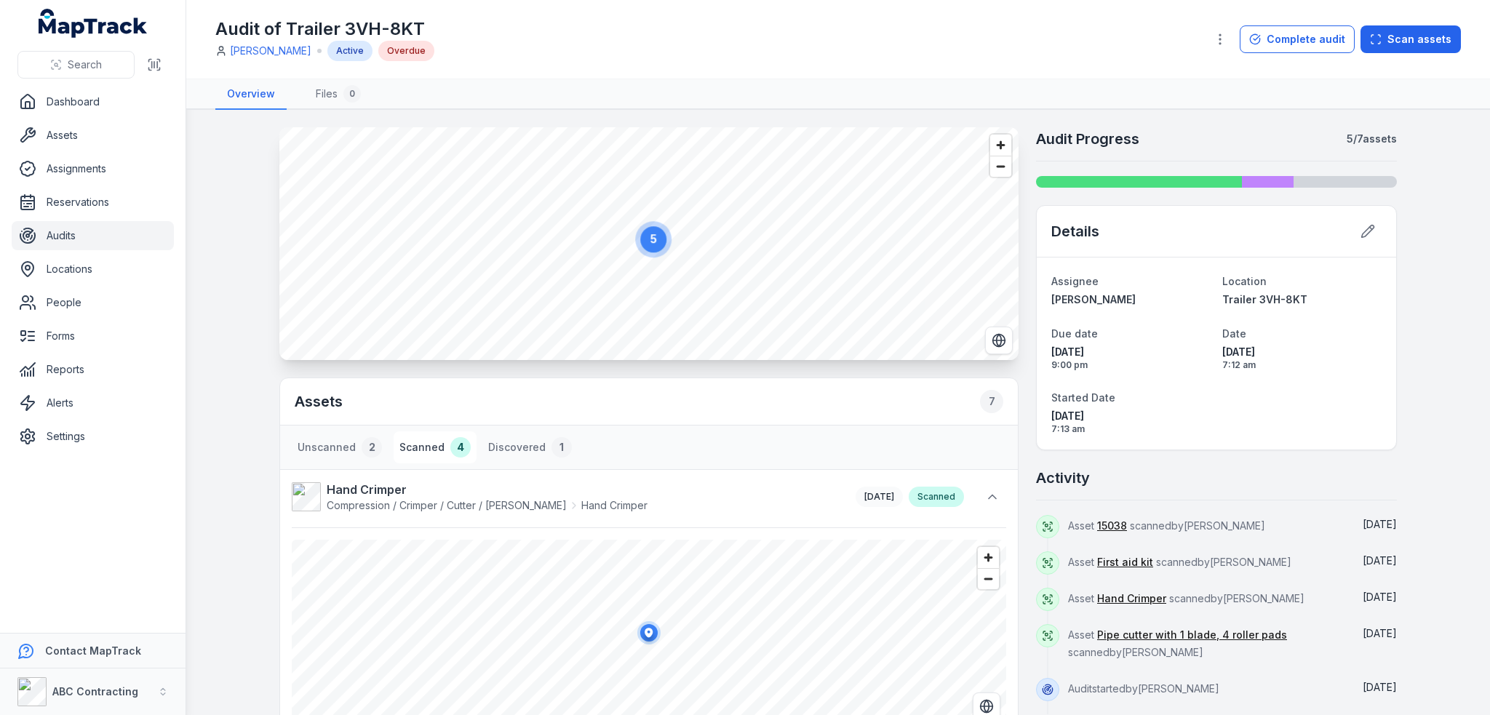
click at [642, 238] on circle at bounding box center [653, 239] width 26 height 26
click at [645, 238] on icon "button" at bounding box center [659, 241] width 29 height 29
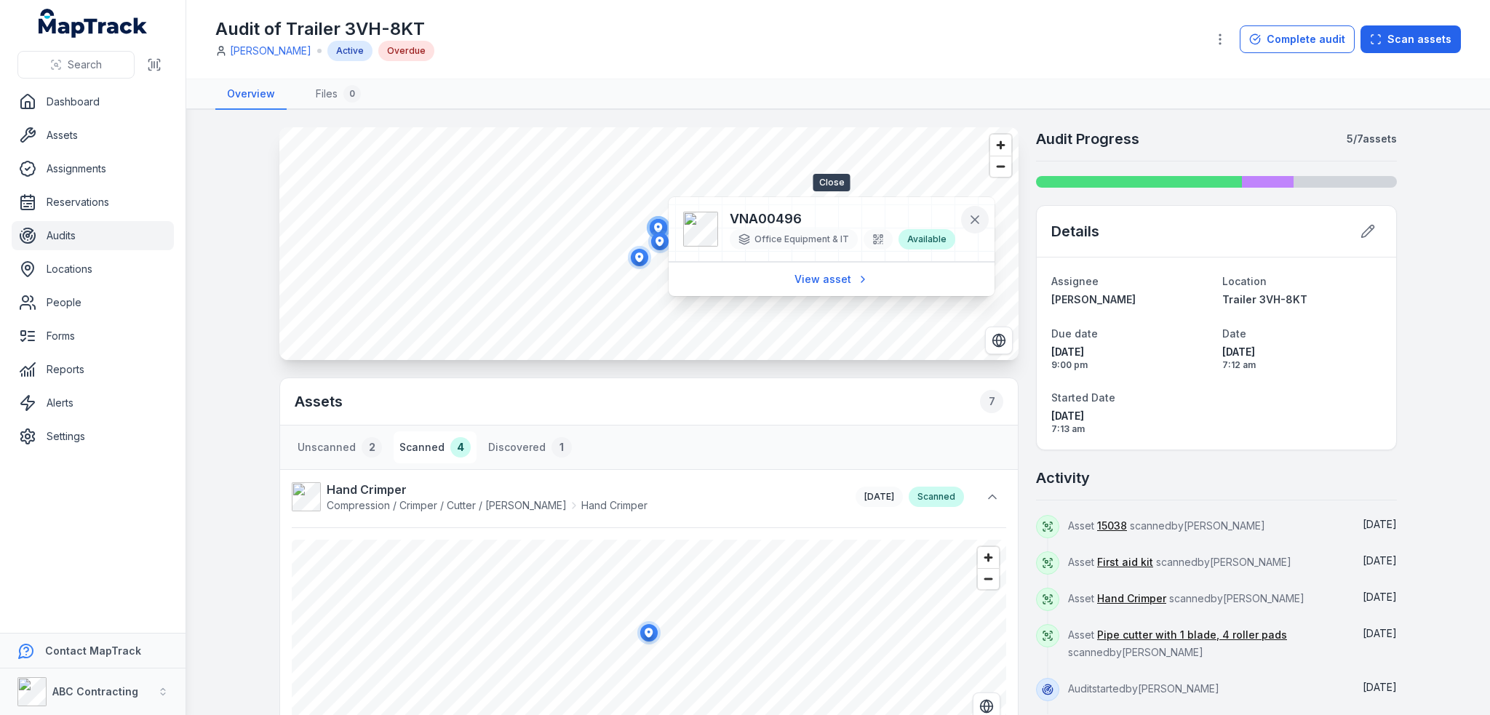
click at [962, 219] on button at bounding box center [975, 220] width 28 height 28
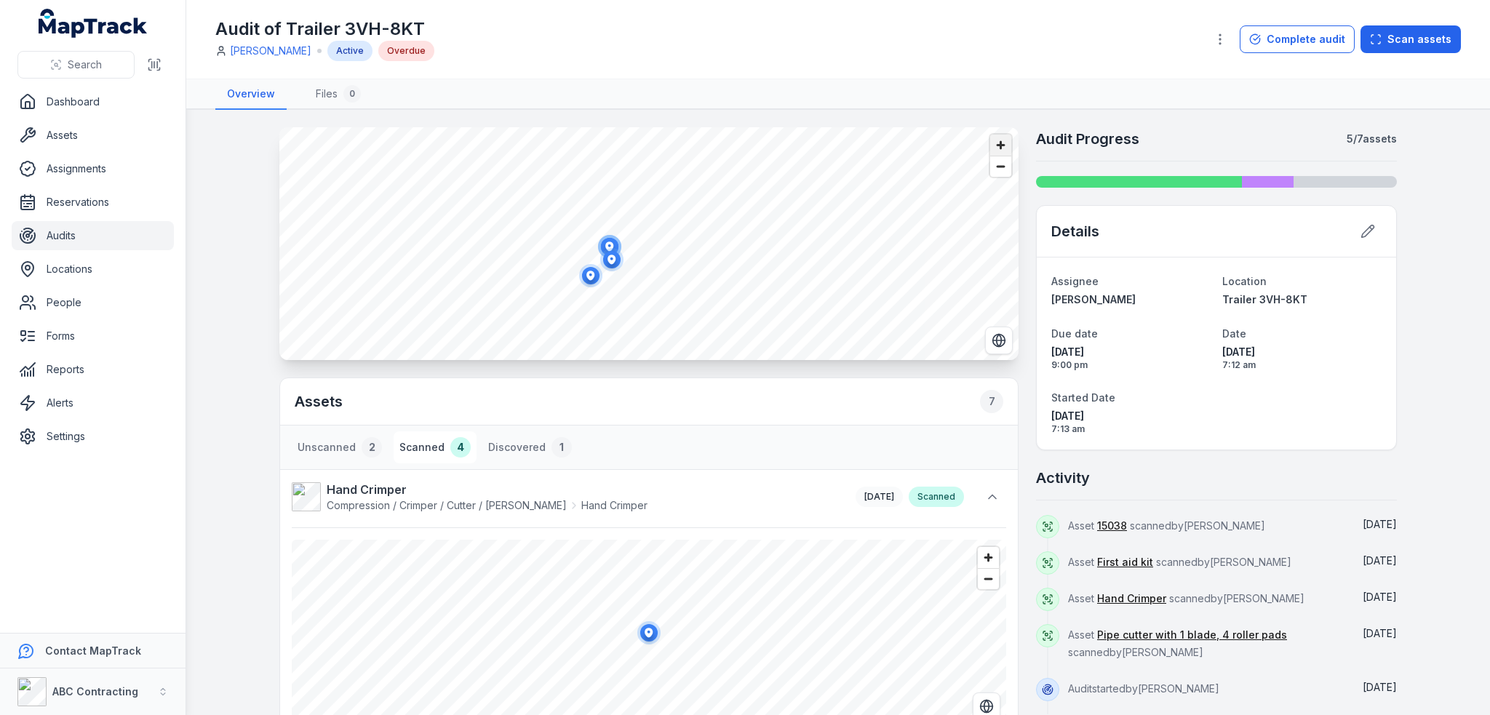
click at [995, 148] on span "Zoom in" at bounding box center [1000, 145] width 21 height 21
click at [997, 145] on span "Zoom in" at bounding box center [1000, 145] width 21 height 21
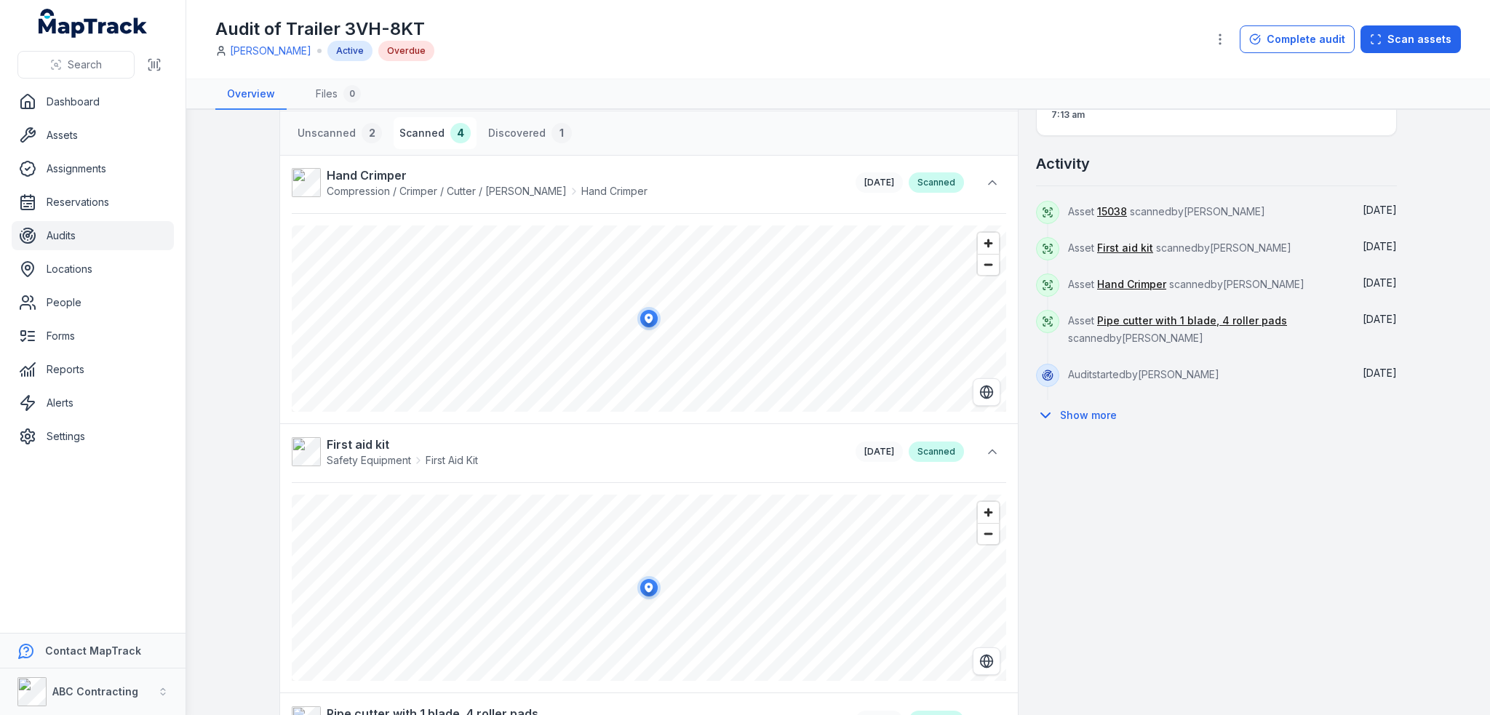
scroll to position [291, 0]
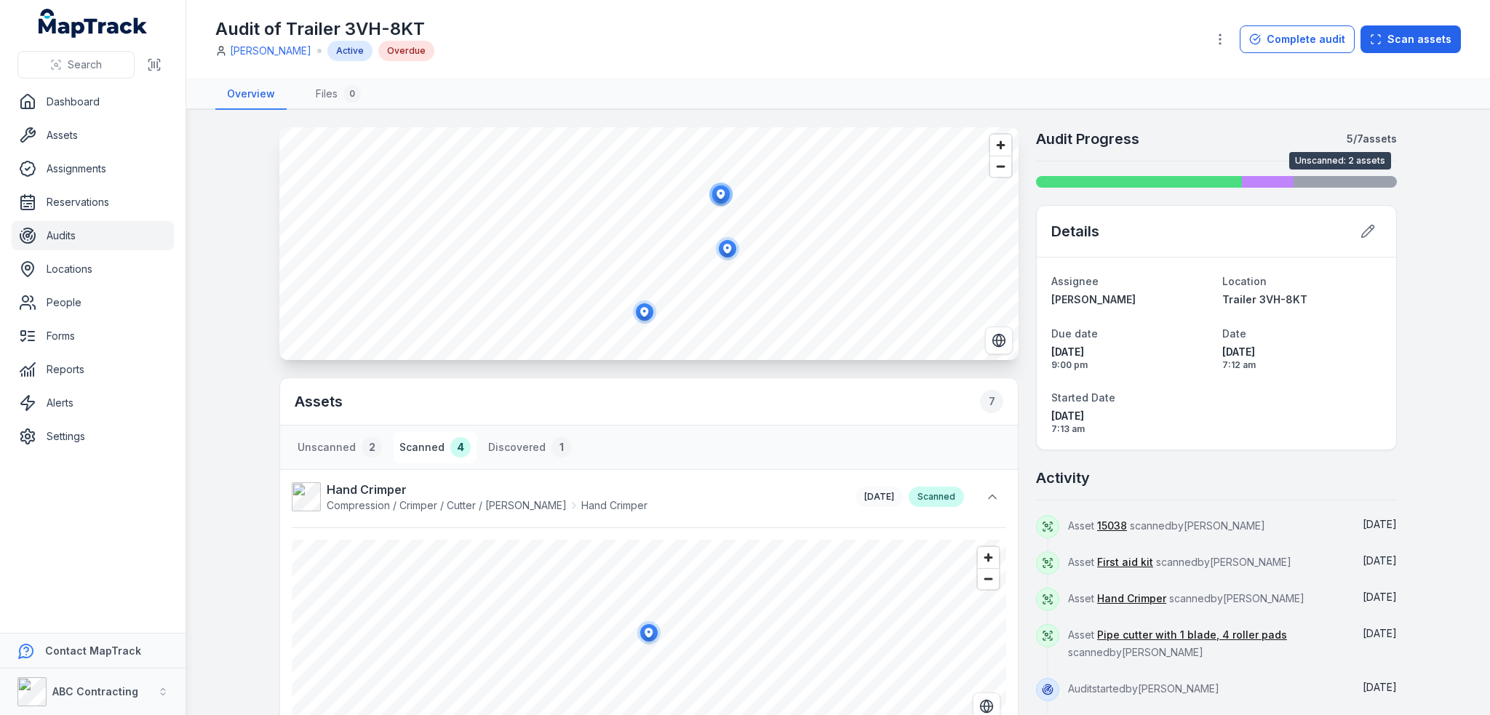
click at [1309, 180] on div at bounding box center [1344, 182] width 103 height 12
click at [1058, 207] on div "Details" at bounding box center [1216, 232] width 359 height 52
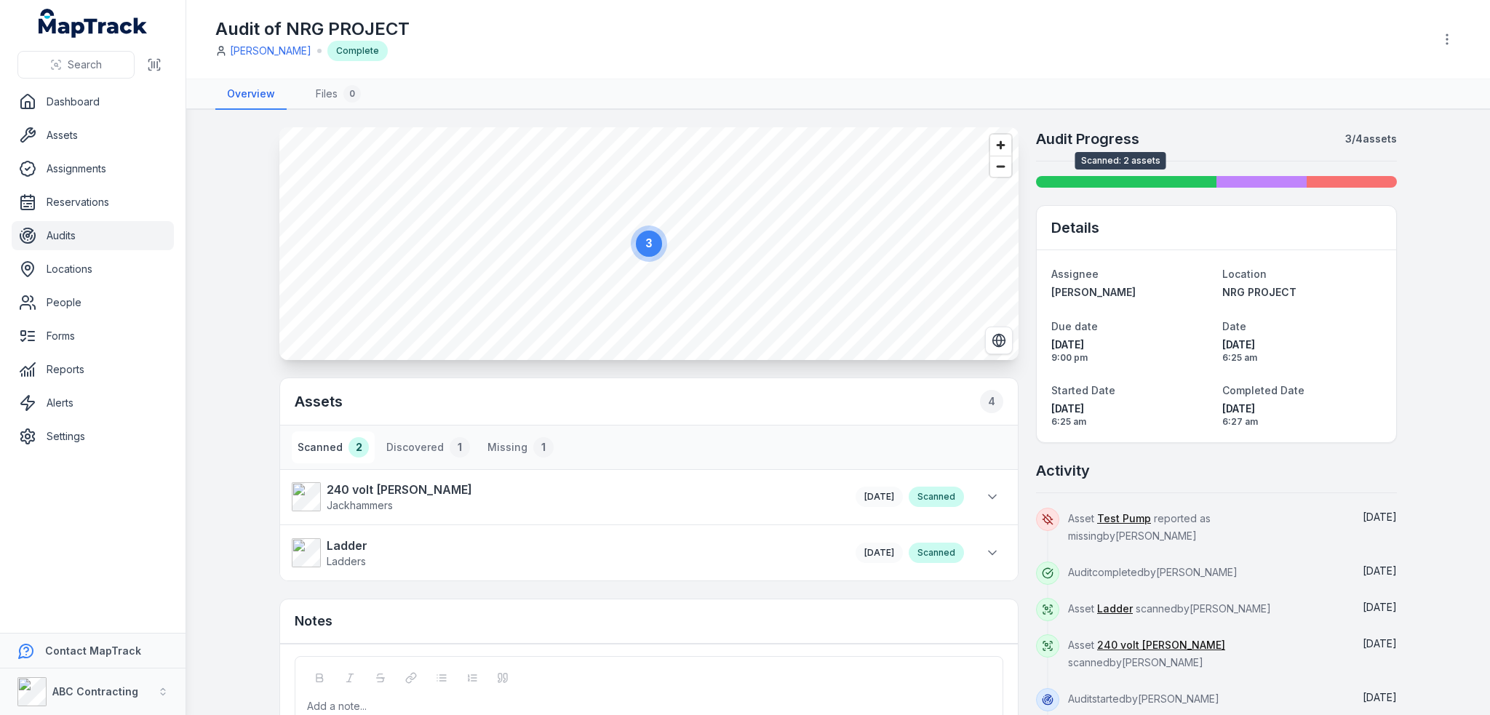
click at [1205, 180] on div at bounding box center [1126, 182] width 180 height 12
click at [1271, 180] on div at bounding box center [1261, 182] width 90 height 12
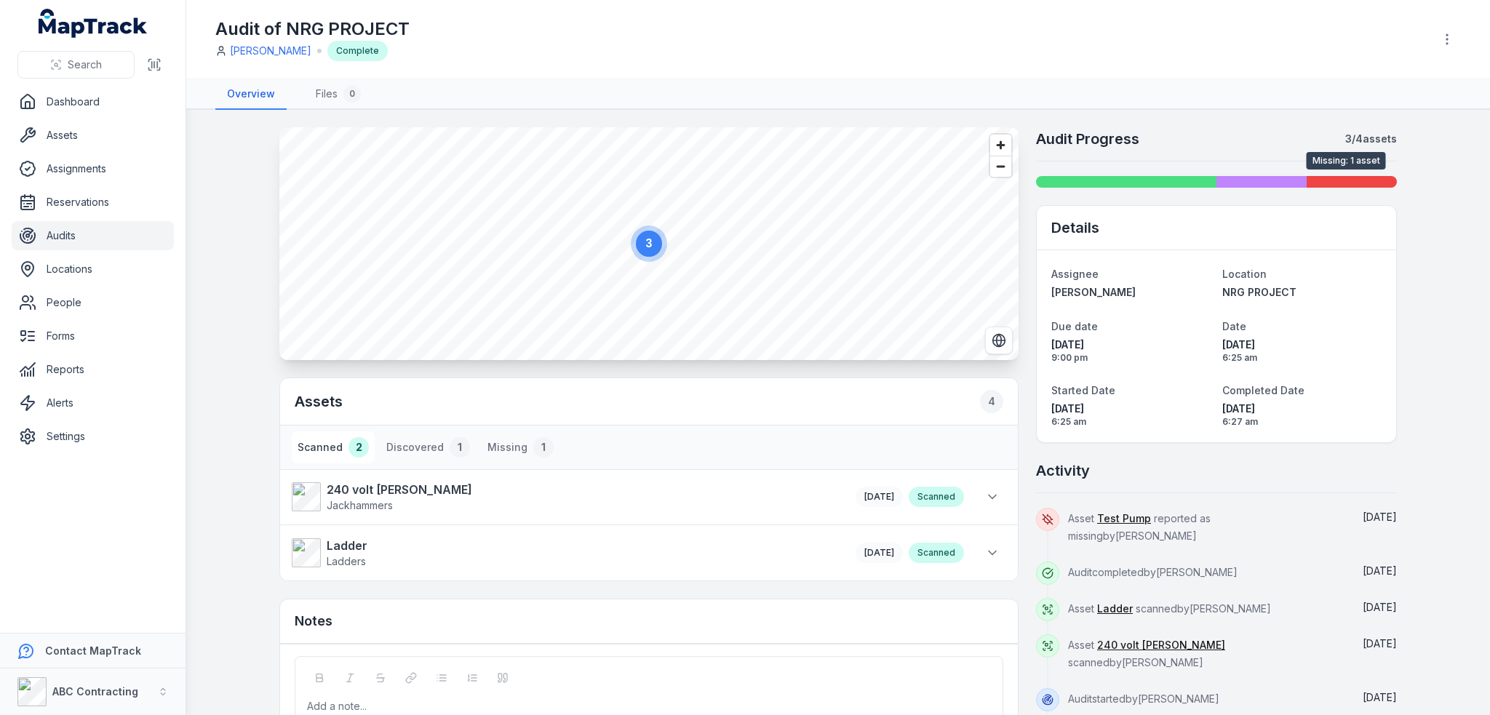
click at [1370, 176] on div at bounding box center [1351, 182] width 90 height 12
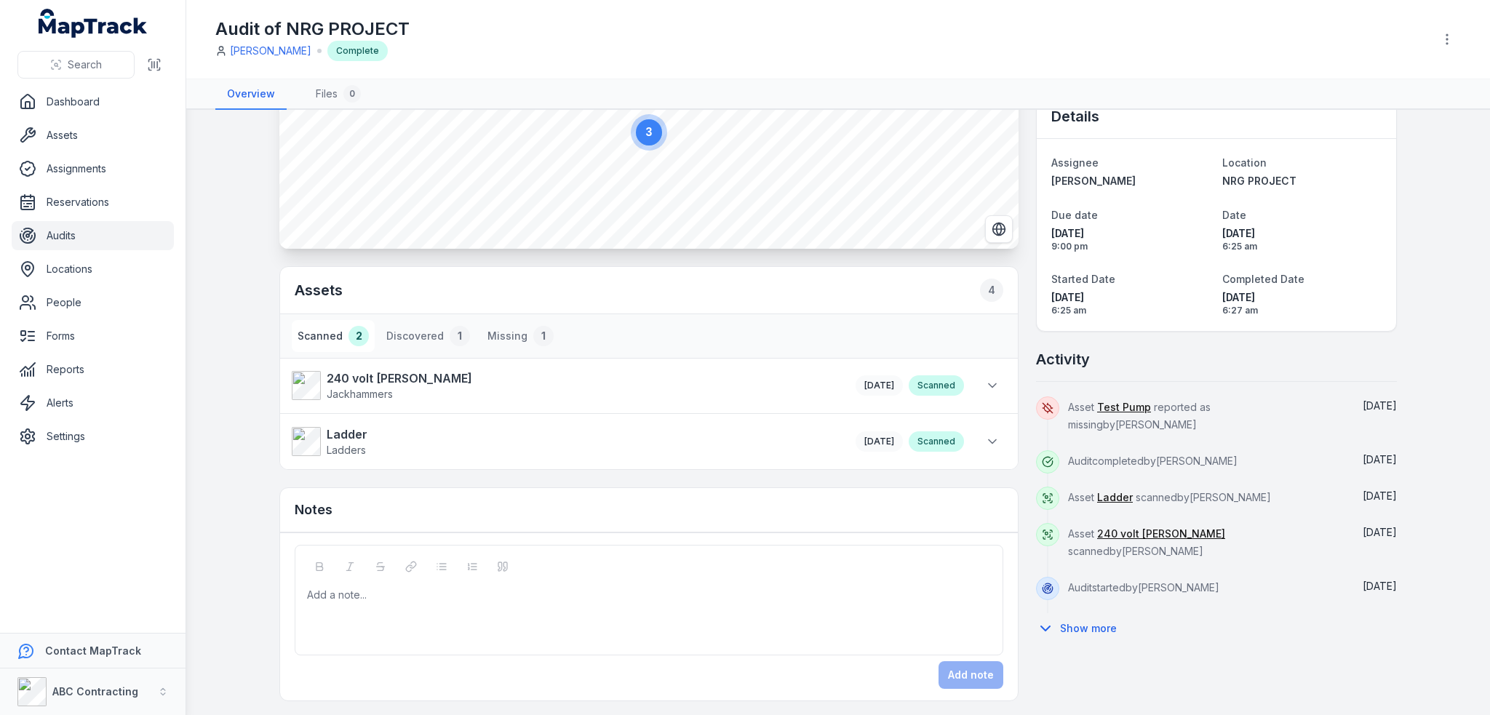
click at [1086, 613] on button "Show more" at bounding box center [1081, 628] width 90 height 31
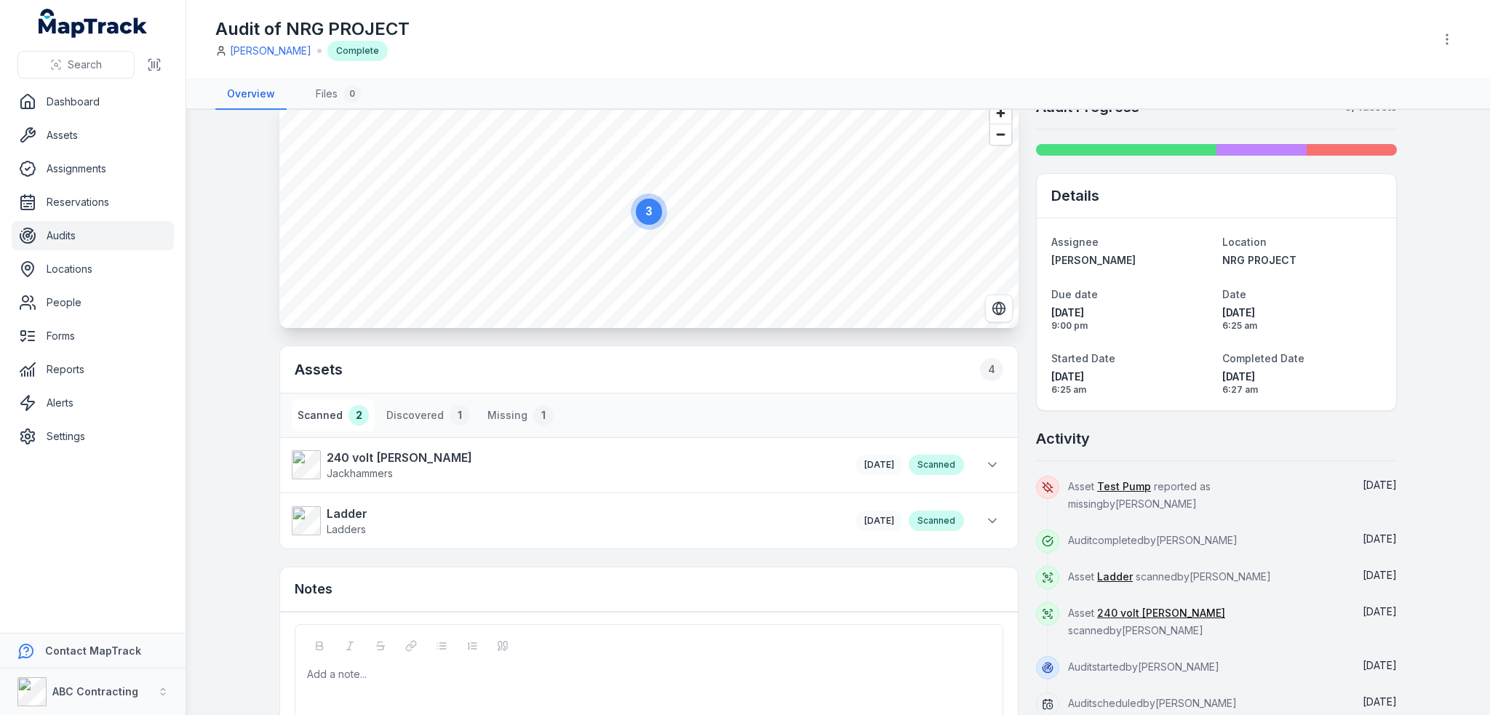
scroll to position [0, 0]
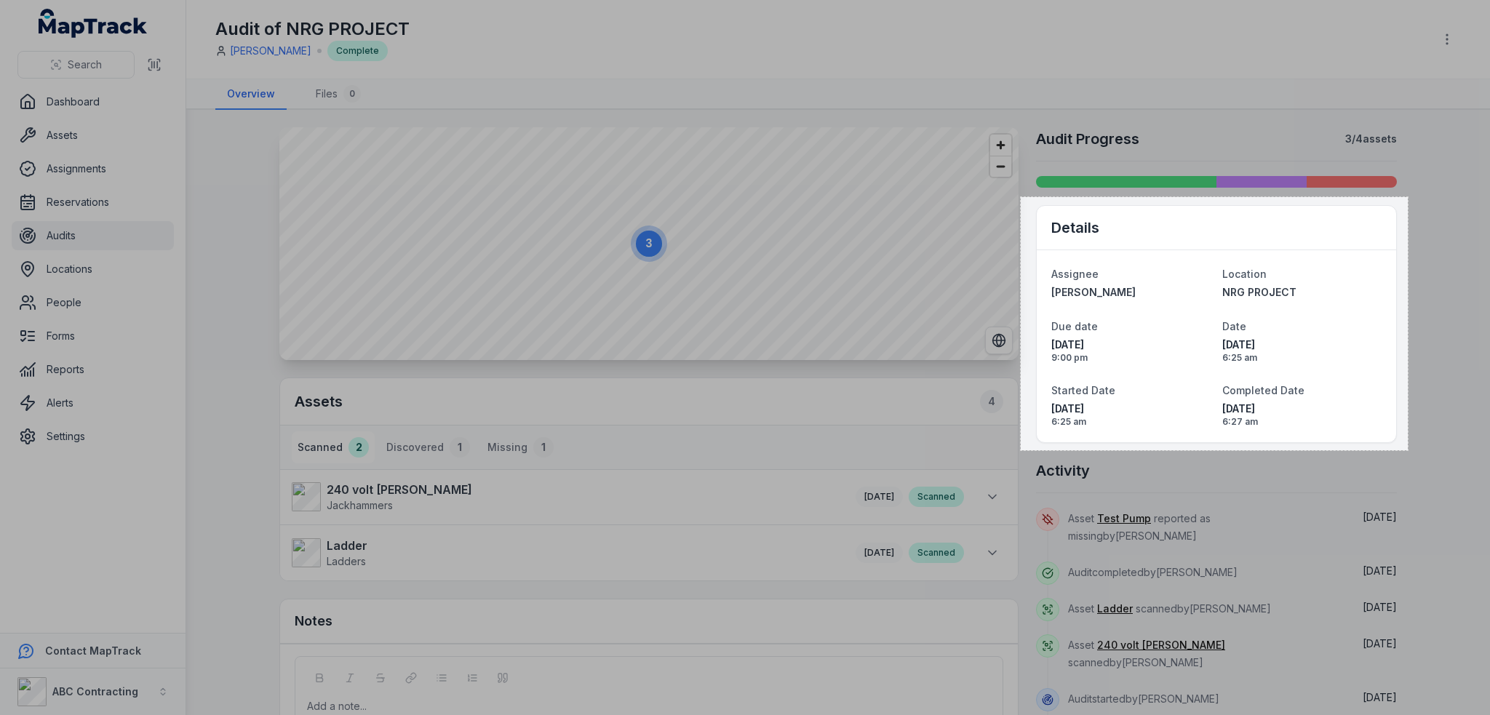
drag, startPoint x: 1021, startPoint y: 199, endPoint x: 1407, endPoint y: 450, distance: 461.2
click at [1407, 450] on div "532 X 348" at bounding box center [745, 357] width 1490 height 715
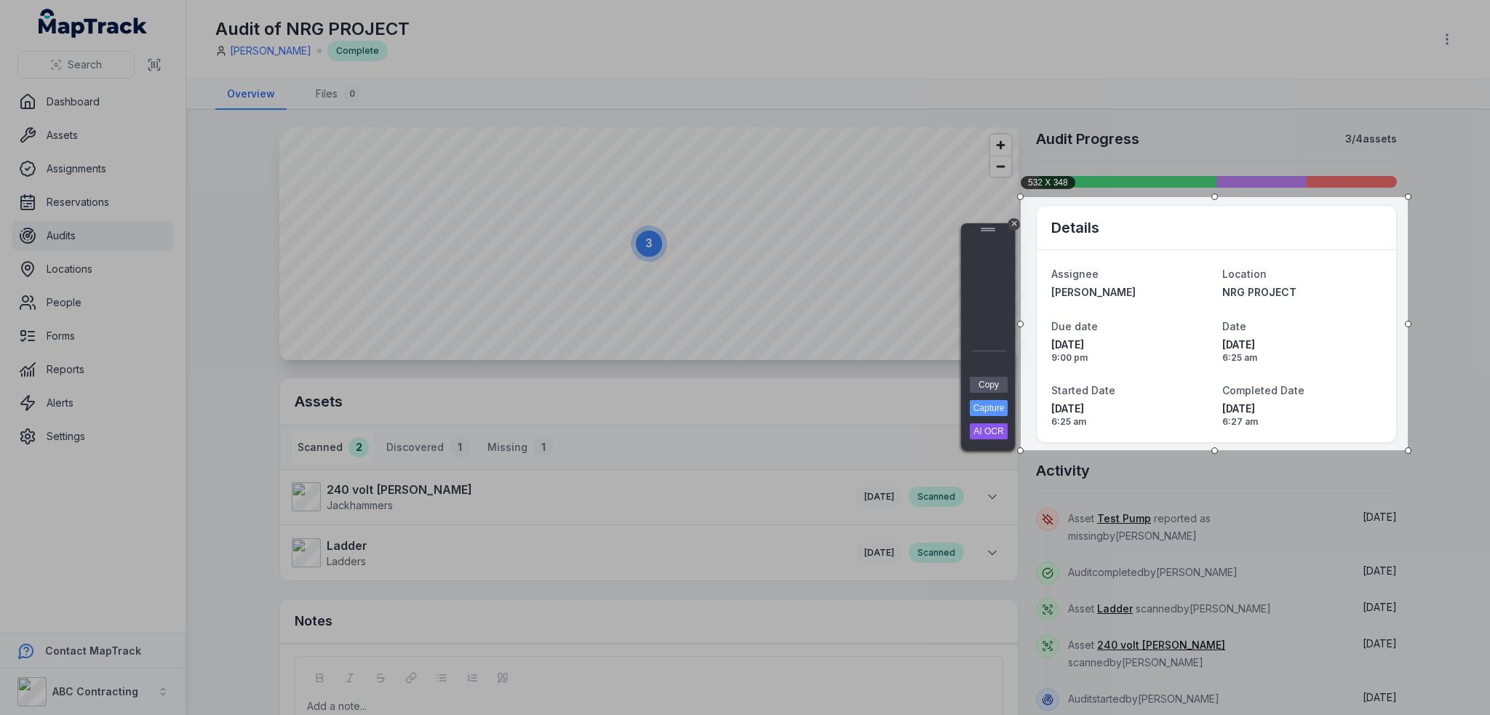
click at [984, 375] on div at bounding box center [988, 306] width 44 height 140
click at [987, 386] on link "Copy" at bounding box center [989, 385] width 38 height 16
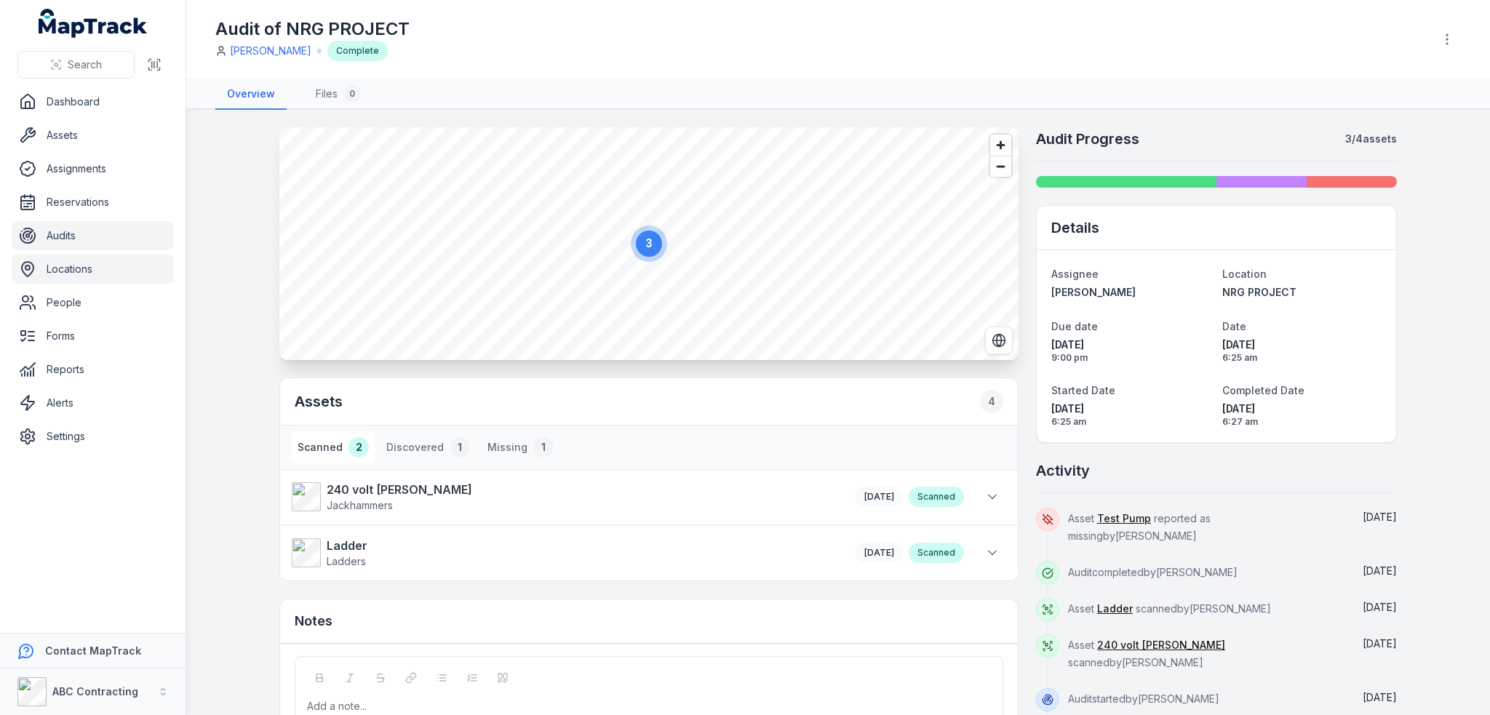
click at [64, 268] on link "Locations" at bounding box center [93, 269] width 162 height 29
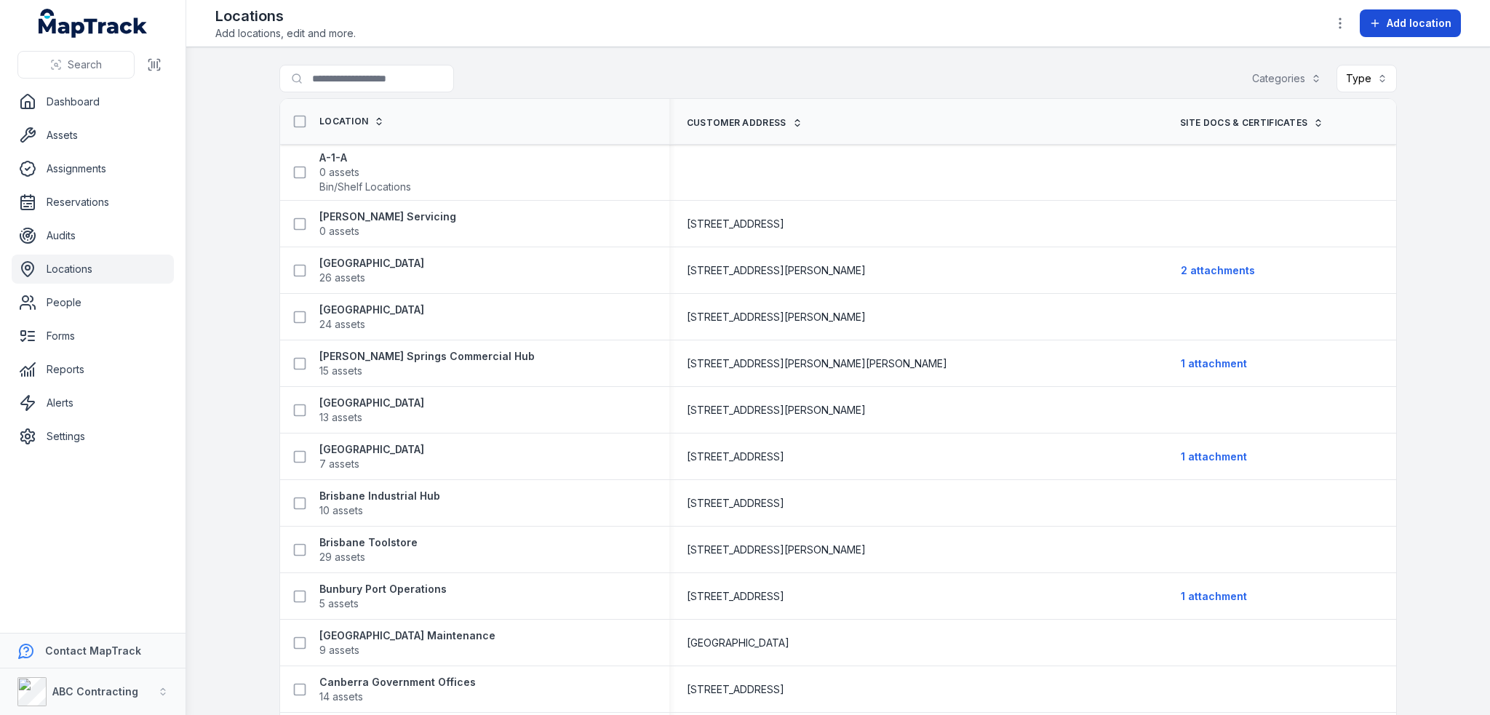
click at [1388, 32] on button "Add location" at bounding box center [1409, 23] width 101 height 28
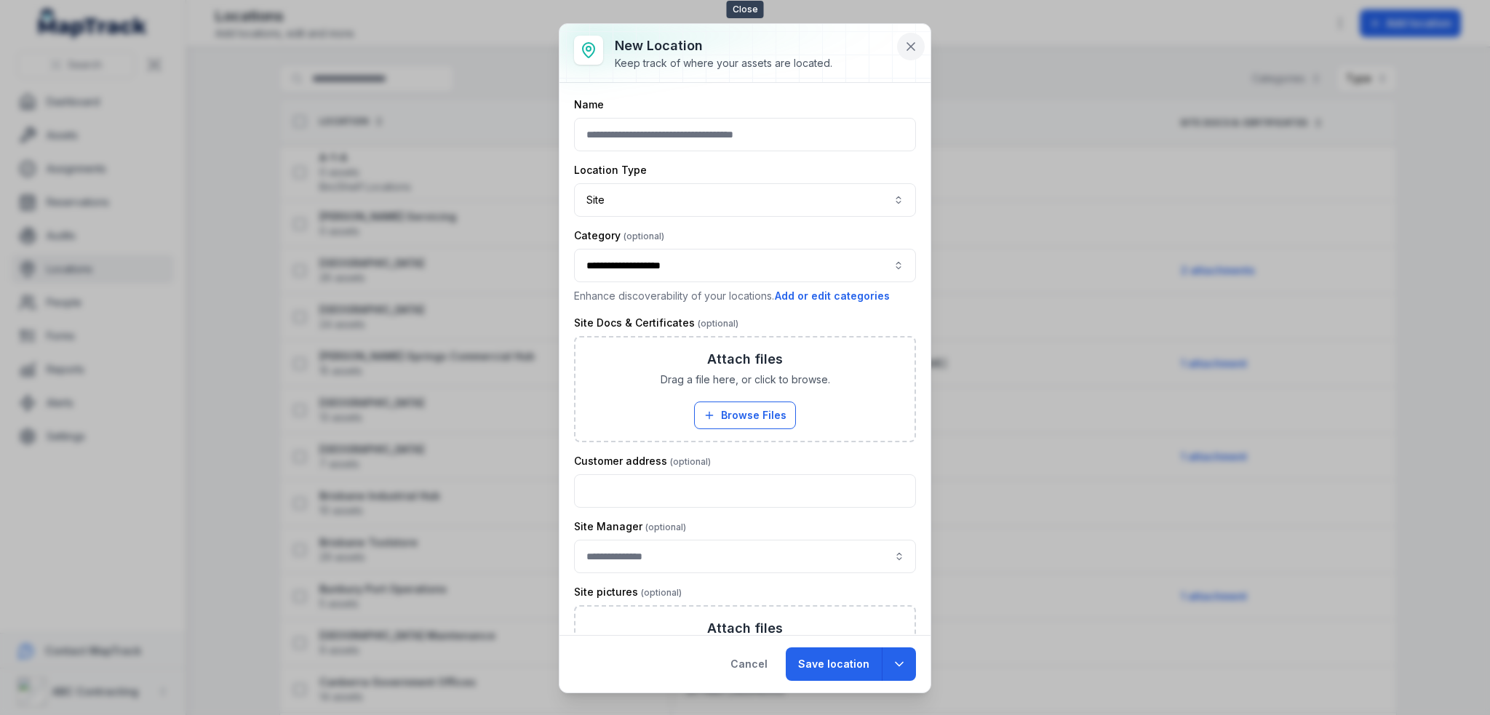
click at [912, 36] on button at bounding box center [911, 47] width 28 height 28
